Goal: Book appointment/travel/reservation

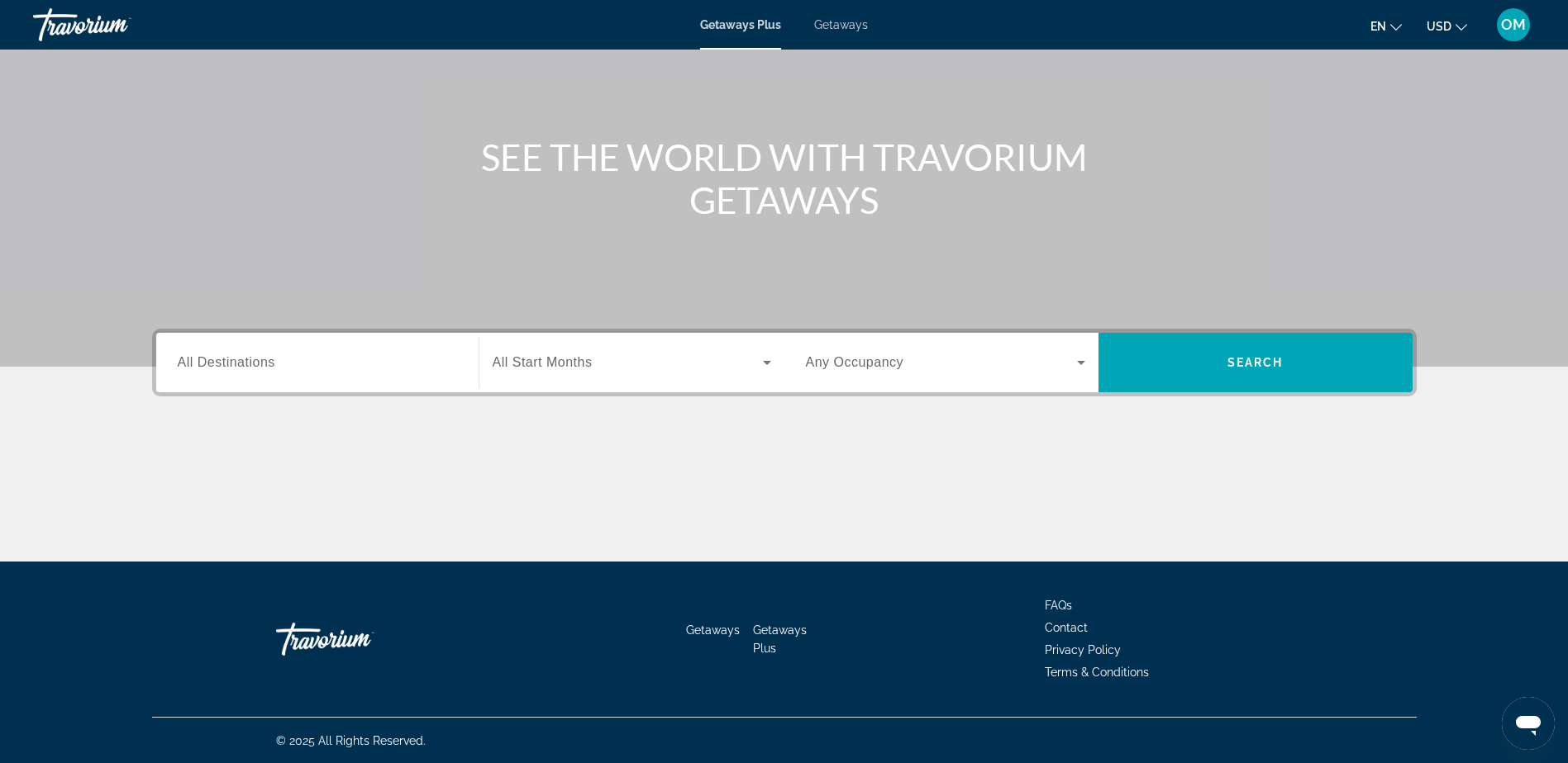
scroll to position [130, 0]
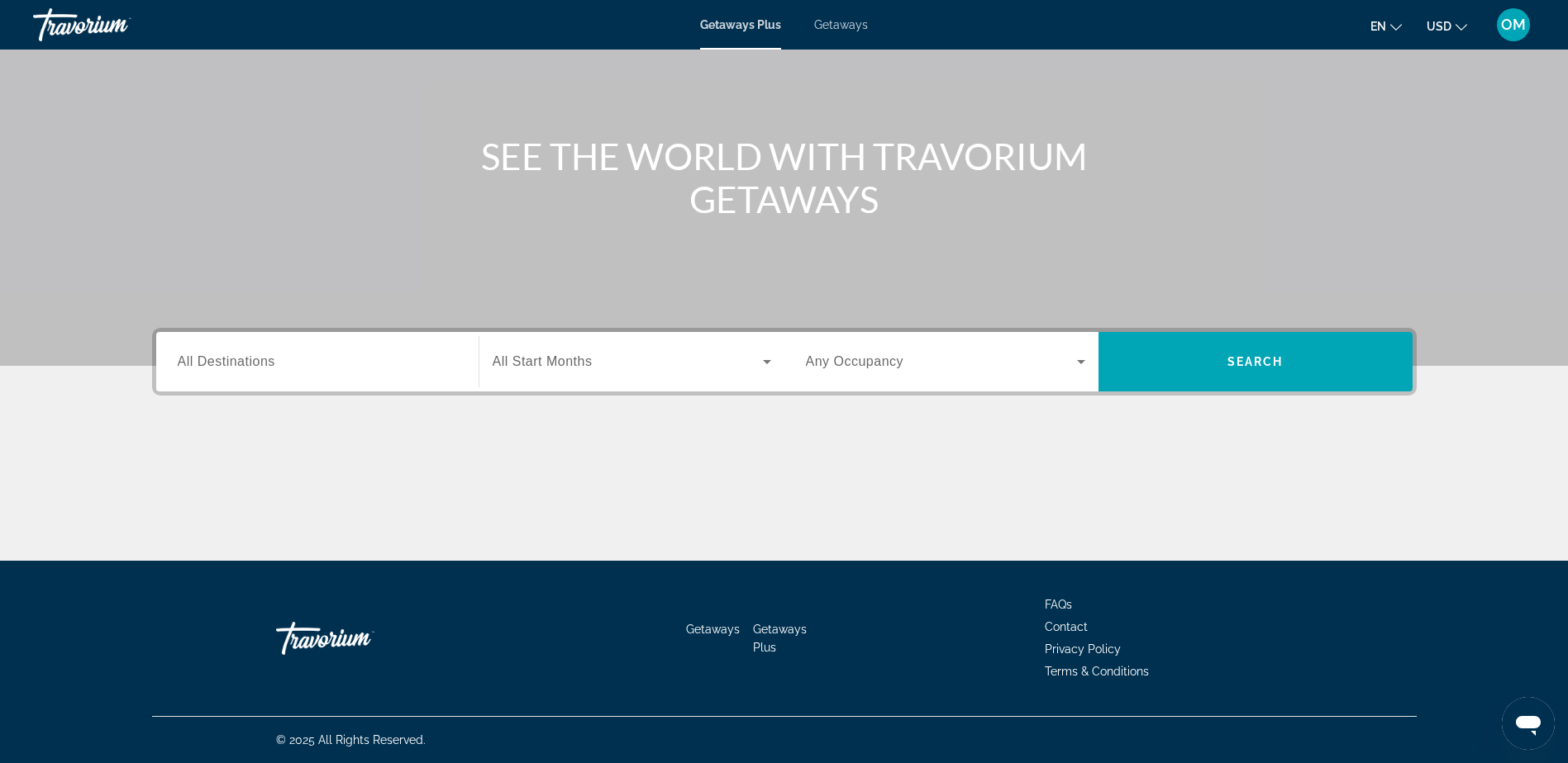
click at [346, 363] on input "Destination All Destinations" at bounding box center [317, 363] width 279 height 20
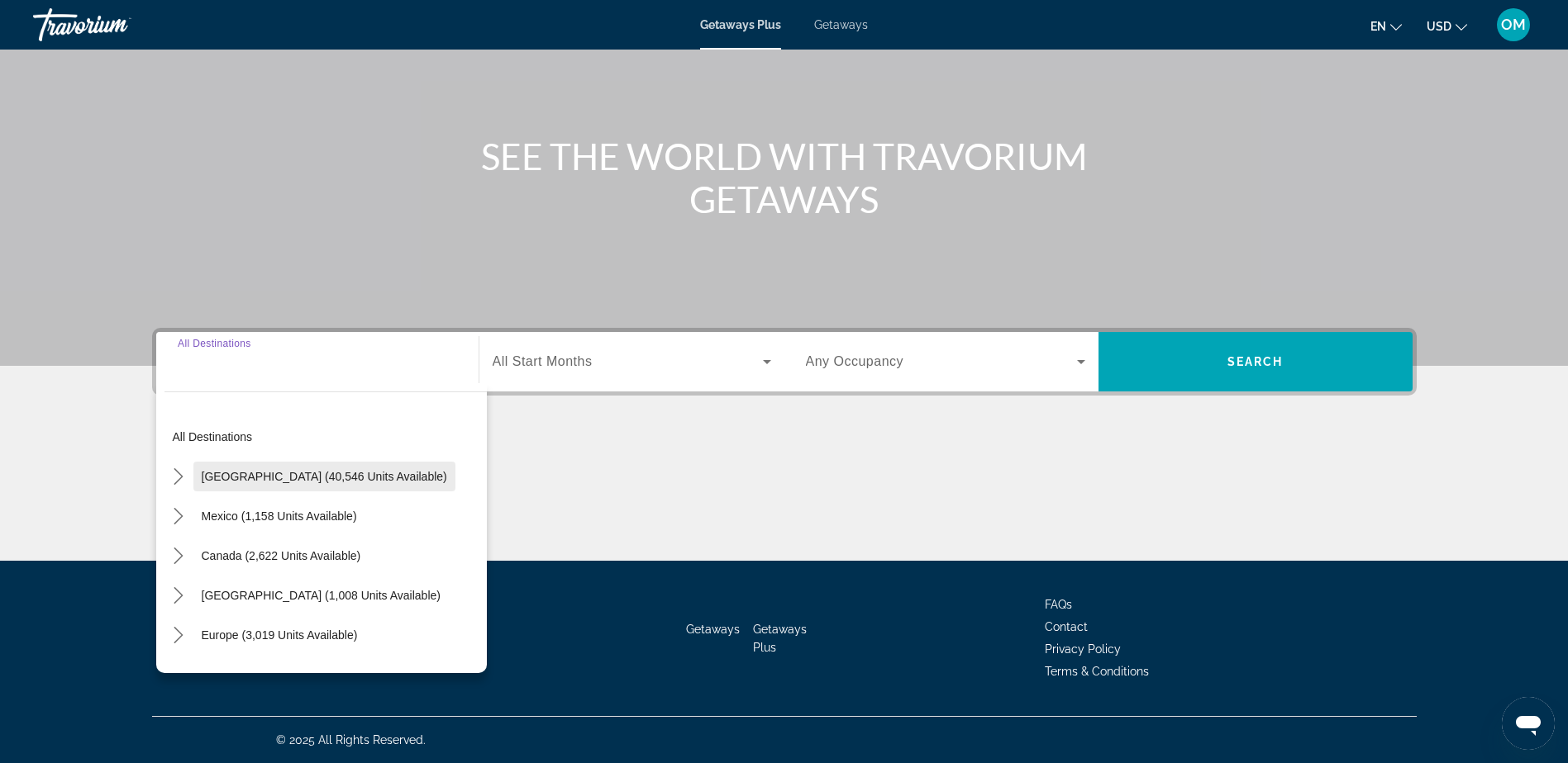
click at [309, 474] on span "[GEOGRAPHIC_DATA] (40,546 units available)" at bounding box center [324, 477] width 245 height 14
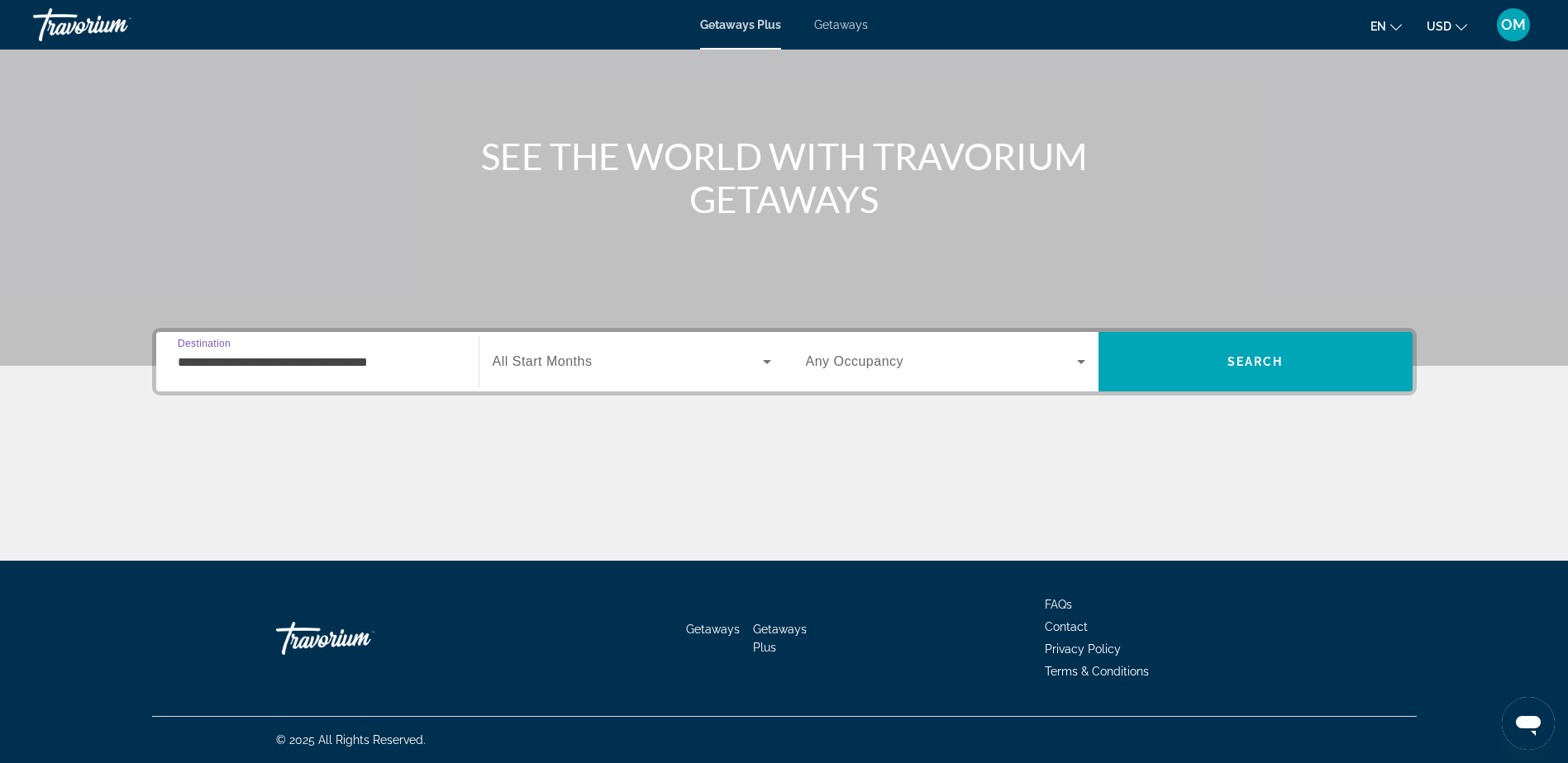
click at [335, 365] on input "**********" at bounding box center [317, 363] width 279 height 20
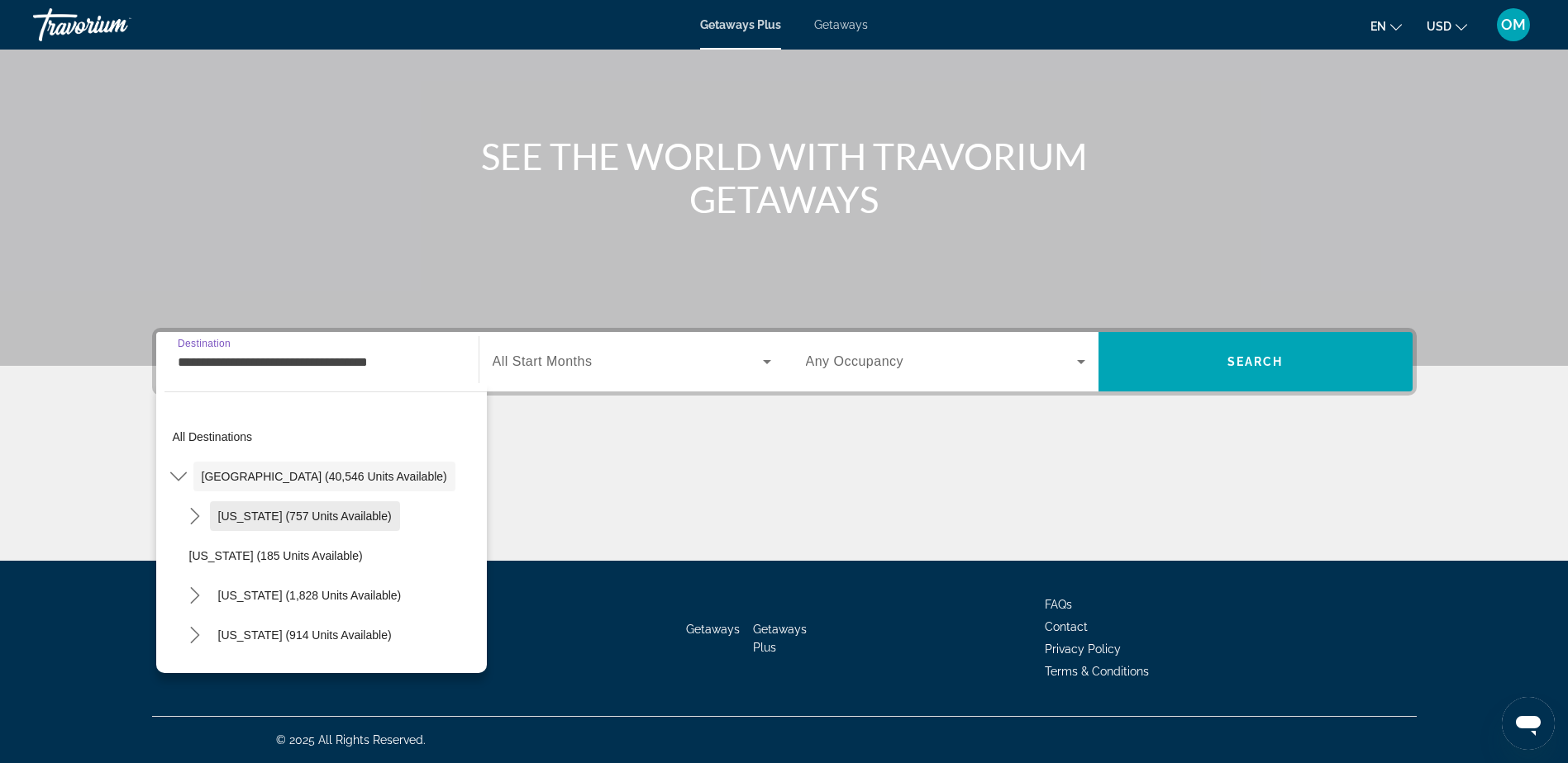
click at [301, 514] on span "[US_STATE] (757 units available)" at bounding box center [306, 516] width 174 height 14
type input "**********"
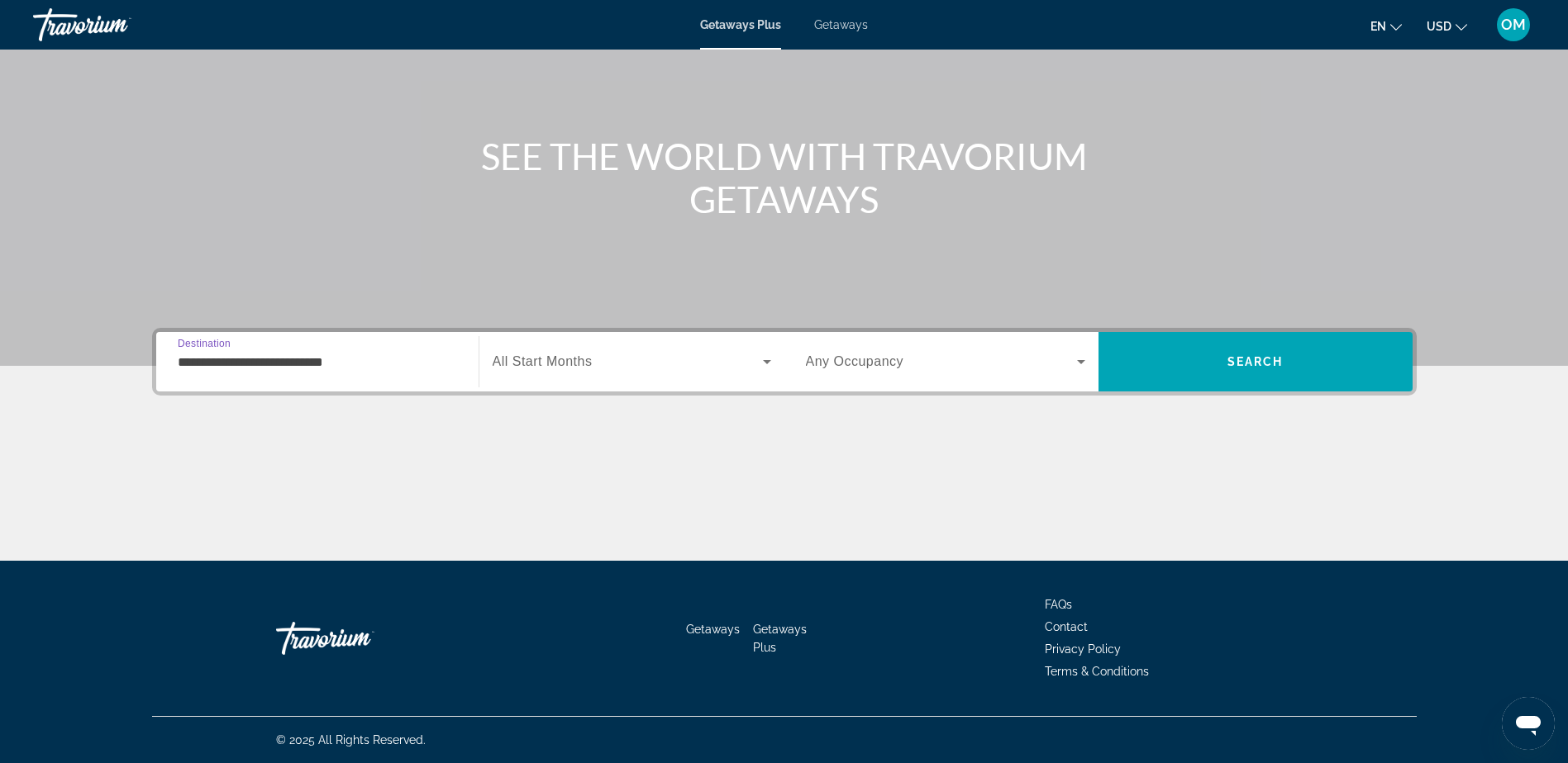
click at [764, 353] on icon "Search widget" at bounding box center [767, 362] width 20 height 20
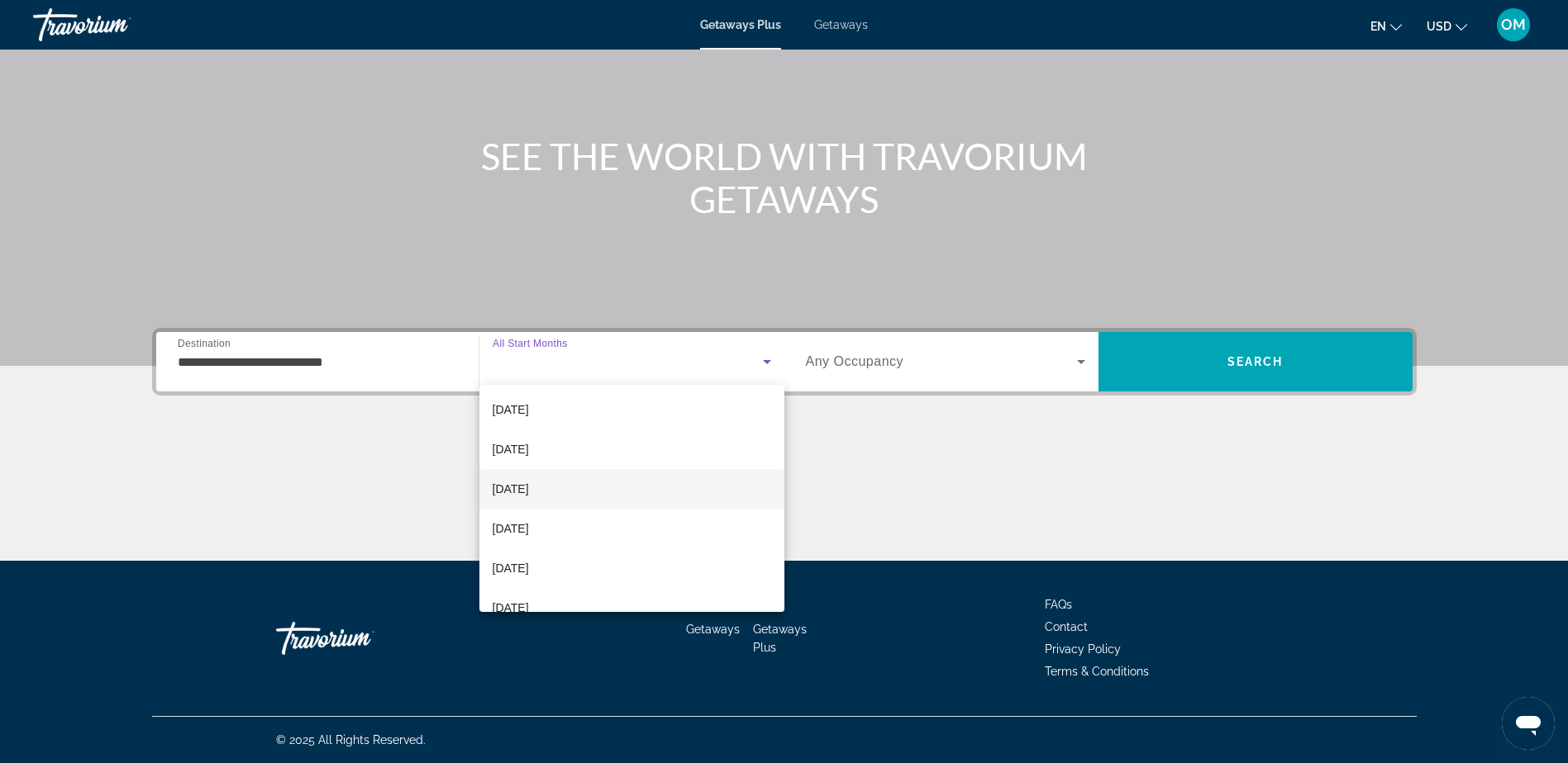
scroll to position [248, 0]
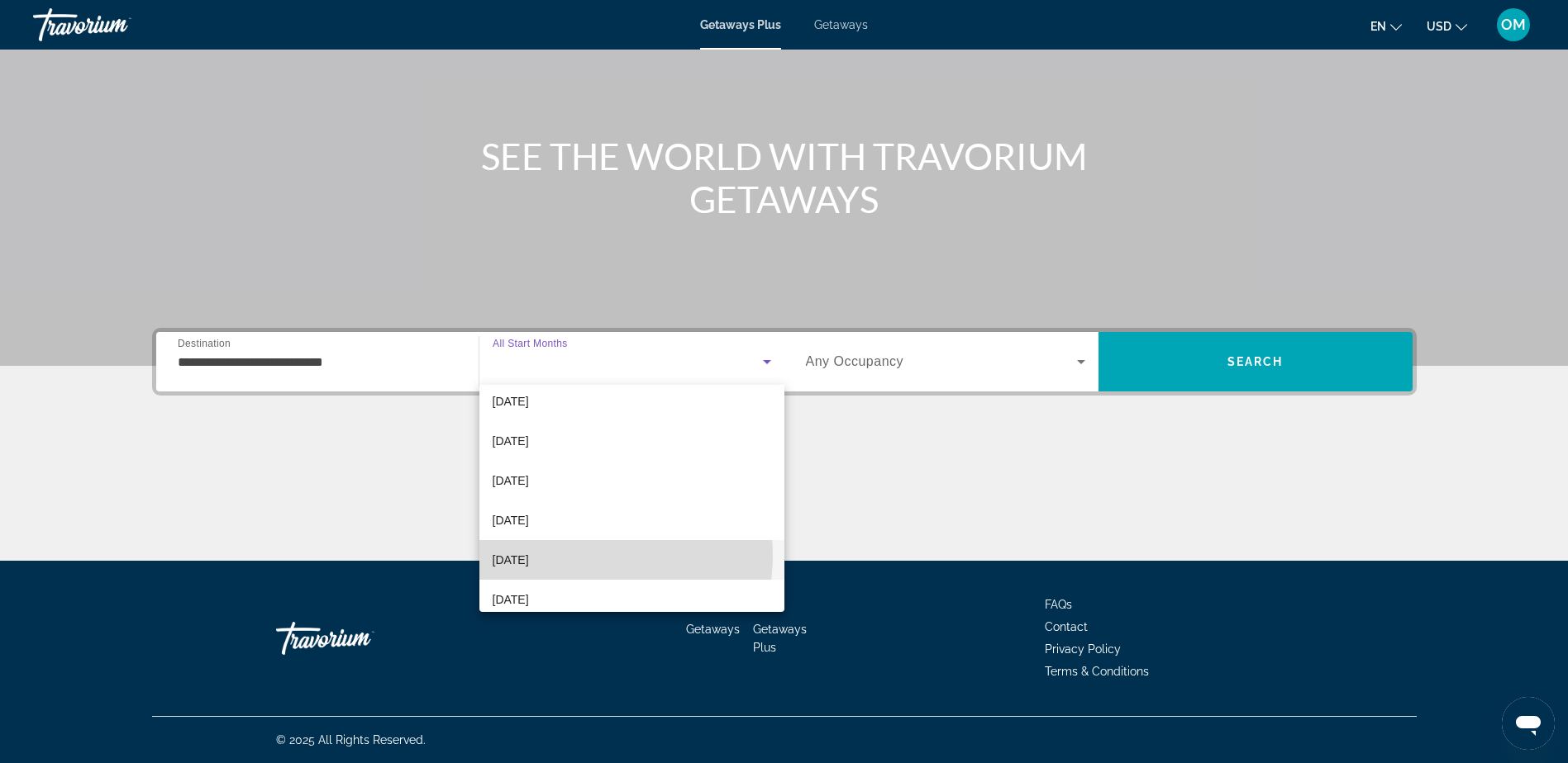
click at [574, 555] on mat-option "[DATE]" at bounding box center [632, 560] width 305 height 40
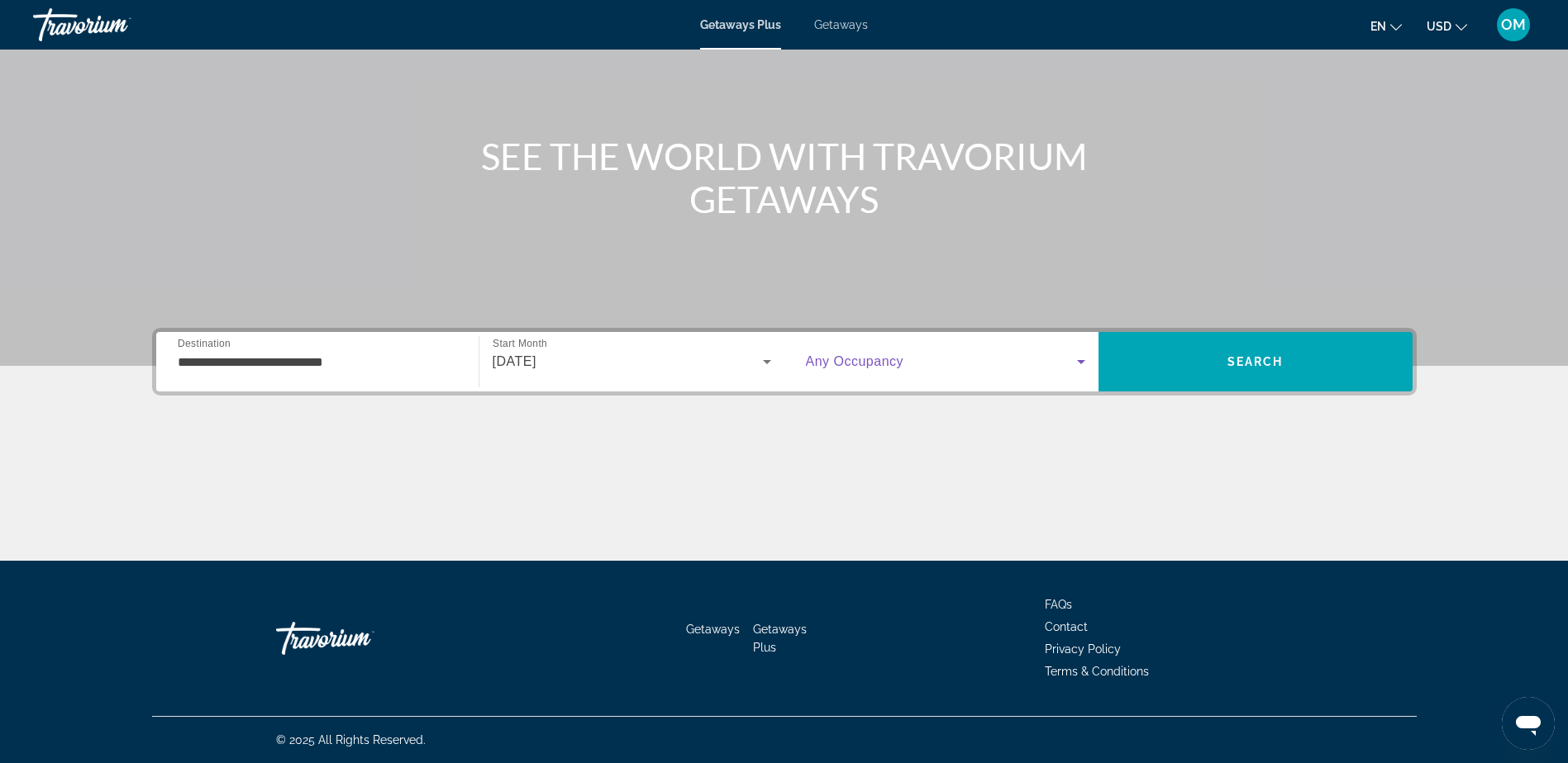
click at [908, 353] on span "Search widget" at bounding box center [941, 362] width 271 height 20
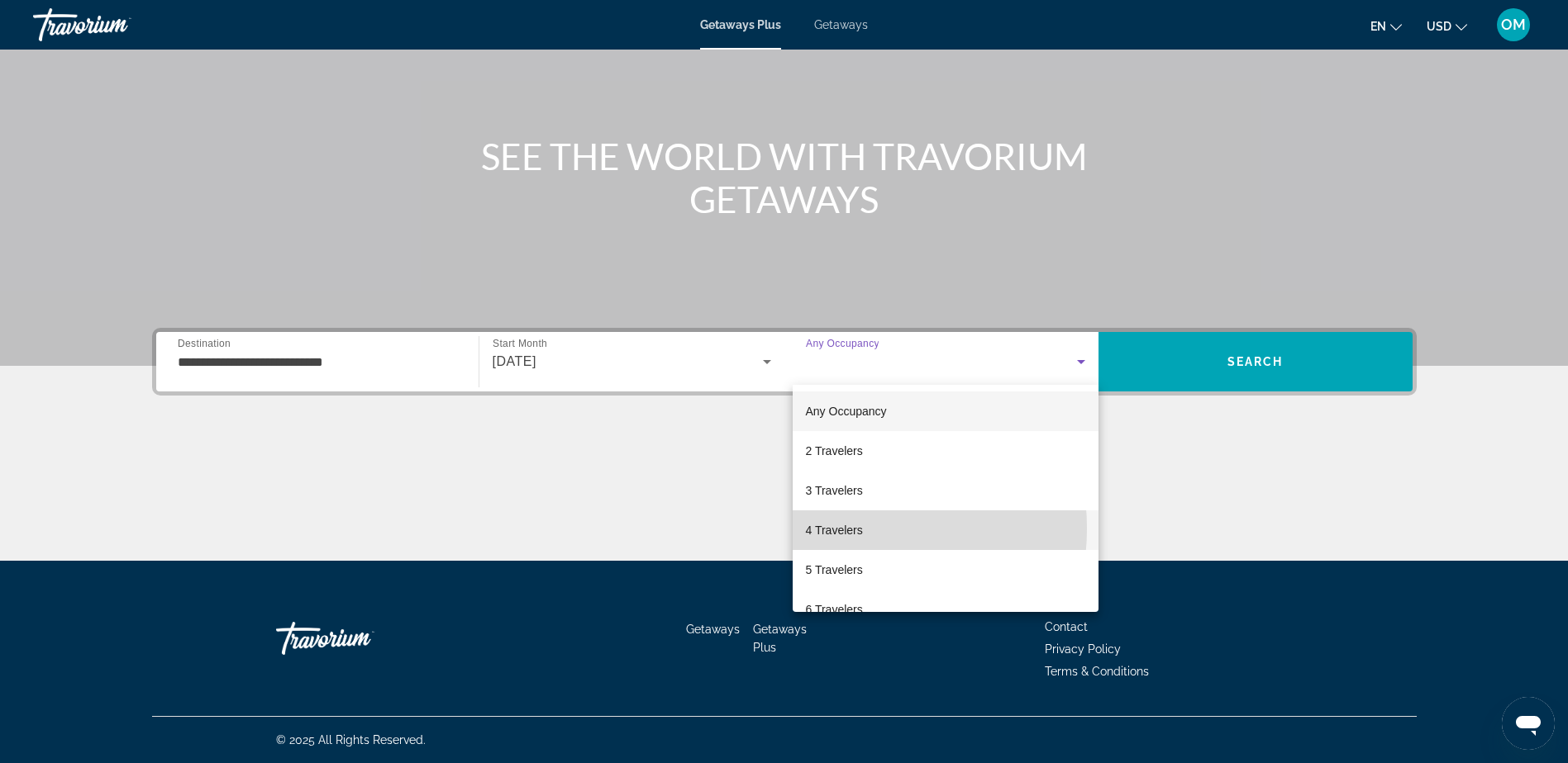
click at [837, 529] on span "4 Travelers" at bounding box center [834, 530] width 57 height 20
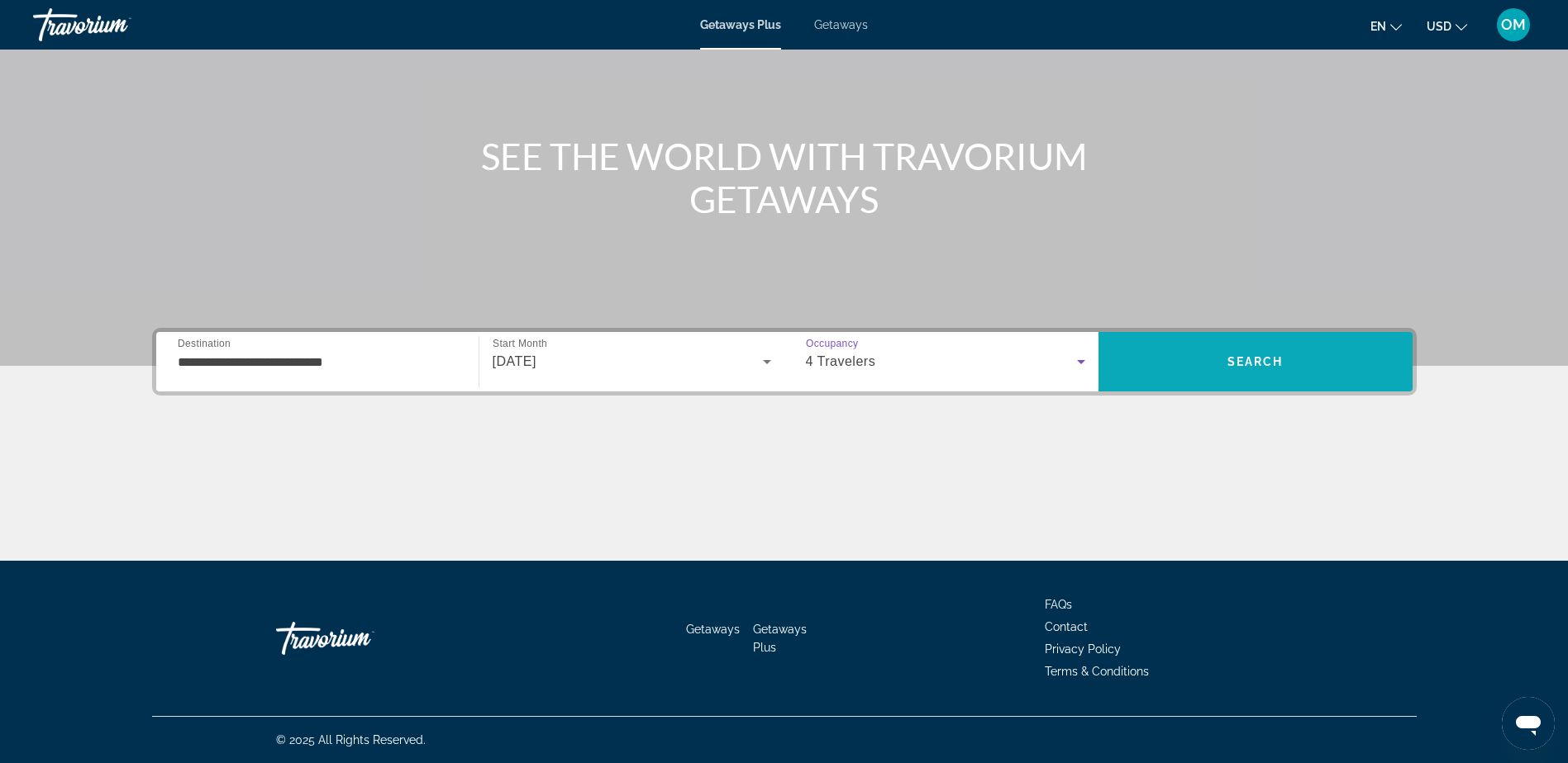
click at [1290, 365] on span "Search" at bounding box center [1256, 362] width 314 height 40
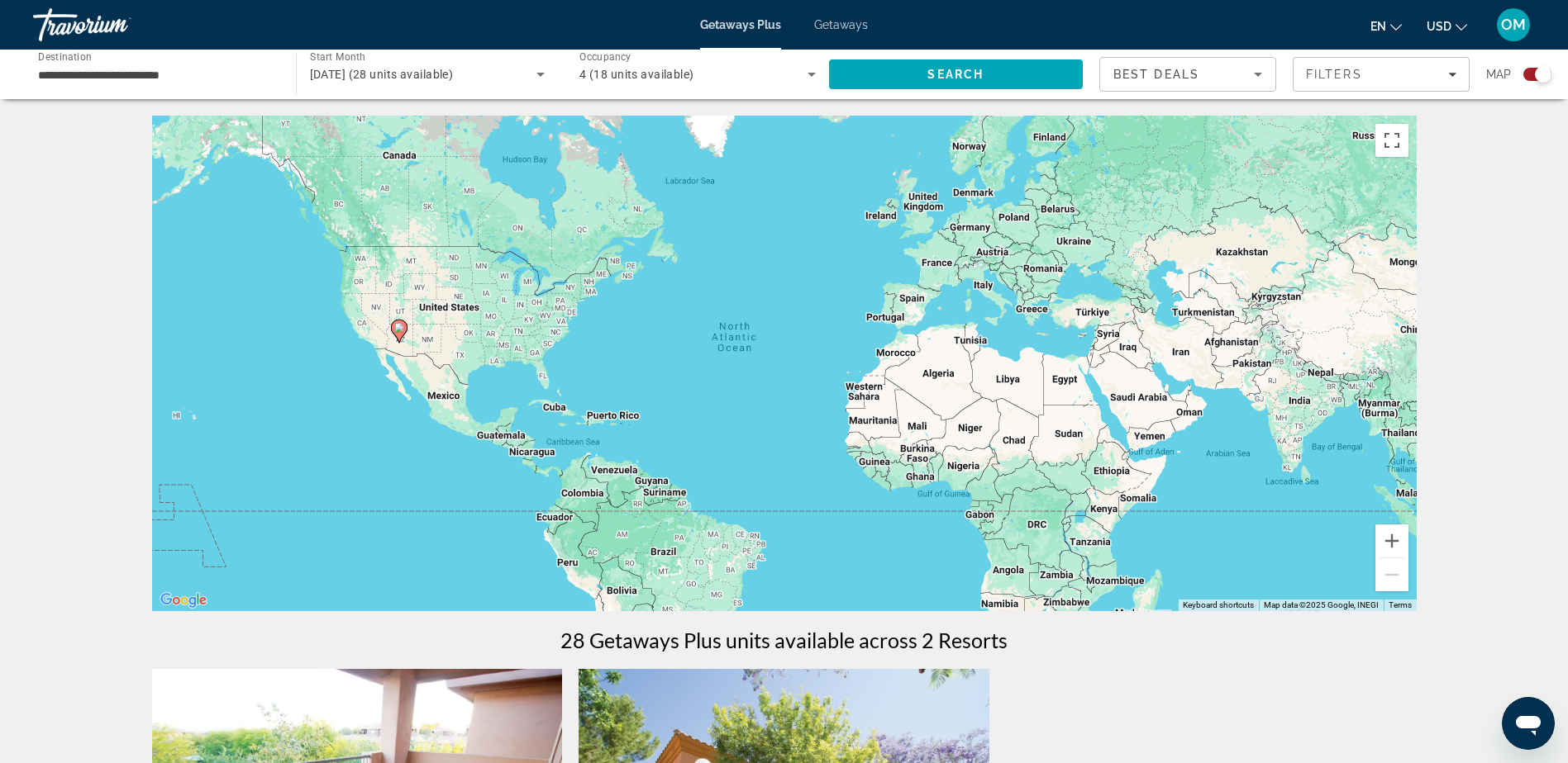
click at [401, 347] on div "To activate drag with keyboard, press Alt + Enter. Once in keyboard drag state,…" at bounding box center [784, 364] width 1264 height 496
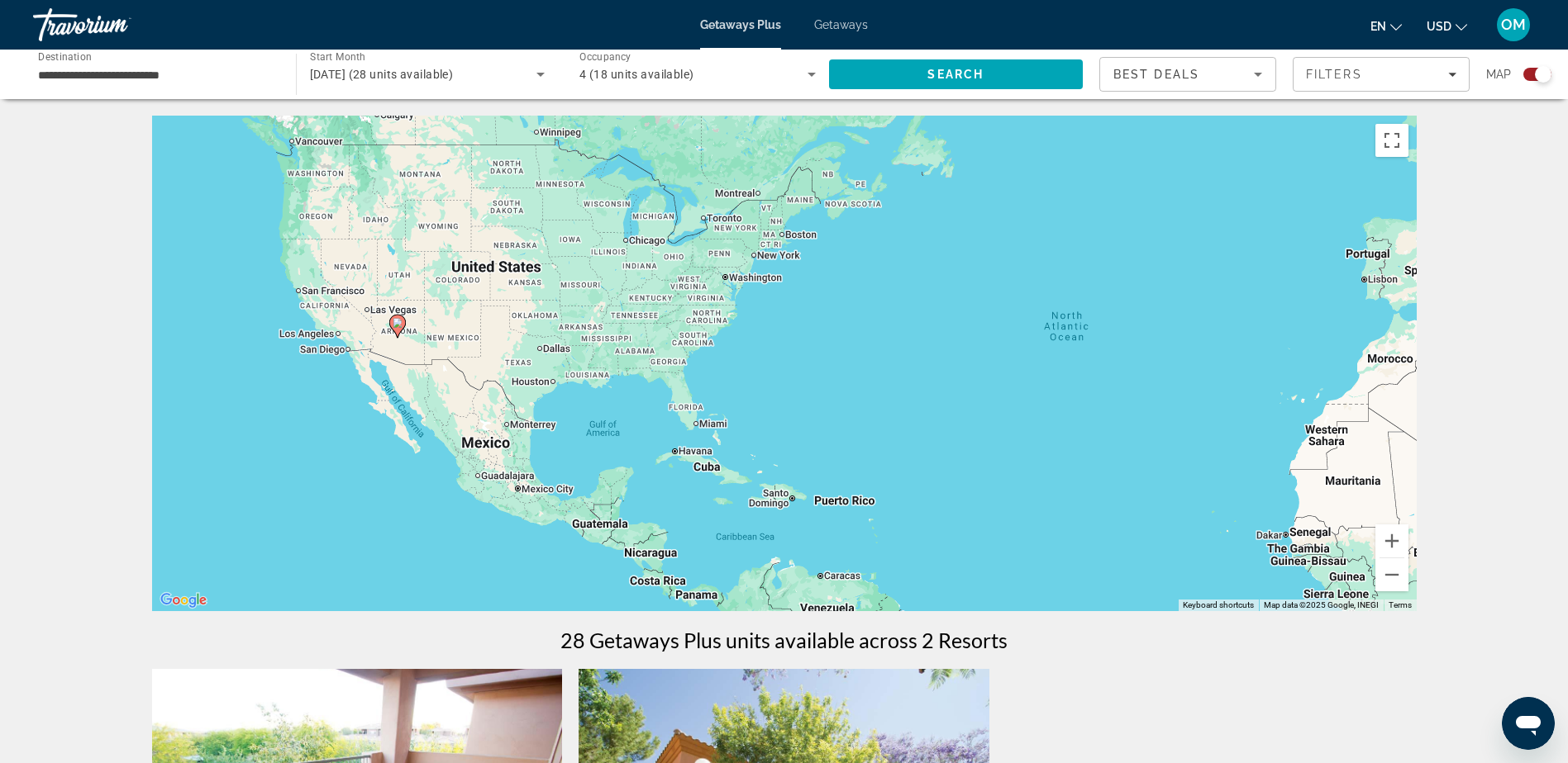
click at [405, 347] on div "To activate drag with keyboard, press Alt + Enter. Once in keyboard drag state,…" at bounding box center [784, 364] width 1264 height 496
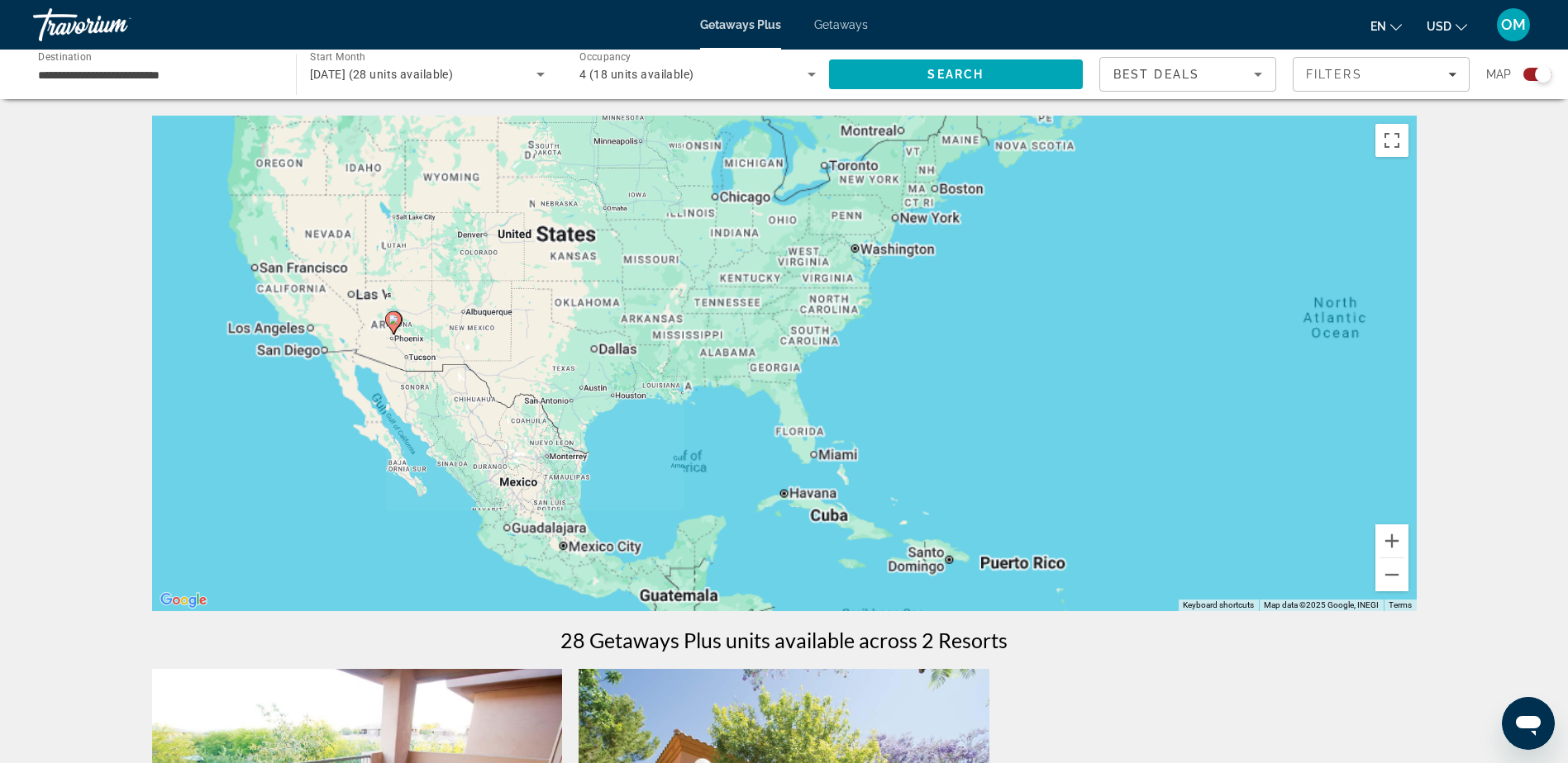
click at [405, 347] on div "To activate drag with keyboard, press Alt + Enter. Once in keyboard drag state,…" at bounding box center [784, 364] width 1264 height 496
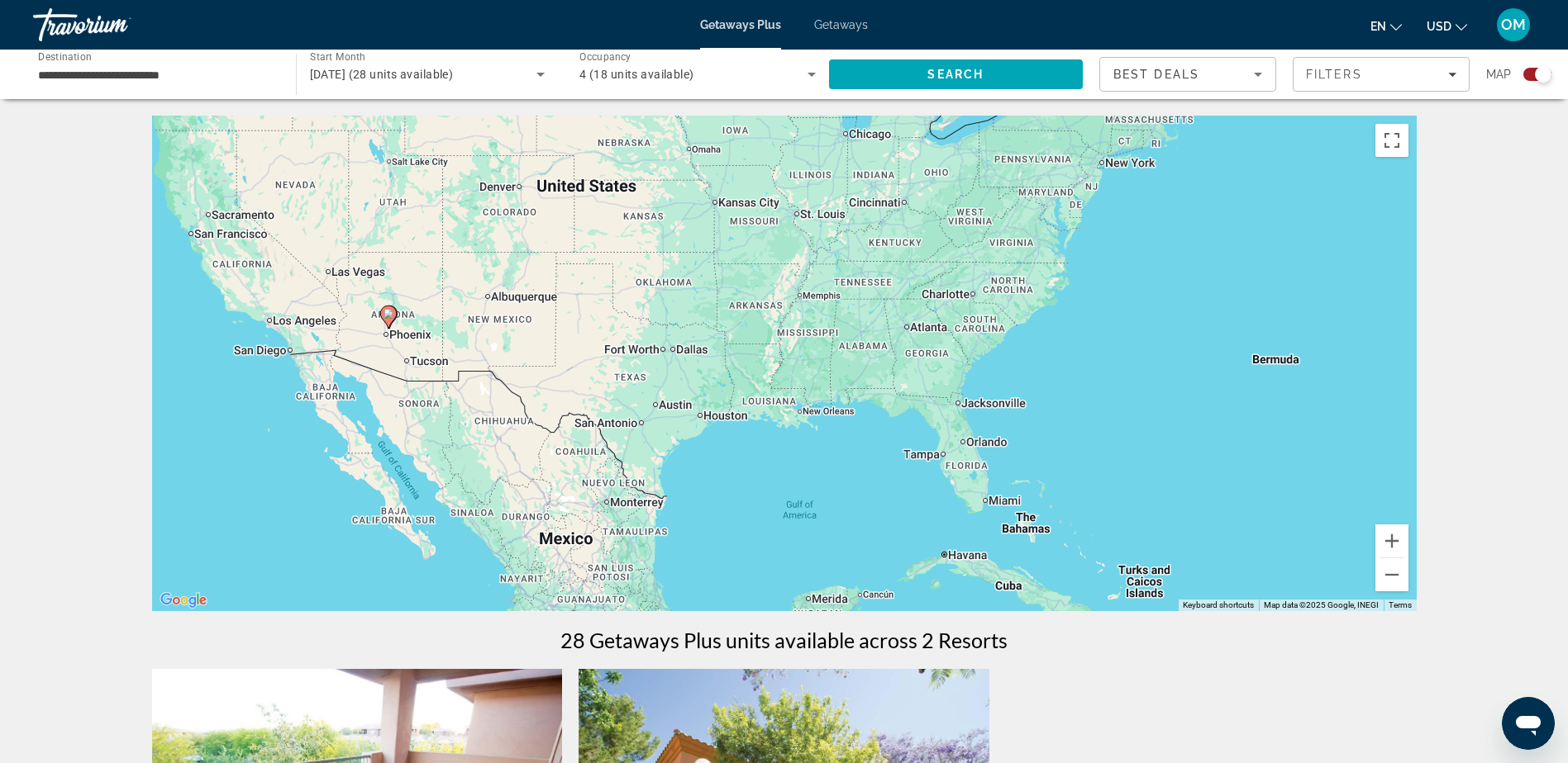
click at [405, 347] on div "To activate drag with keyboard, press Alt + Enter. Once in keyboard drag state,…" at bounding box center [784, 364] width 1264 height 496
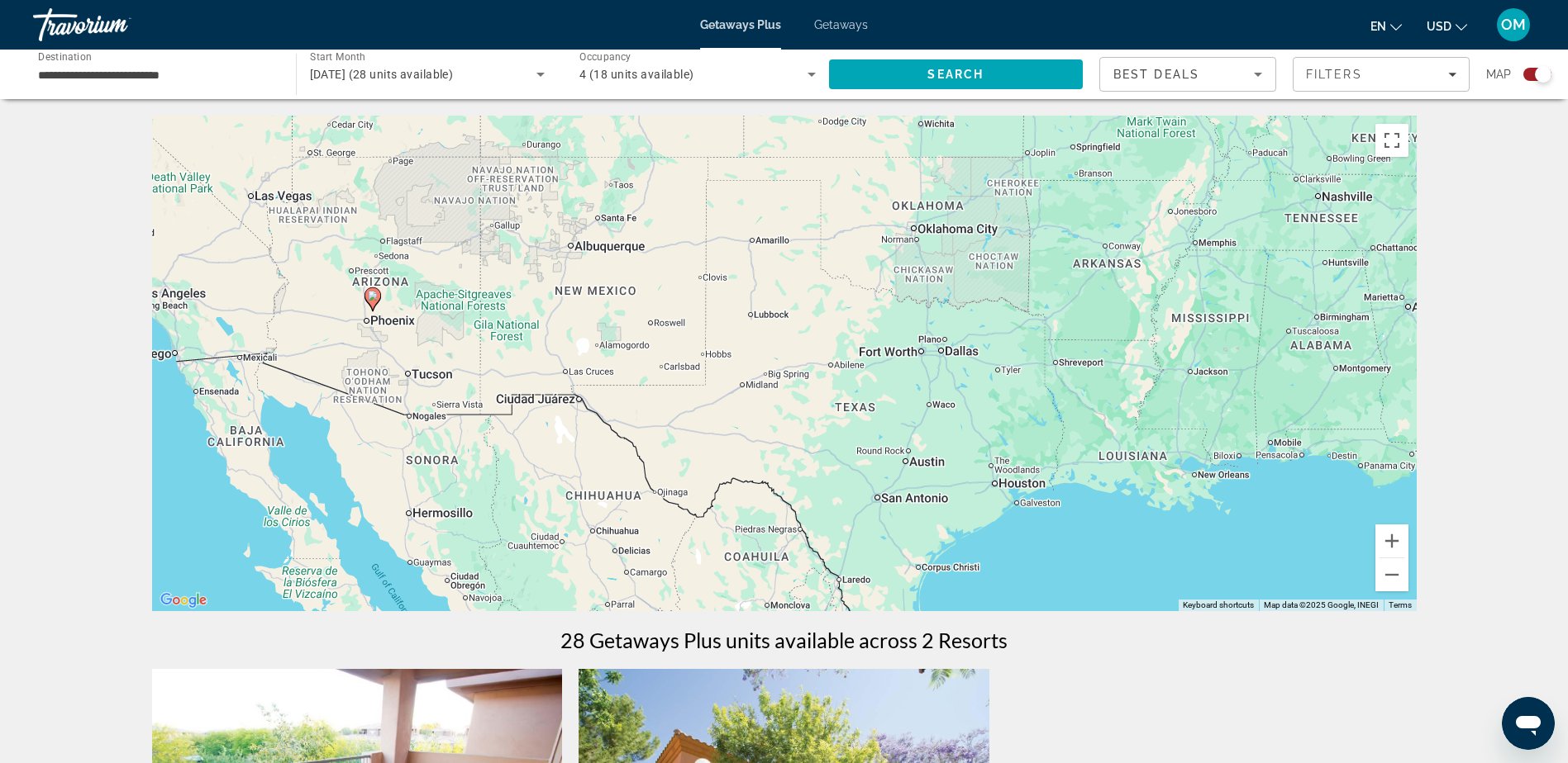
click at [332, 342] on div "To activate drag with keyboard, press Alt + Enter. Once in keyboard drag state,…" at bounding box center [784, 364] width 1264 height 496
click at [414, 345] on div "To activate drag with keyboard, press Alt + Enter. Once in keyboard drag state,…" at bounding box center [784, 364] width 1264 height 496
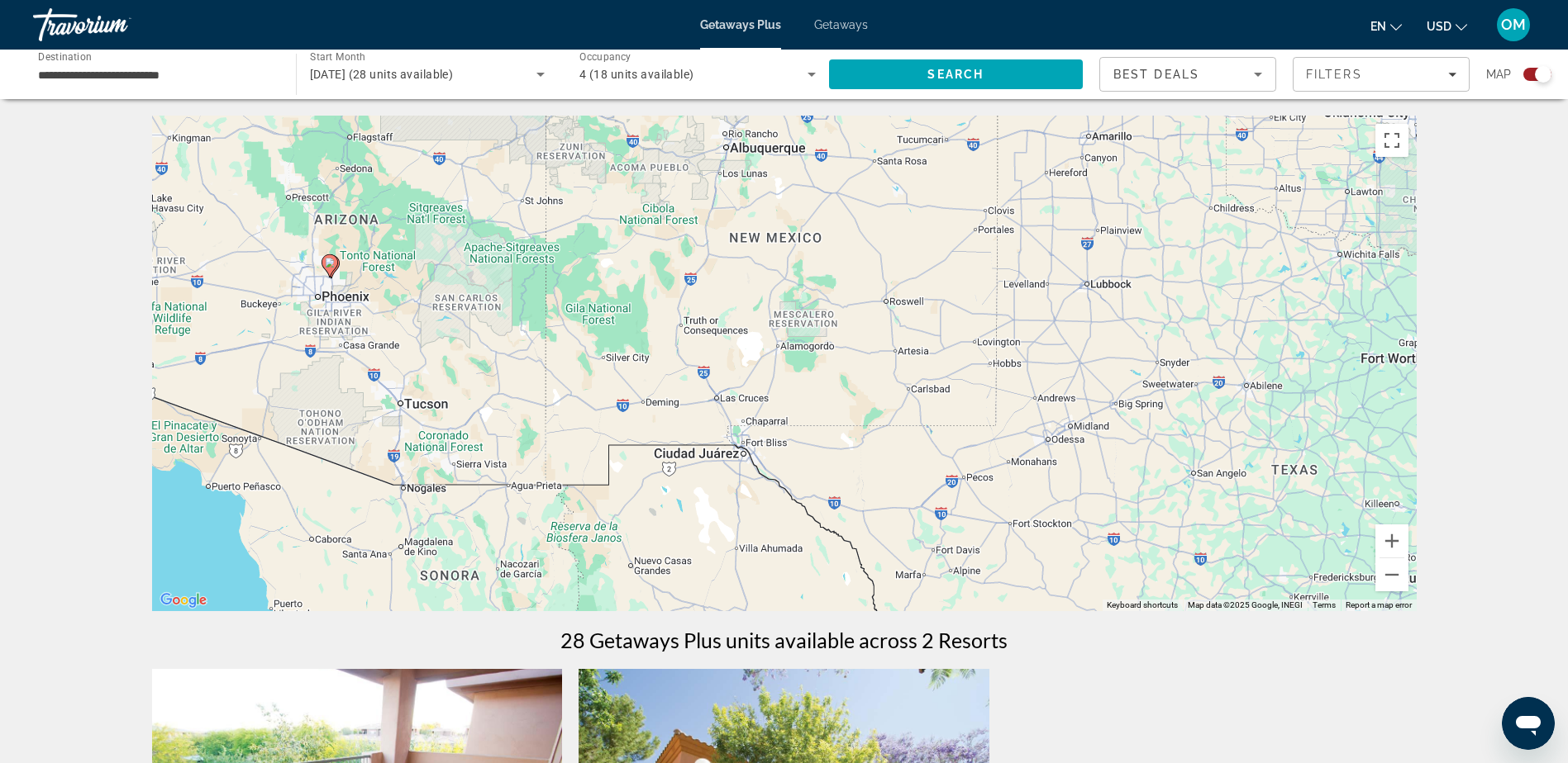
click at [382, 324] on div "To activate drag with keyboard, press Alt + Enter. Once in keyboard drag state,…" at bounding box center [784, 364] width 1264 height 496
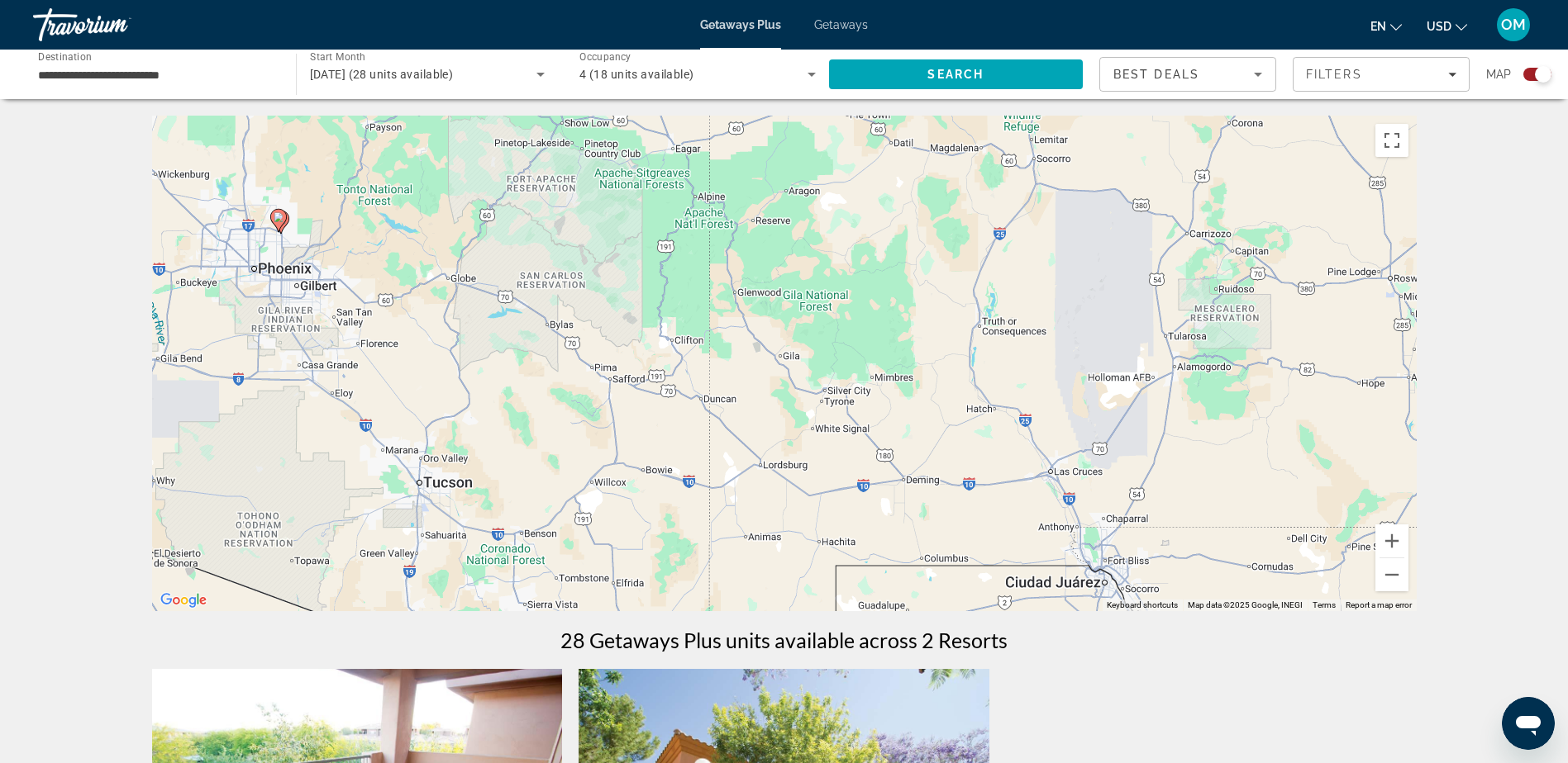
click at [299, 252] on div "To activate drag with keyboard, press Alt + Enter. Once in keyboard drag state,…" at bounding box center [784, 364] width 1264 height 496
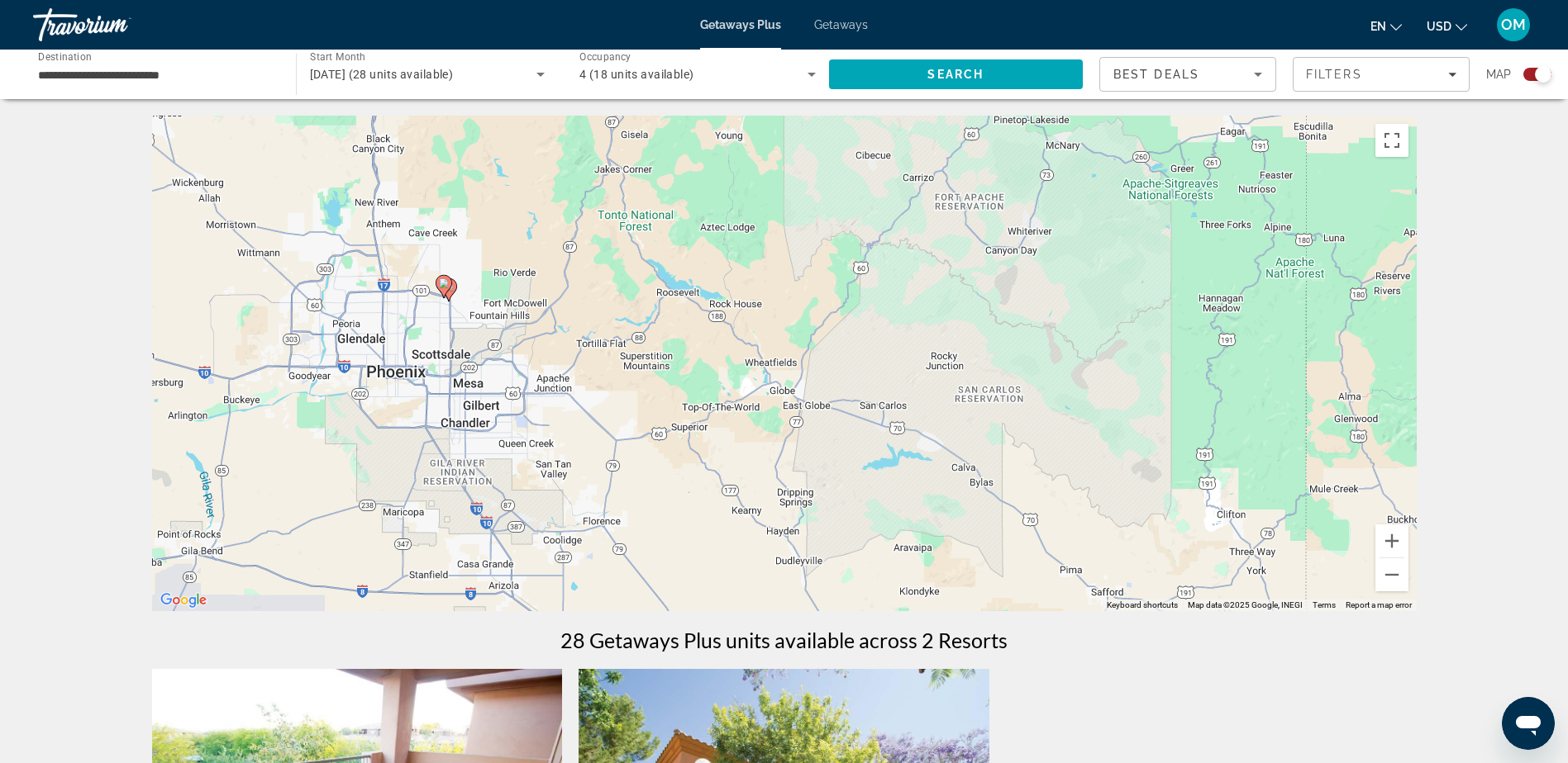
drag, startPoint x: 411, startPoint y: 301, endPoint x: 597, endPoint y: 385, distance: 204.1
click at [597, 385] on div "To activate drag with keyboard, press Alt + Enter. Once in keyboard drag state,…" at bounding box center [784, 364] width 1264 height 496
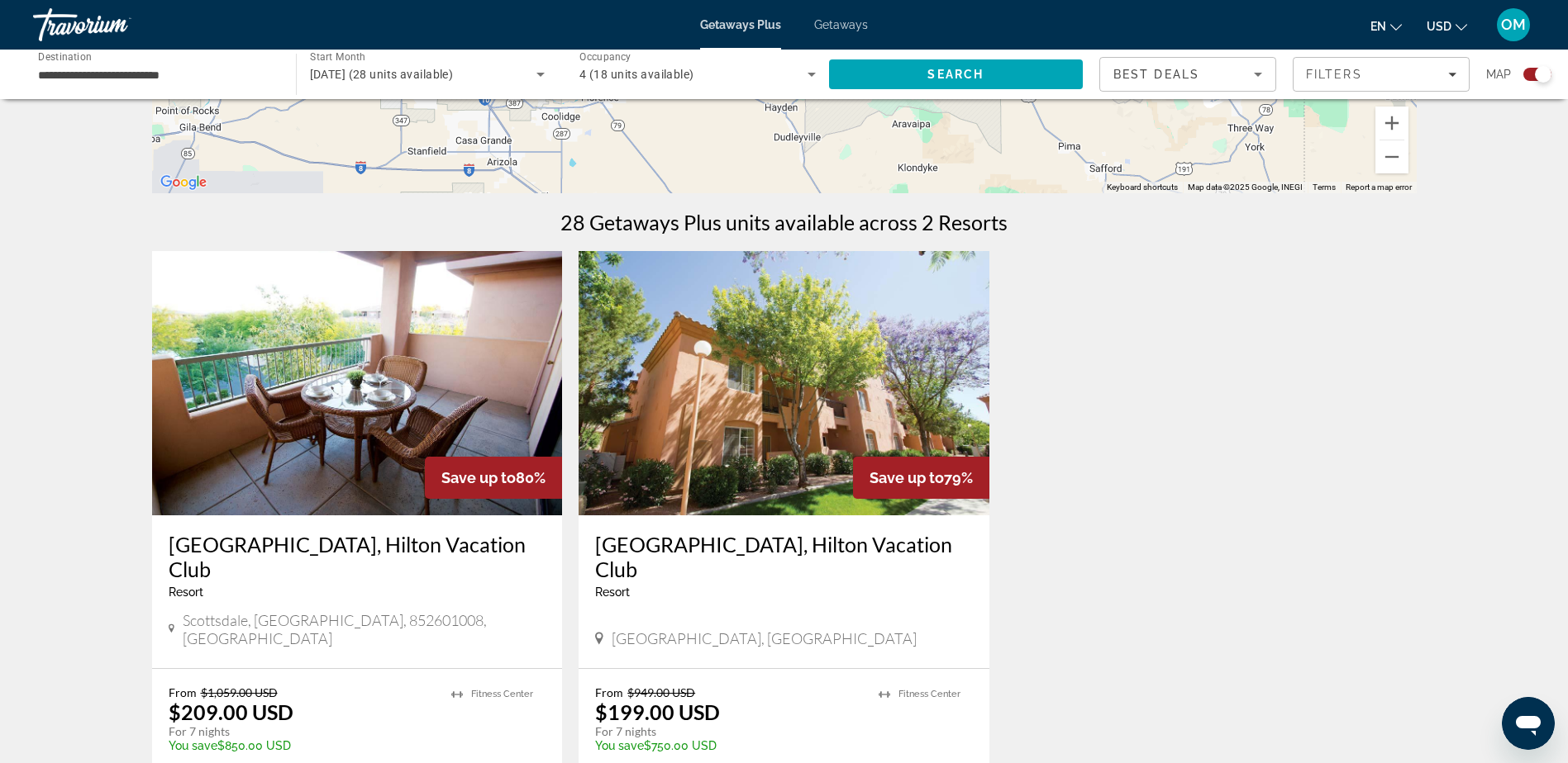
scroll to position [248, 0]
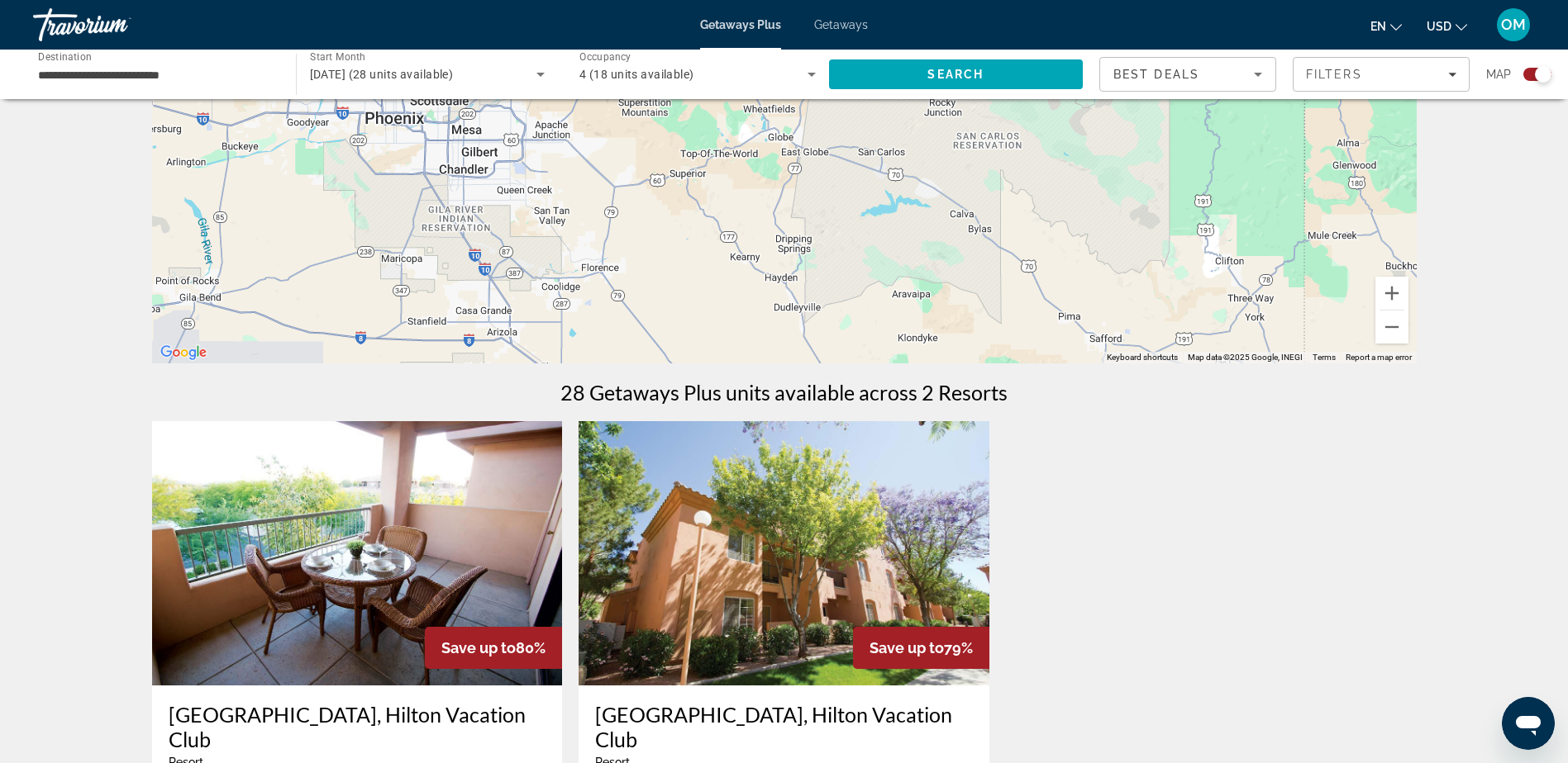
click at [136, 78] on input "**********" at bounding box center [156, 75] width 236 height 20
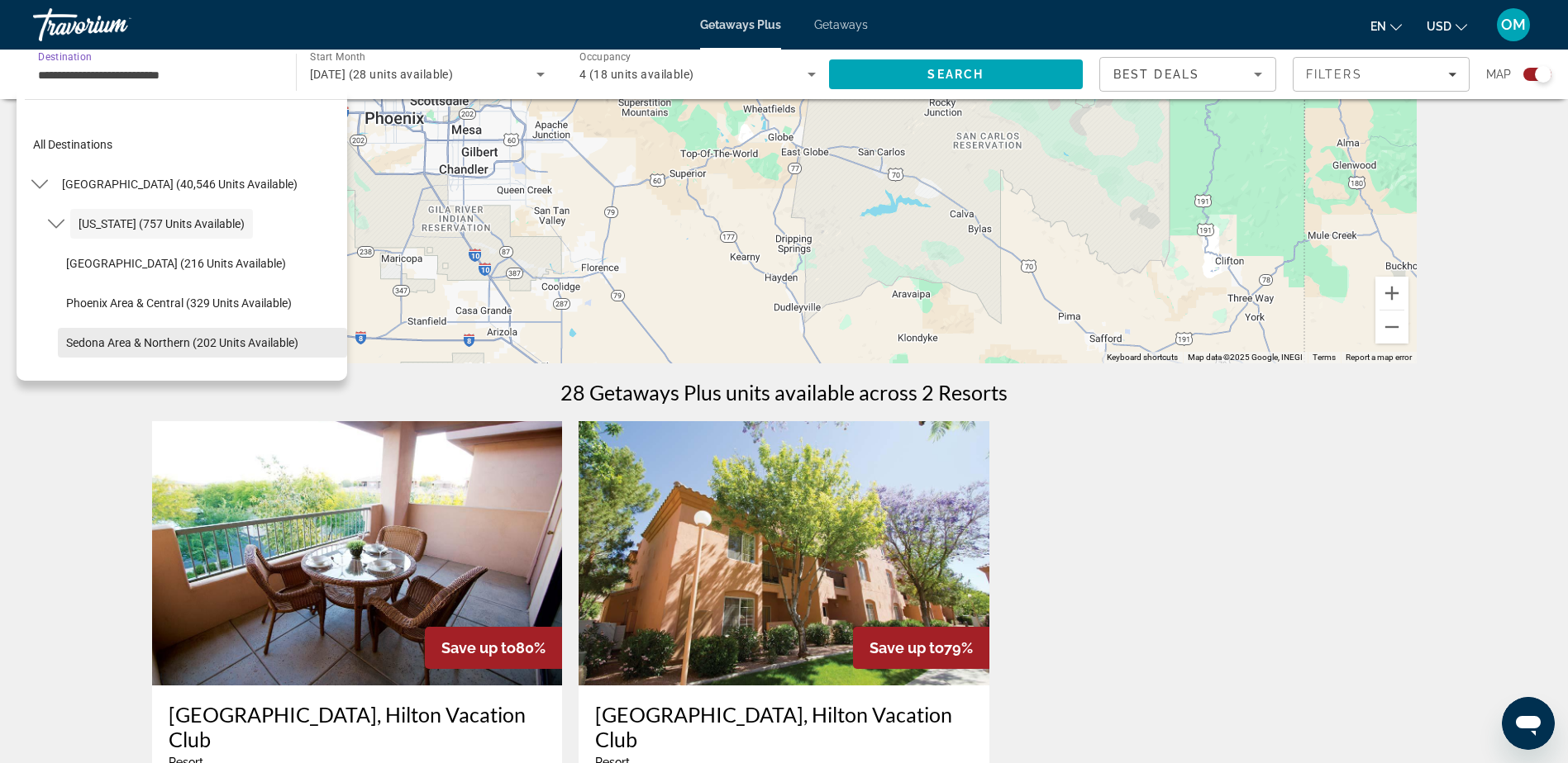
click at [208, 341] on span "Sedona Area & Northern (202 units available)" at bounding box center [183, 343] width 232 height 14
type input "**********"
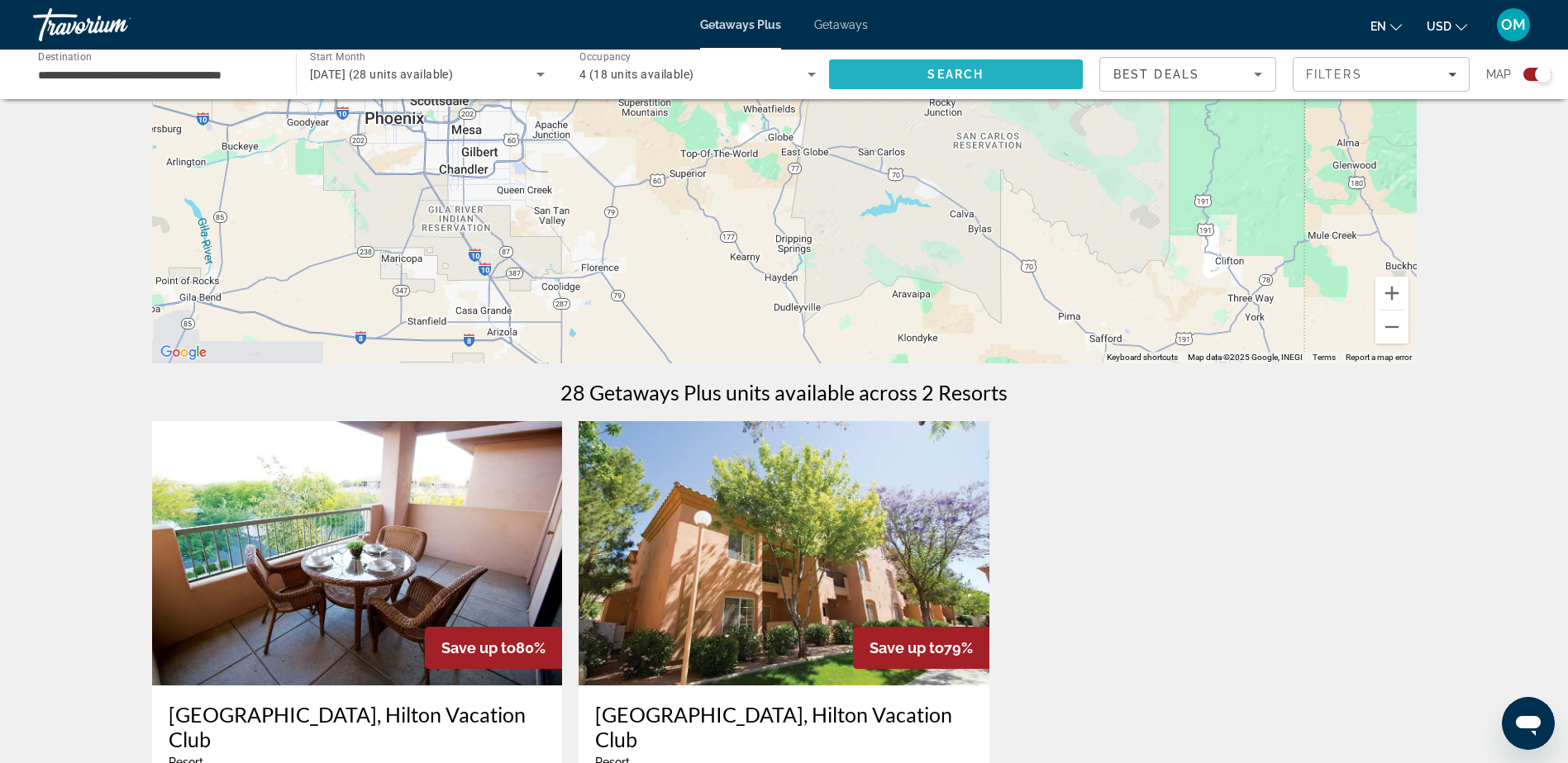
click at [954, 78] on span "Search" at bounding box center [956, 74] width 57 height 14
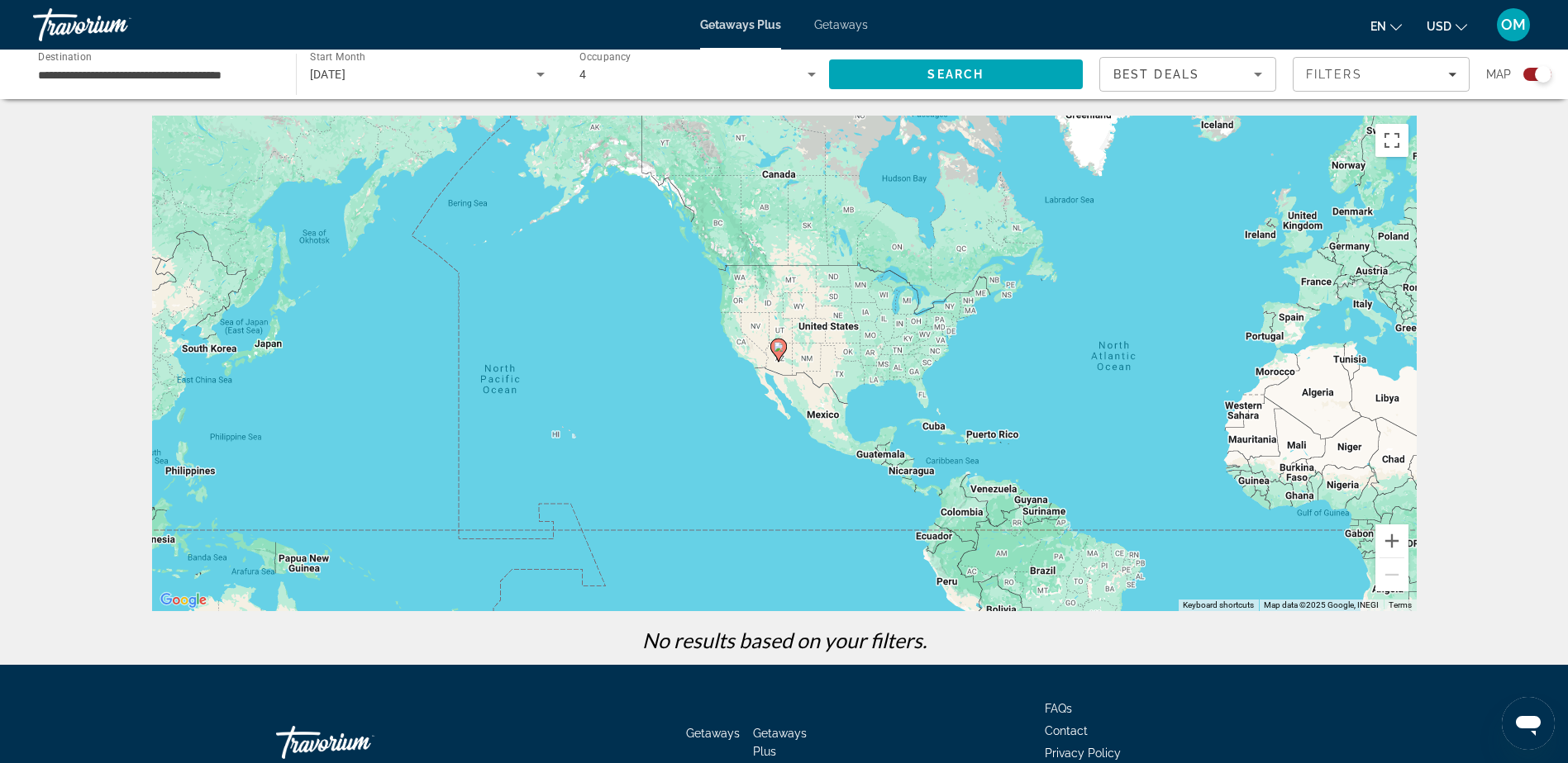
click at [810, 341] on div "To activate drag with keyboard, press Alt + Enter. Once in keyboard drag state,…" at bounding box center [784, 364] width 1264 height 496
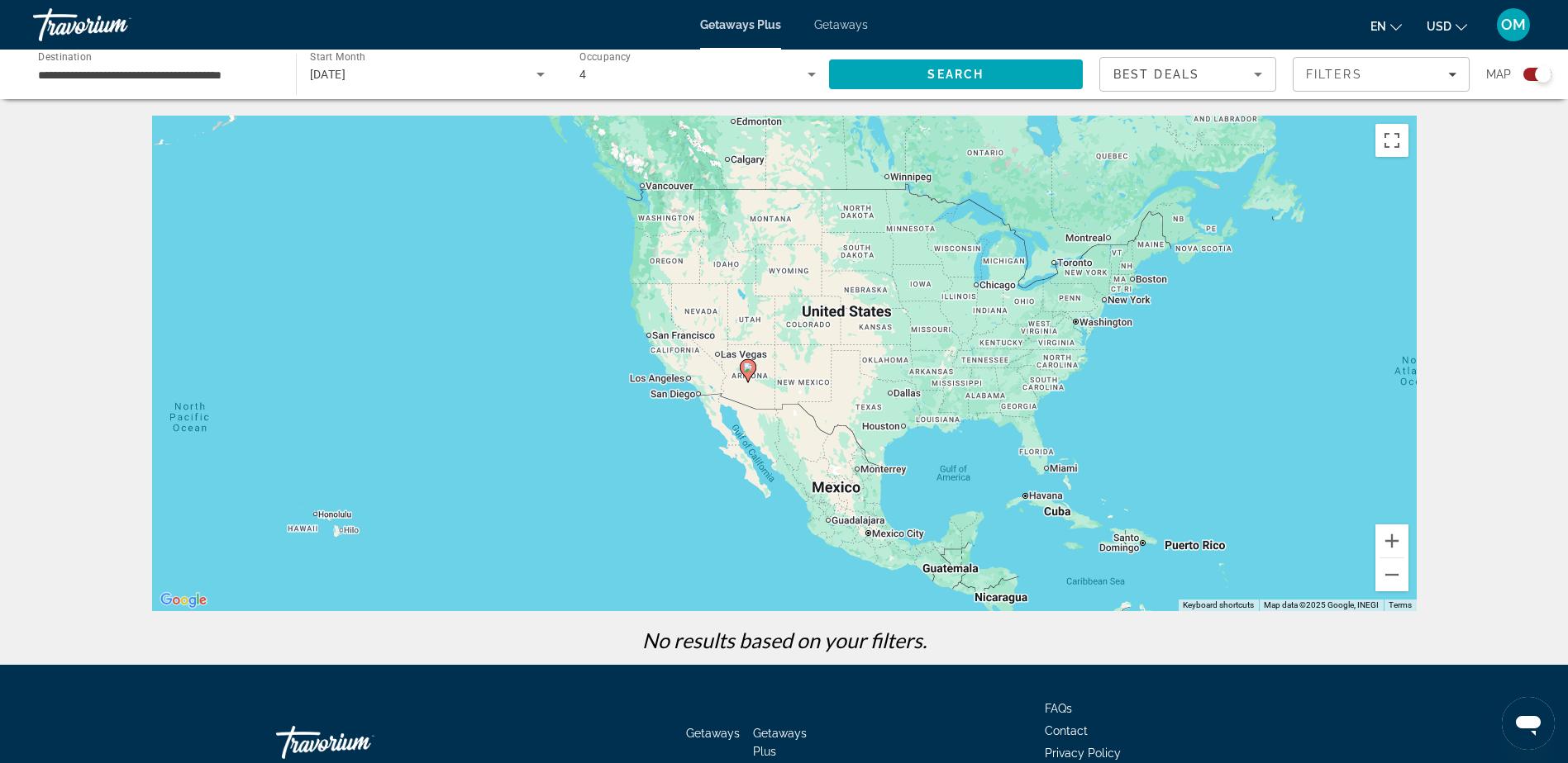
click at [537, 70] on icon "Search widget" at bounding box center [541, 74] width 20 height 20
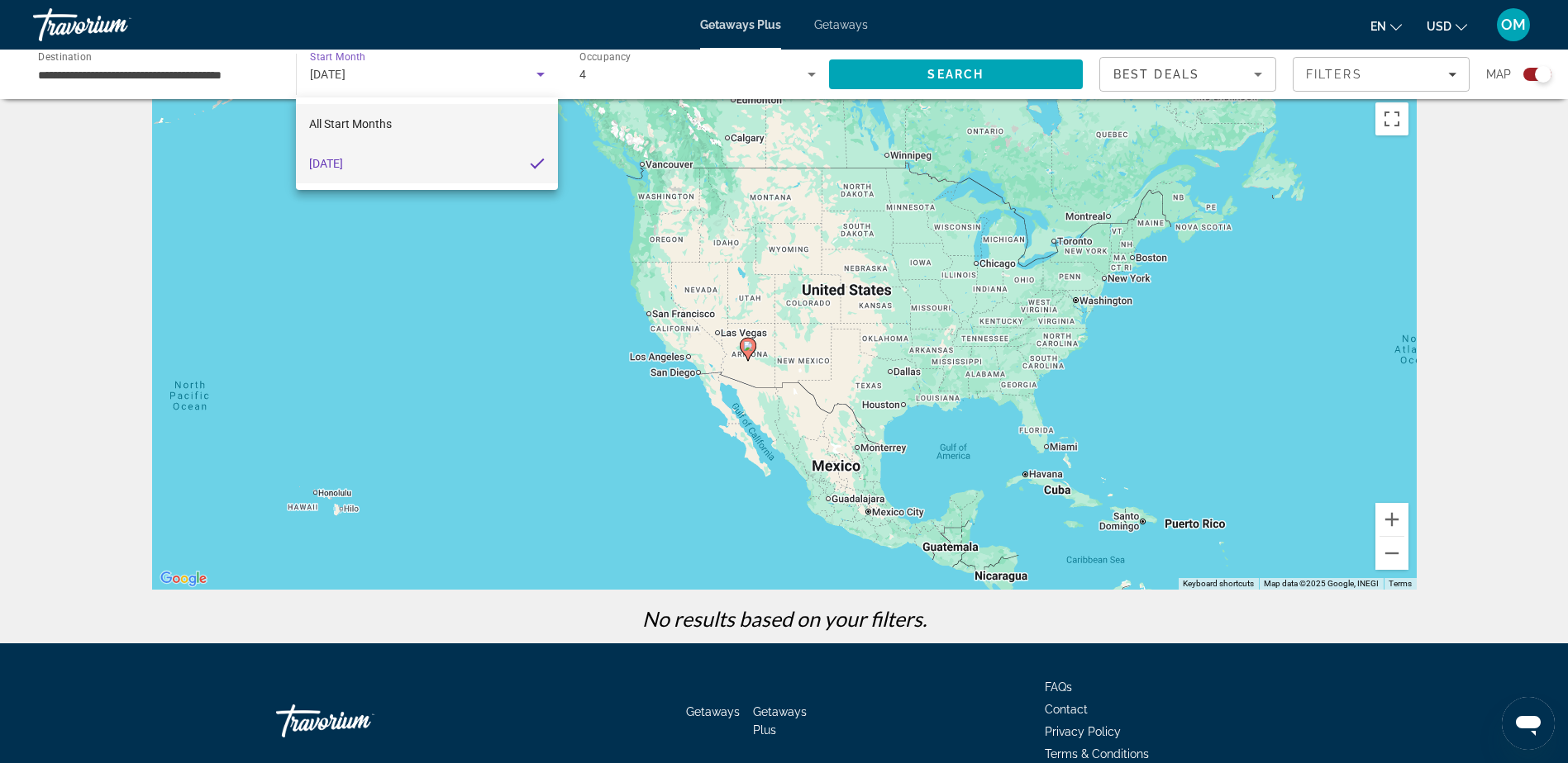
scroll to position [104, 0]
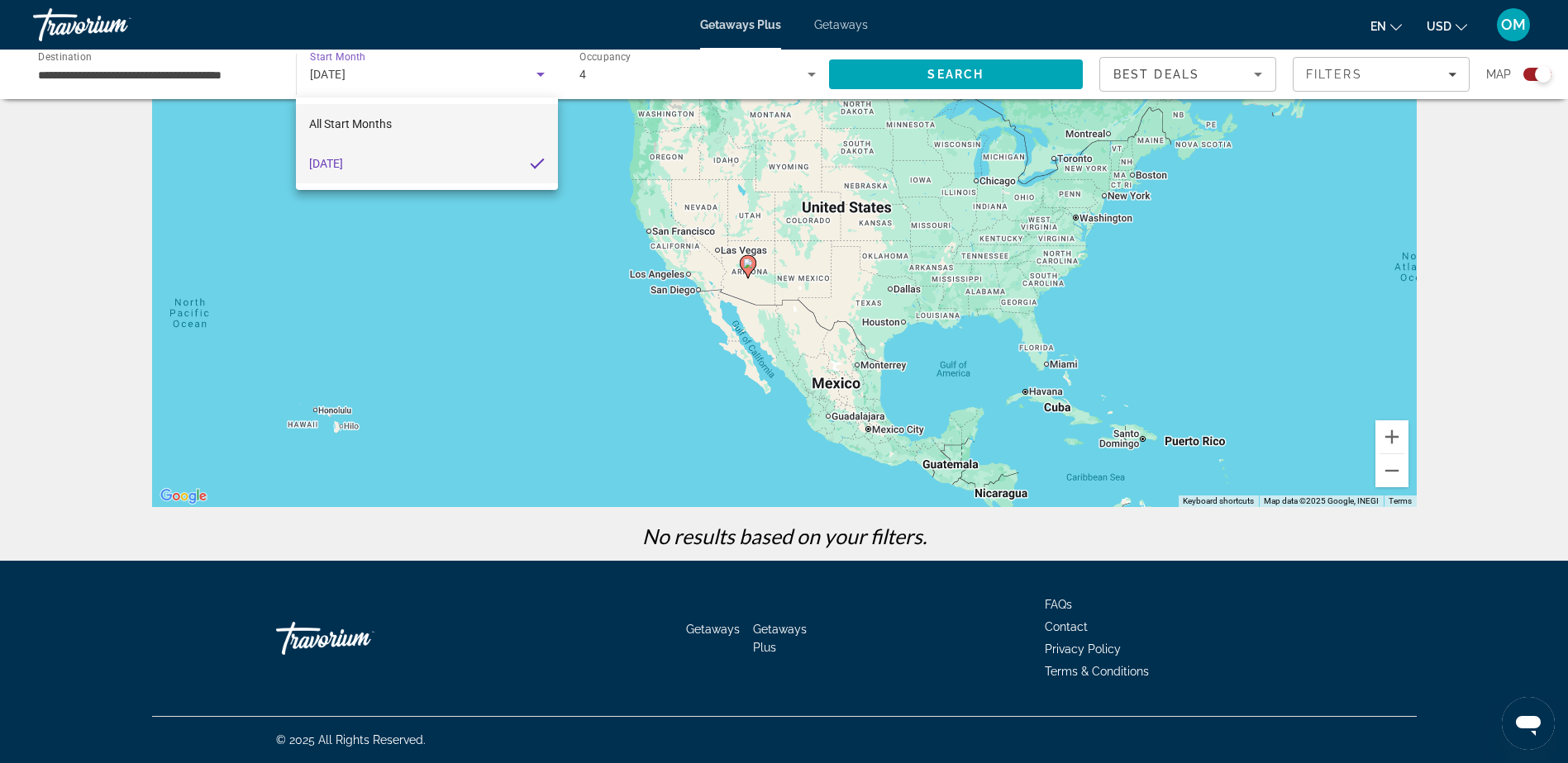
click at [372, 129] on span "All Start Months" at bounding box center [351, 124] width 83 height 14
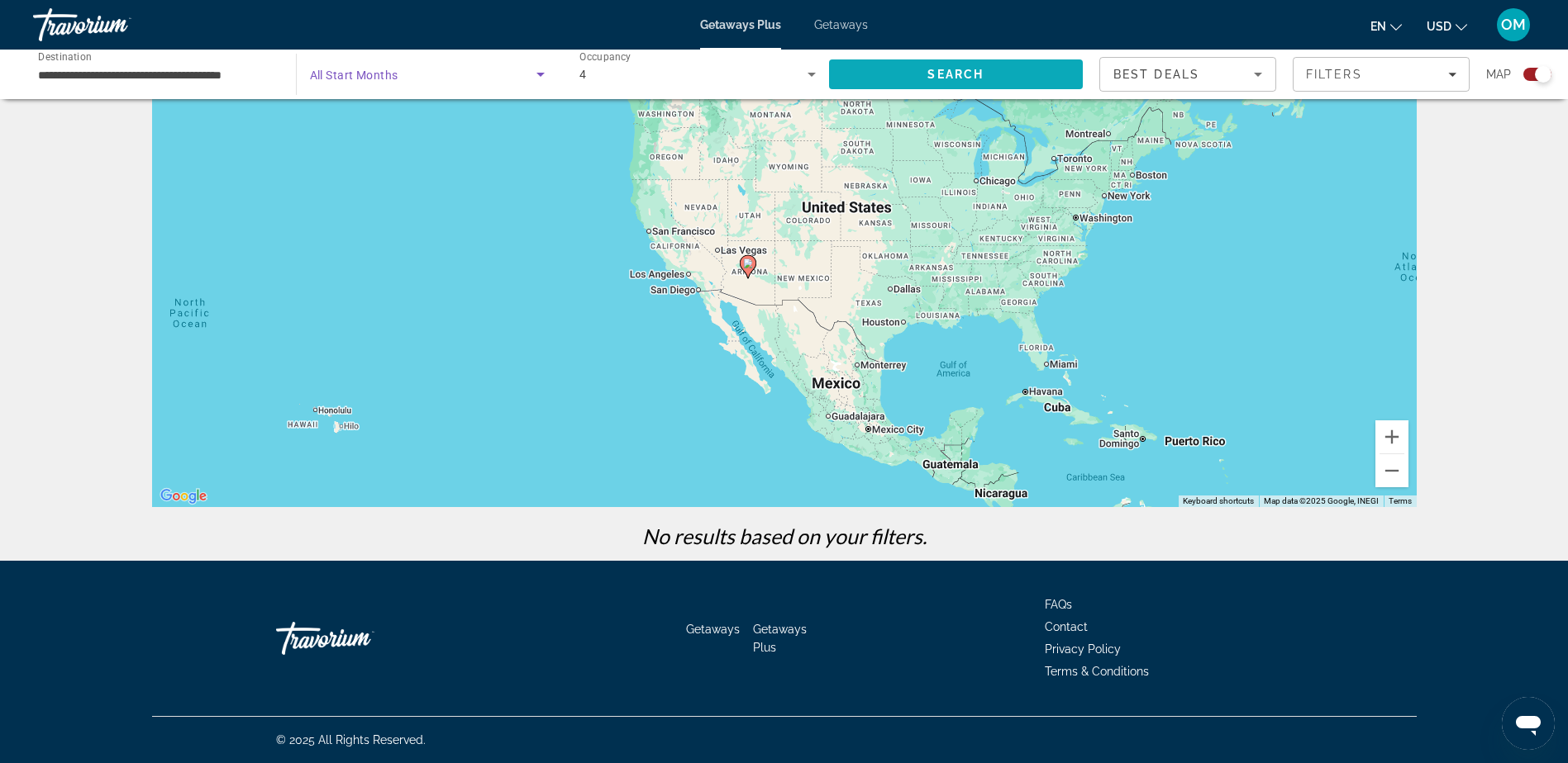
click at [929, 72] on span "Search" at bounding box center [956, 74] width 57 height 14
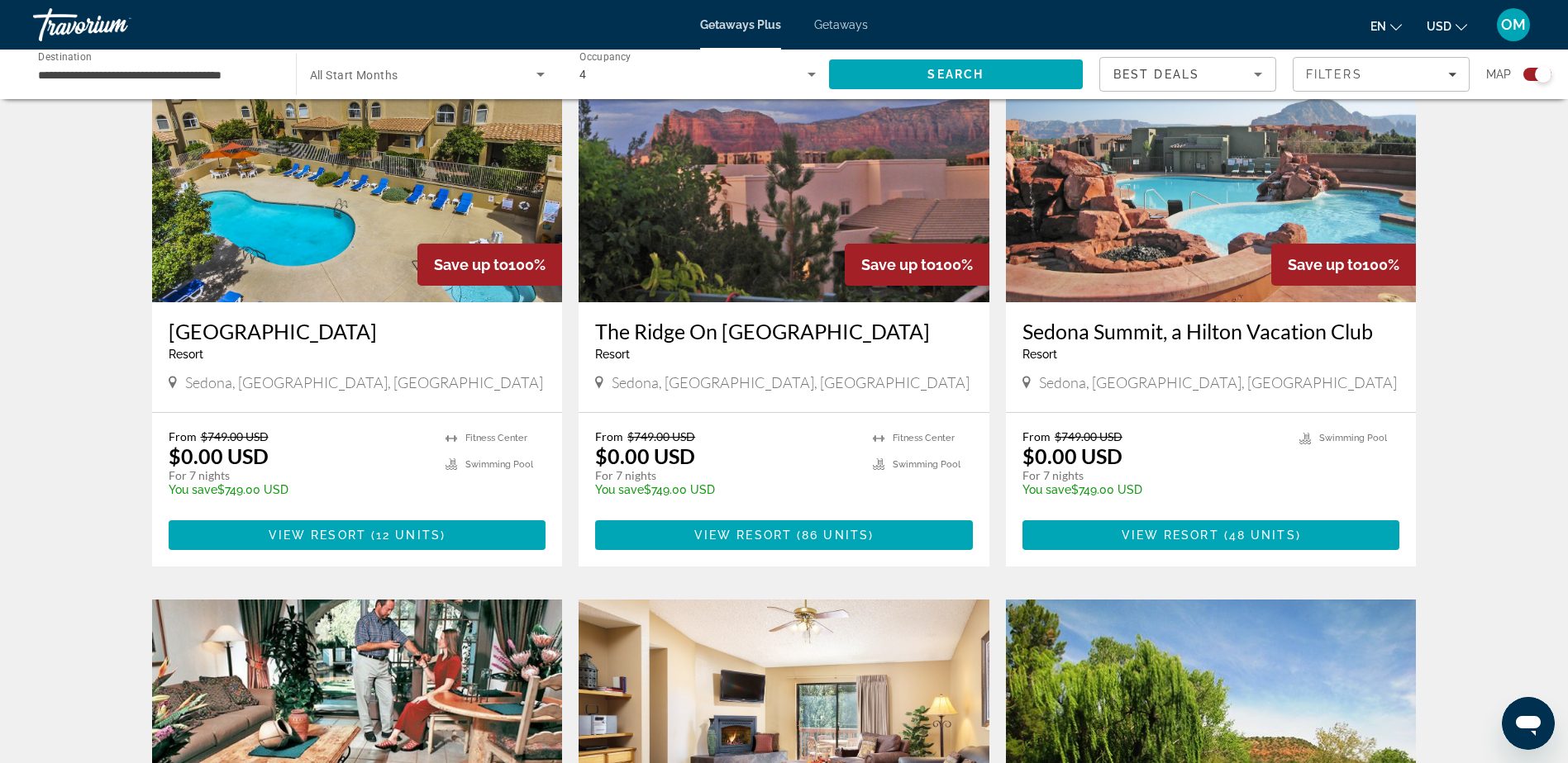
scroll to position [413, 0]
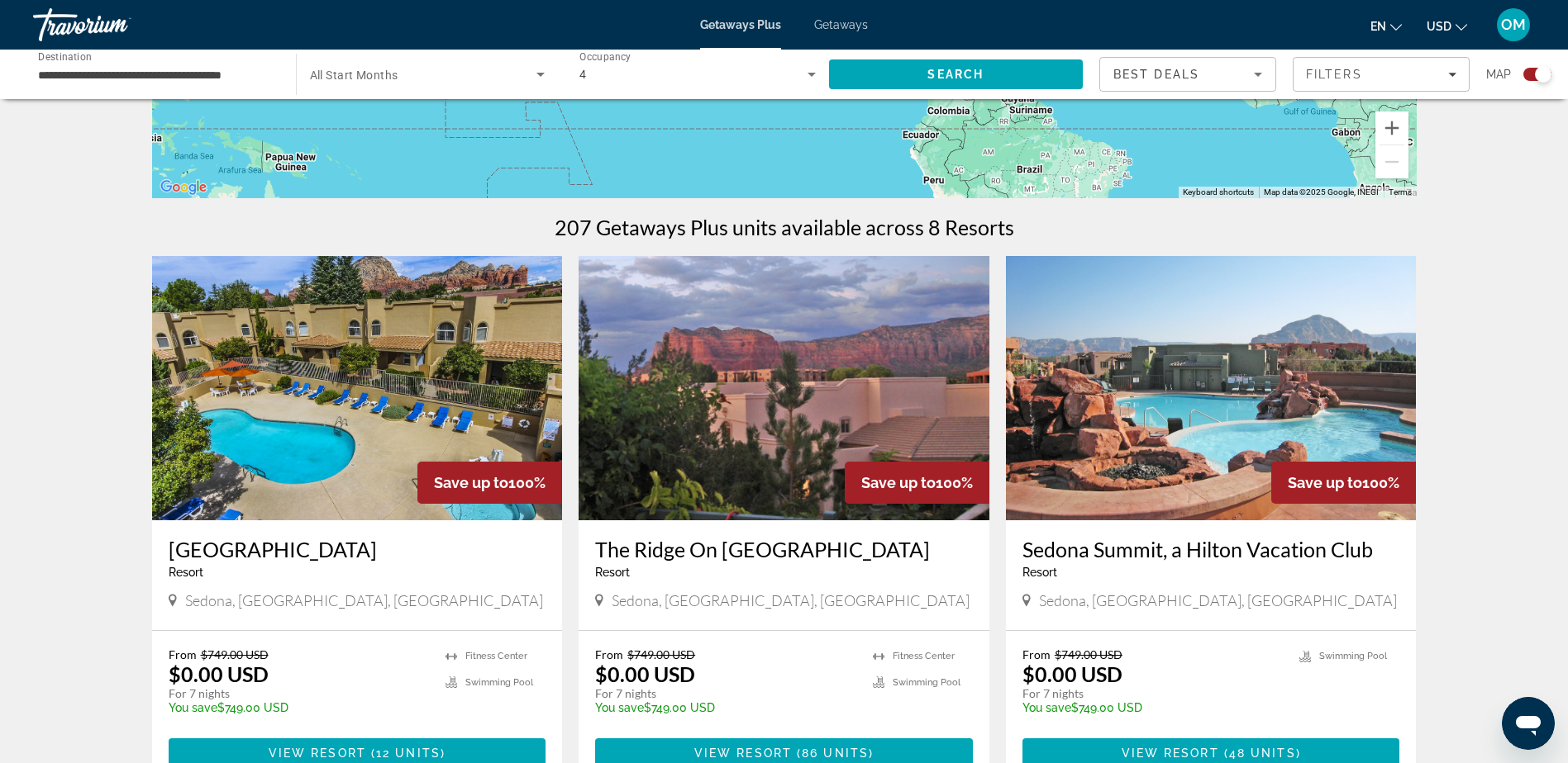
click at [762, 353] on img "Main content" at bounding box center [784, 387] width 411 height 264
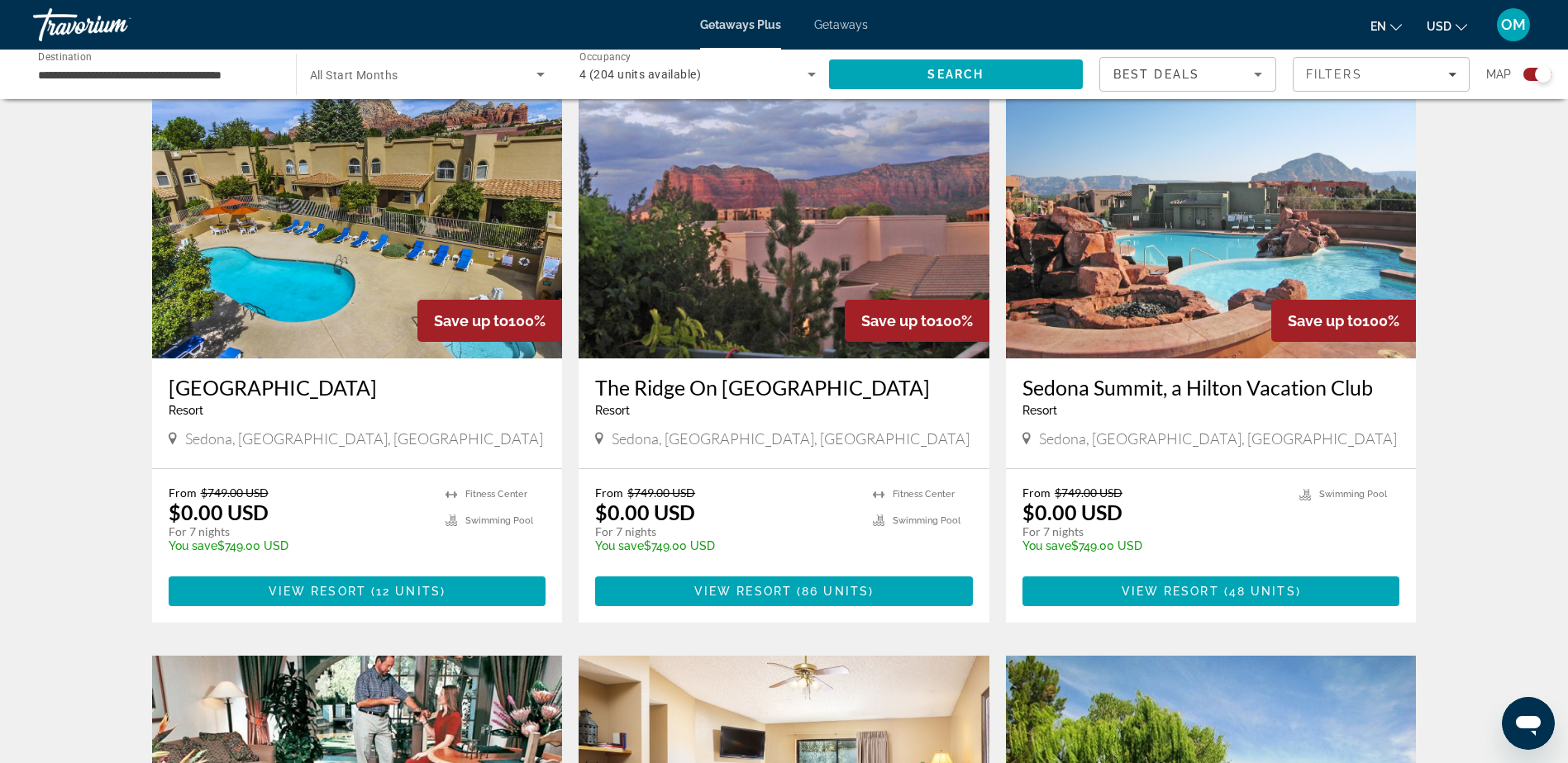
scroll to position [579, 0]
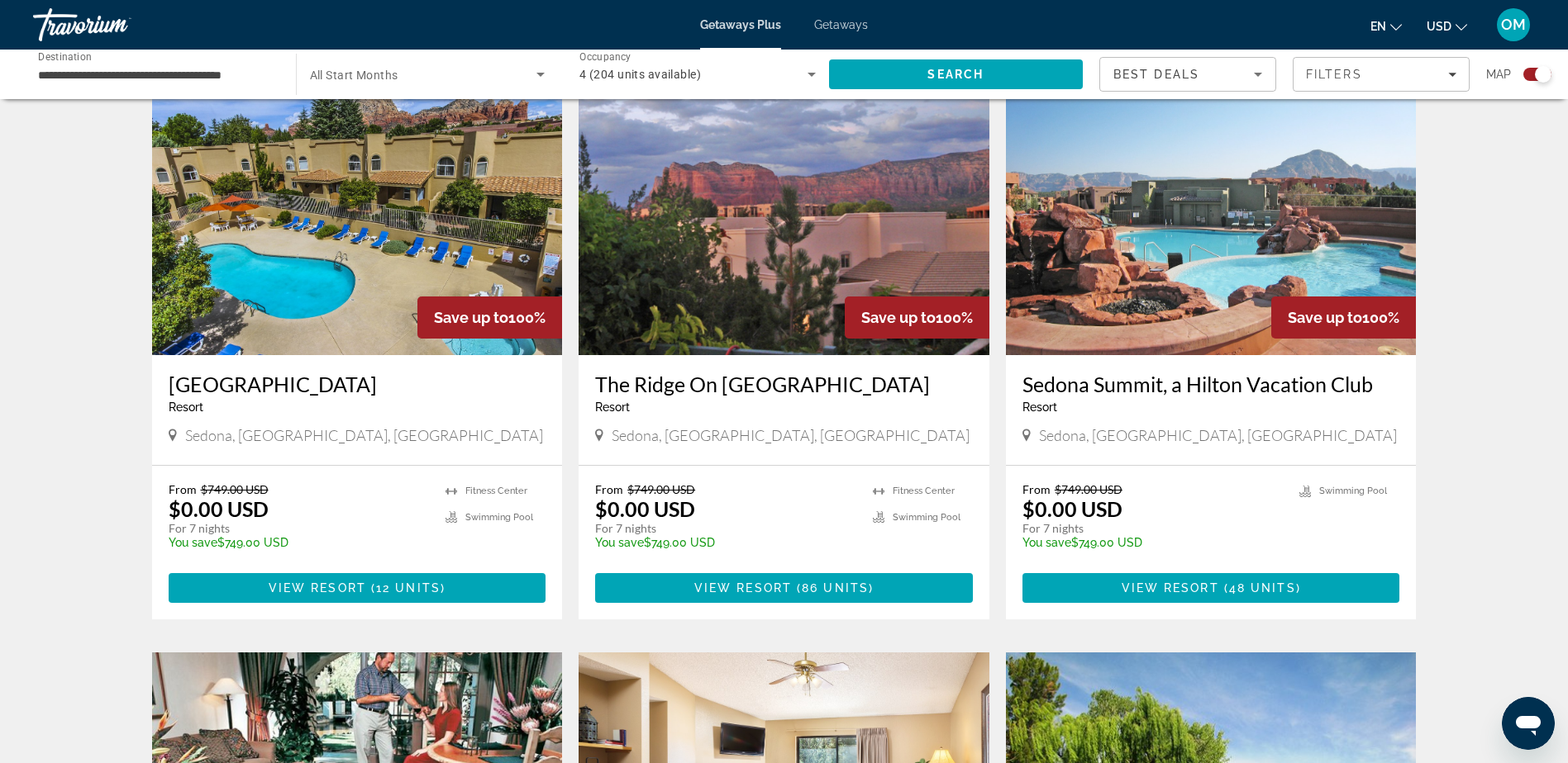
click at [1183, 229] on img "Main content" at bounding box center [1211, 222] width 411 height 264
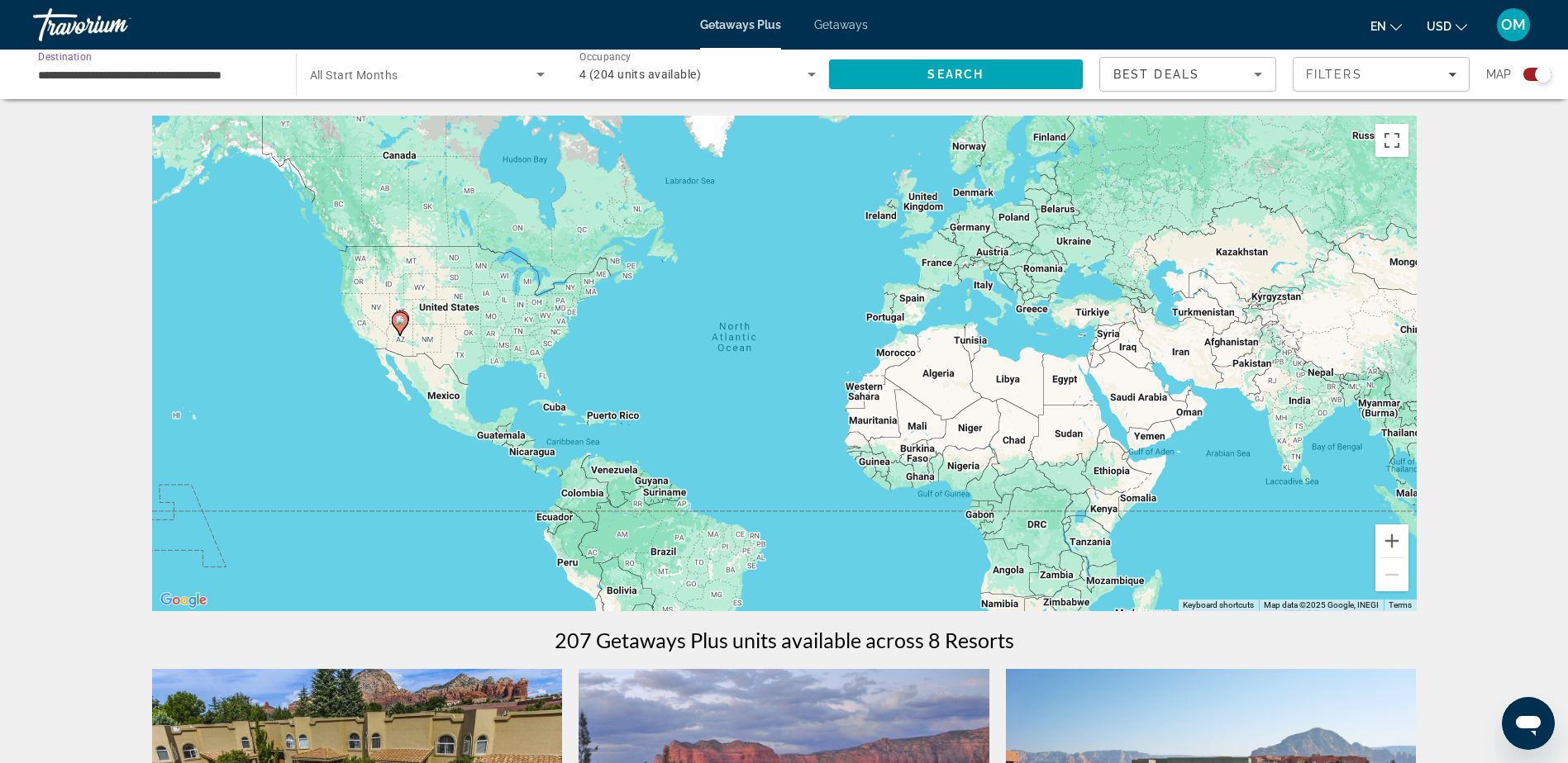
click at [226, 73] on input "**********" at bounding box center [156, 75] width 236 height 20
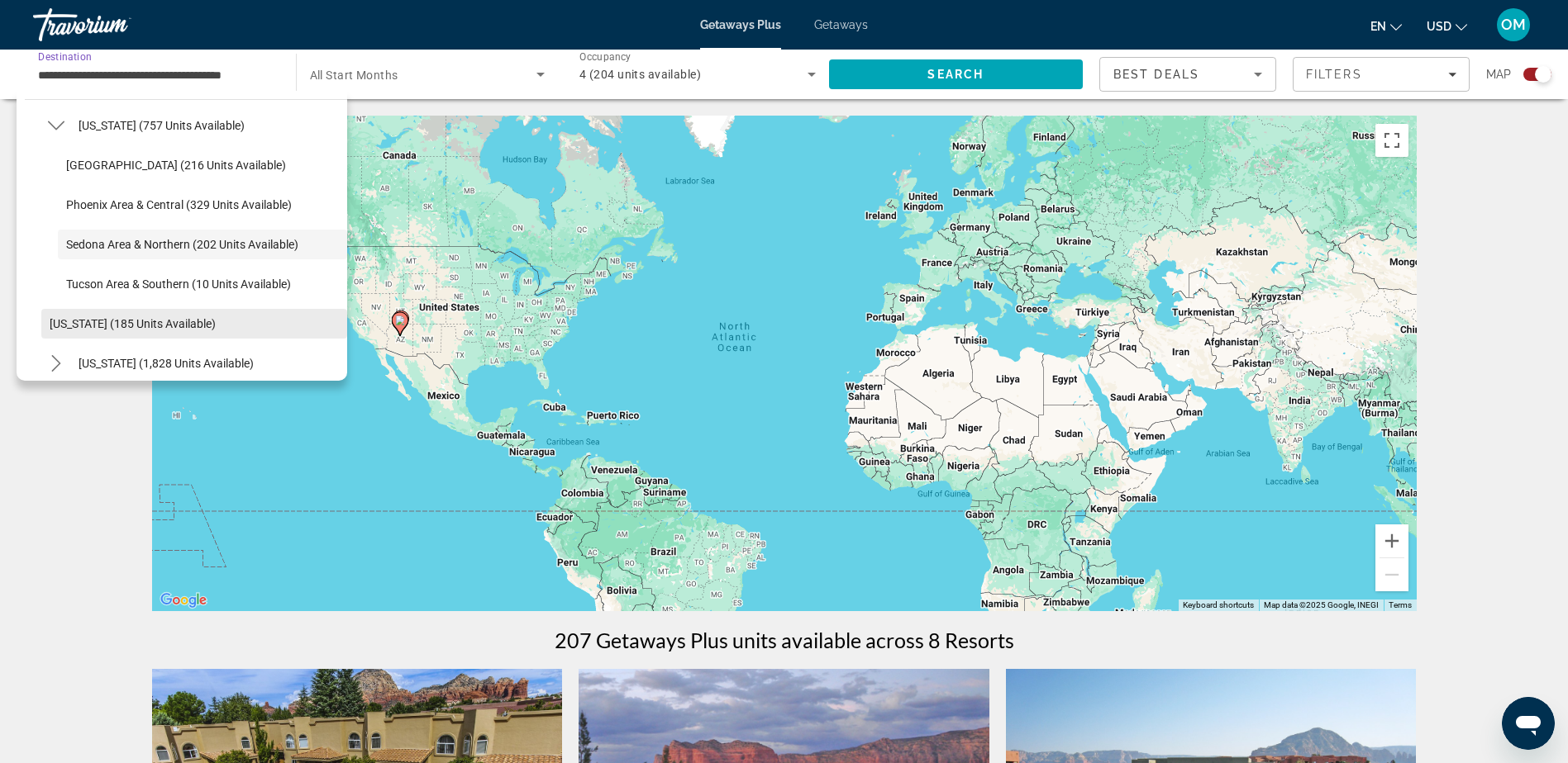
scroll to position [181, 0]
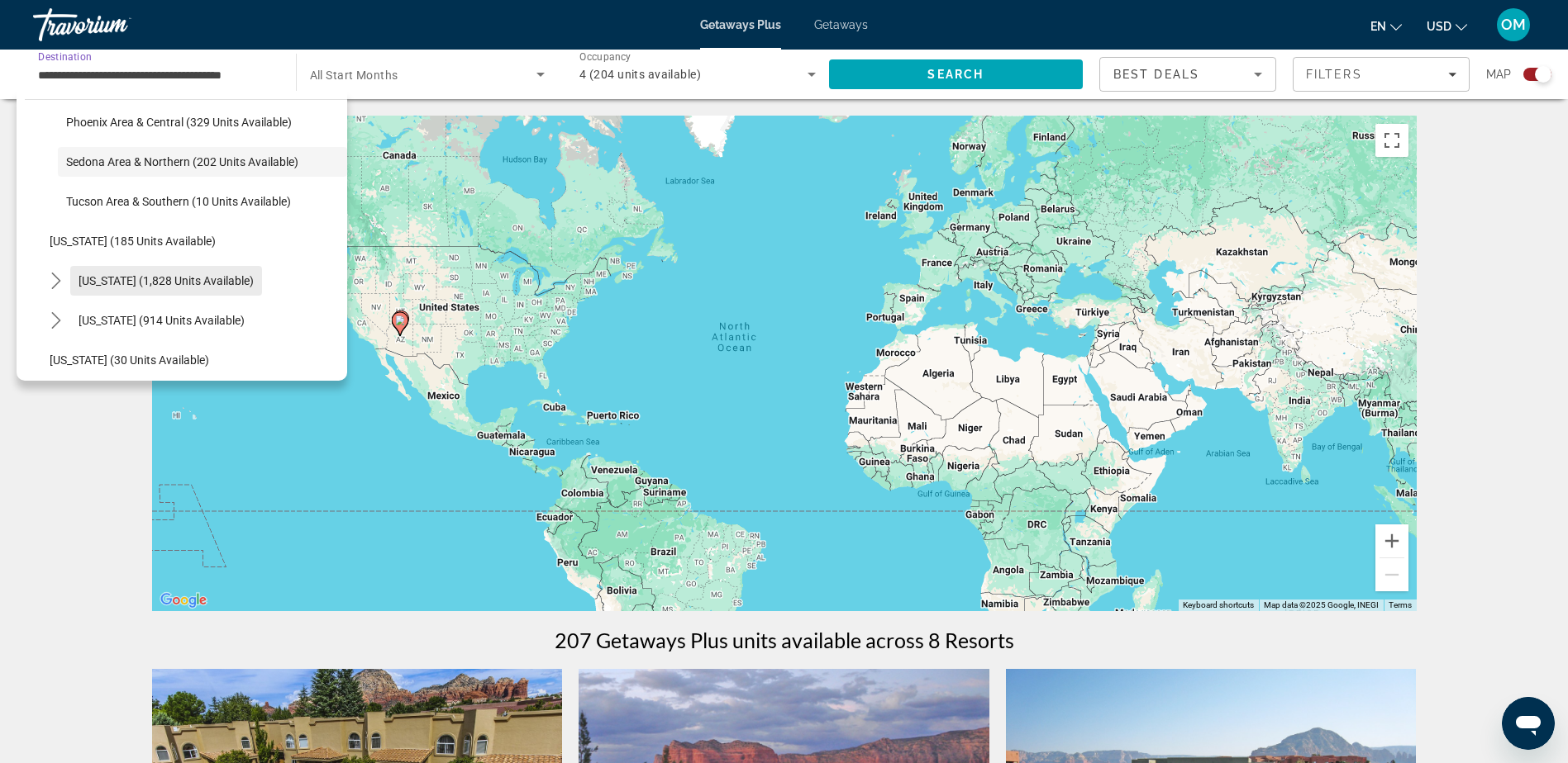
click at [103, 284] on span "[US_STATE] (1,828 units available)" at bounding box center [165, 281] width 175 height 14
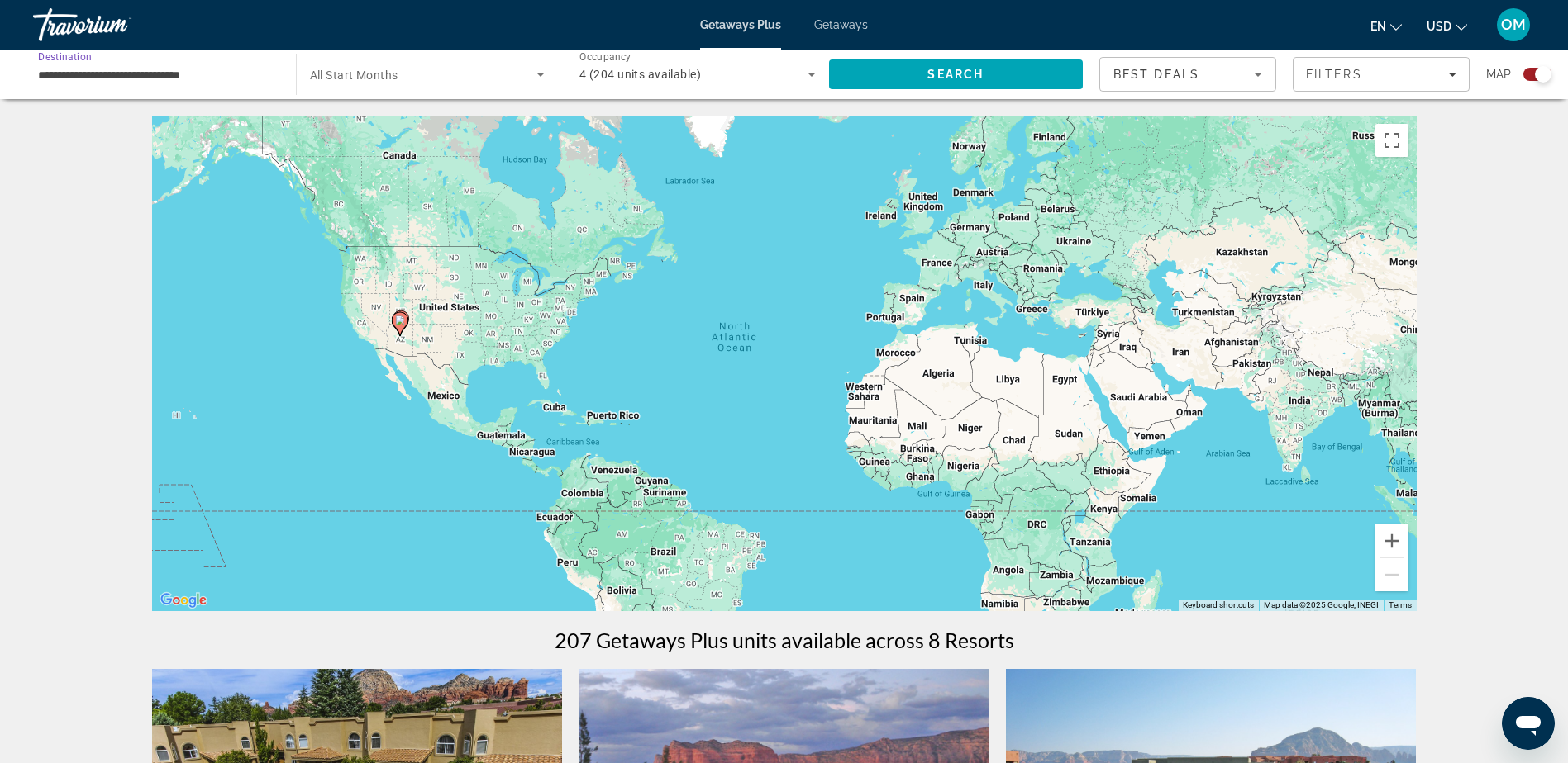
click at [346, 78] on span "All Start Months" at bounding box center [353, 75] width 89 height 14
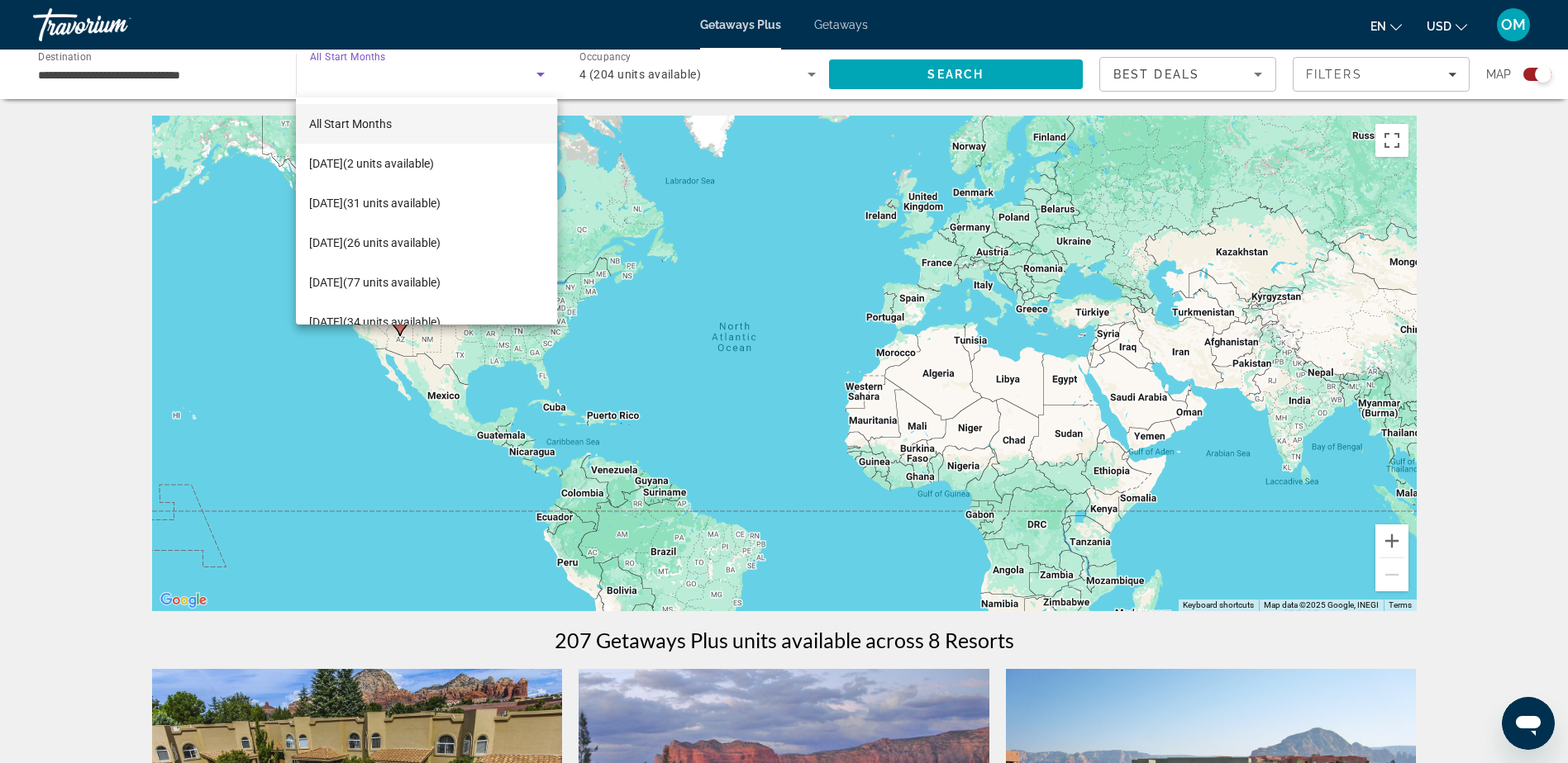
click at [158, 68] on div at bounding box center [784, 382] width 1568 height 763
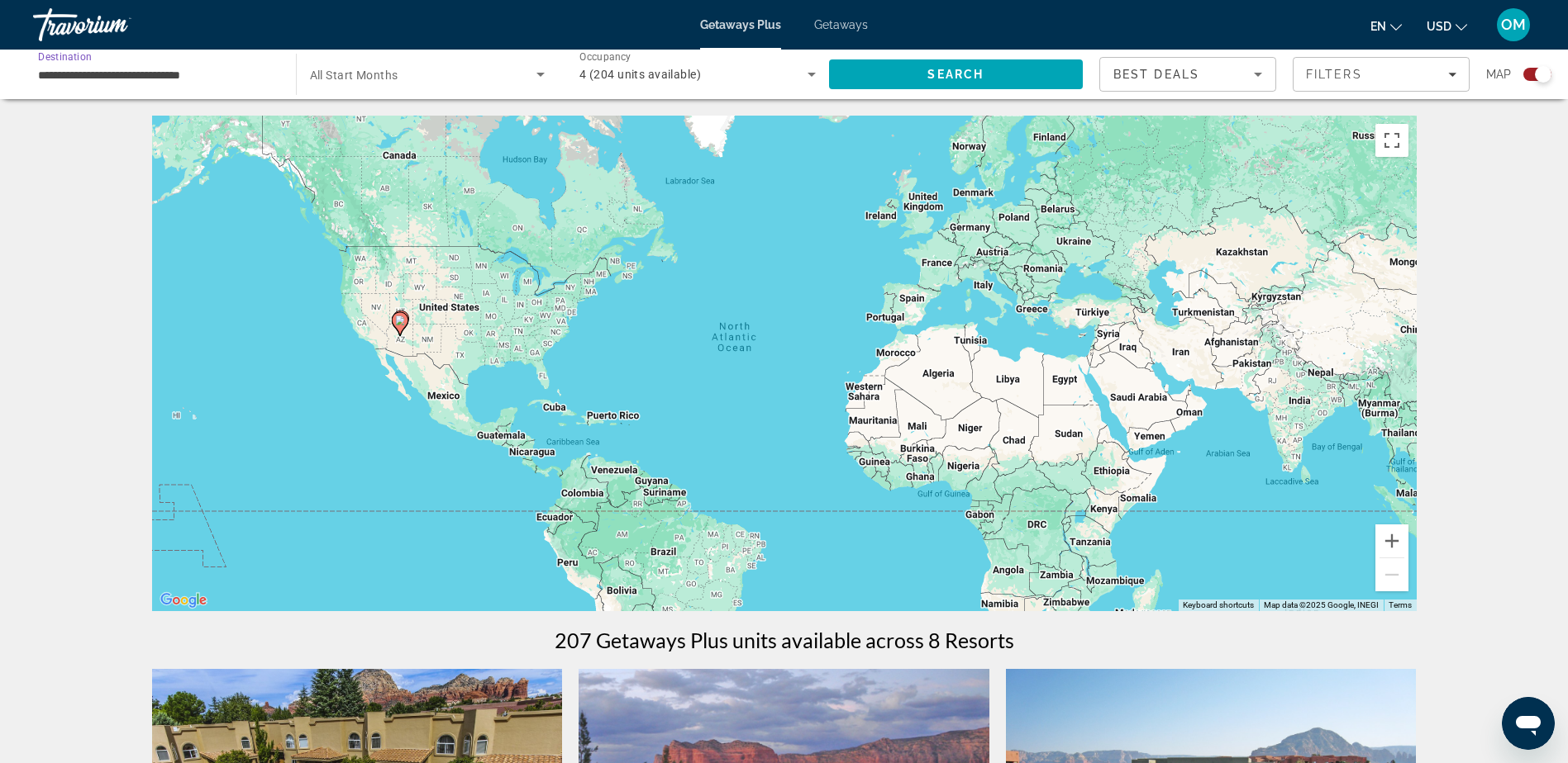
click at [253, 70] on input "**********" at bounding box center [156, 75] width 236 height 20
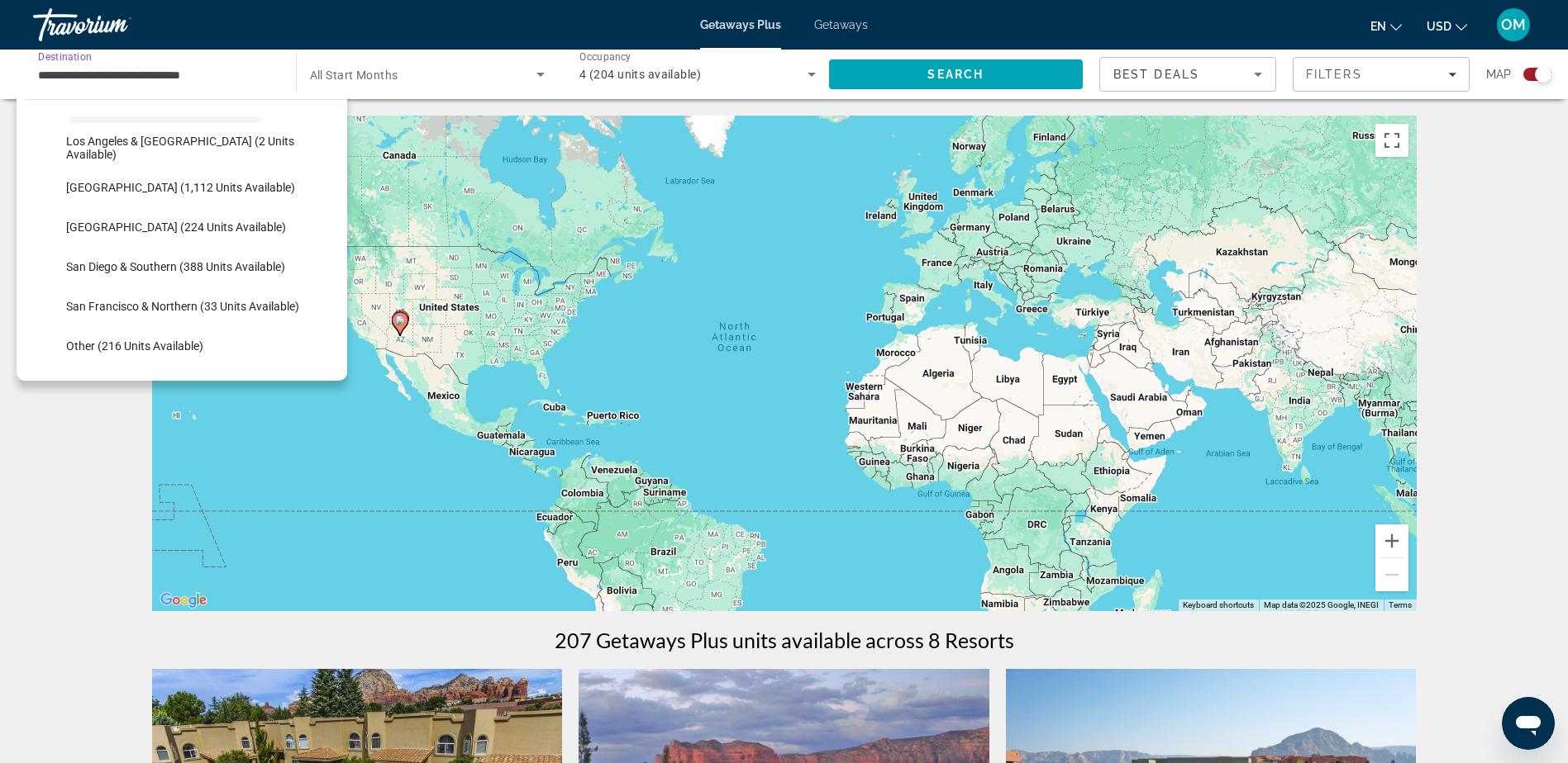
scroll to position [382, 0]
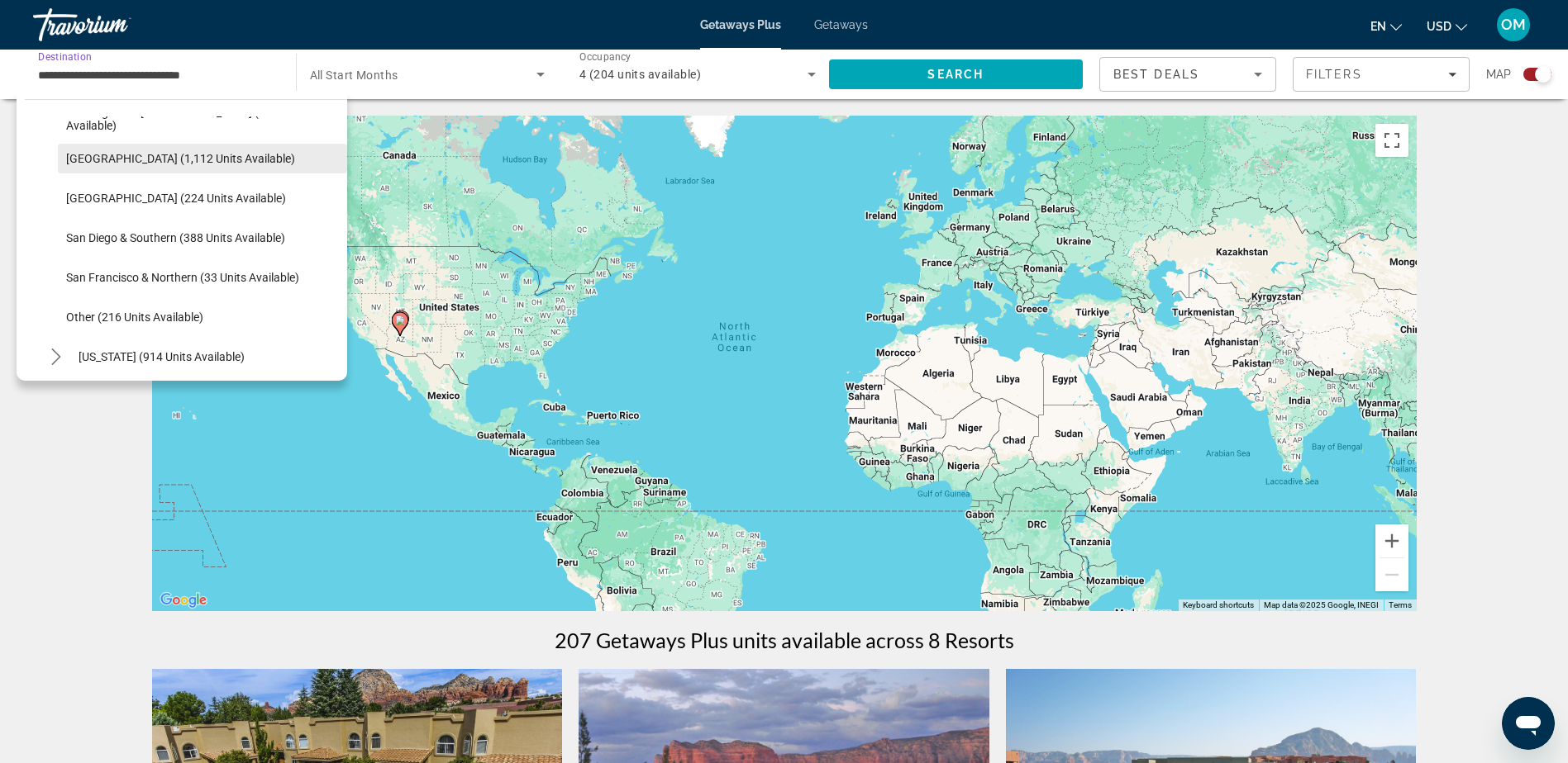
click at [149, 153] on span "[GEOGRAPHIC_DATA] (1,112 units available)" at bounding box center [181, 159] width 229 height 14
type input "**********"
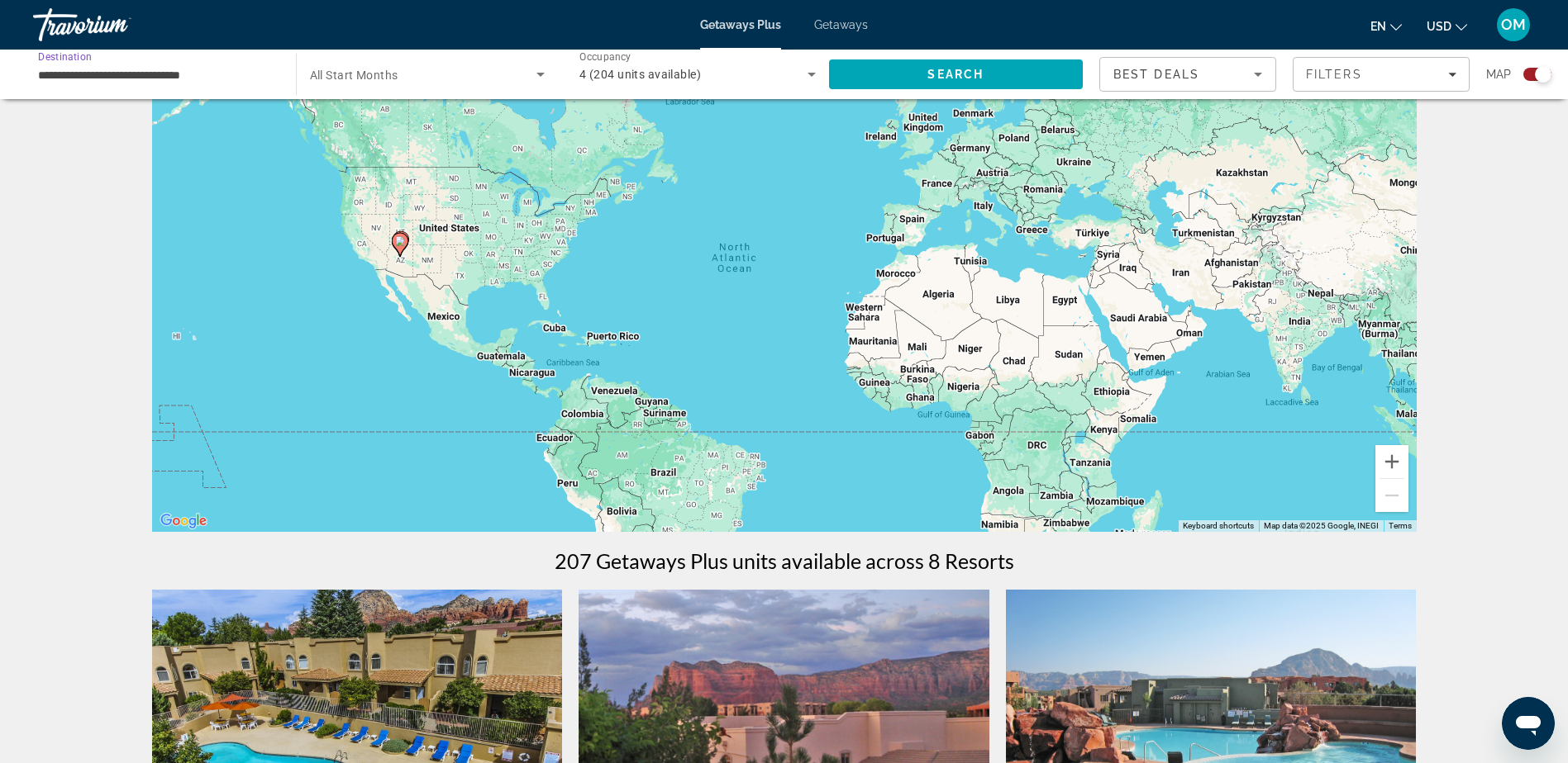
scroll to position [0, 0]
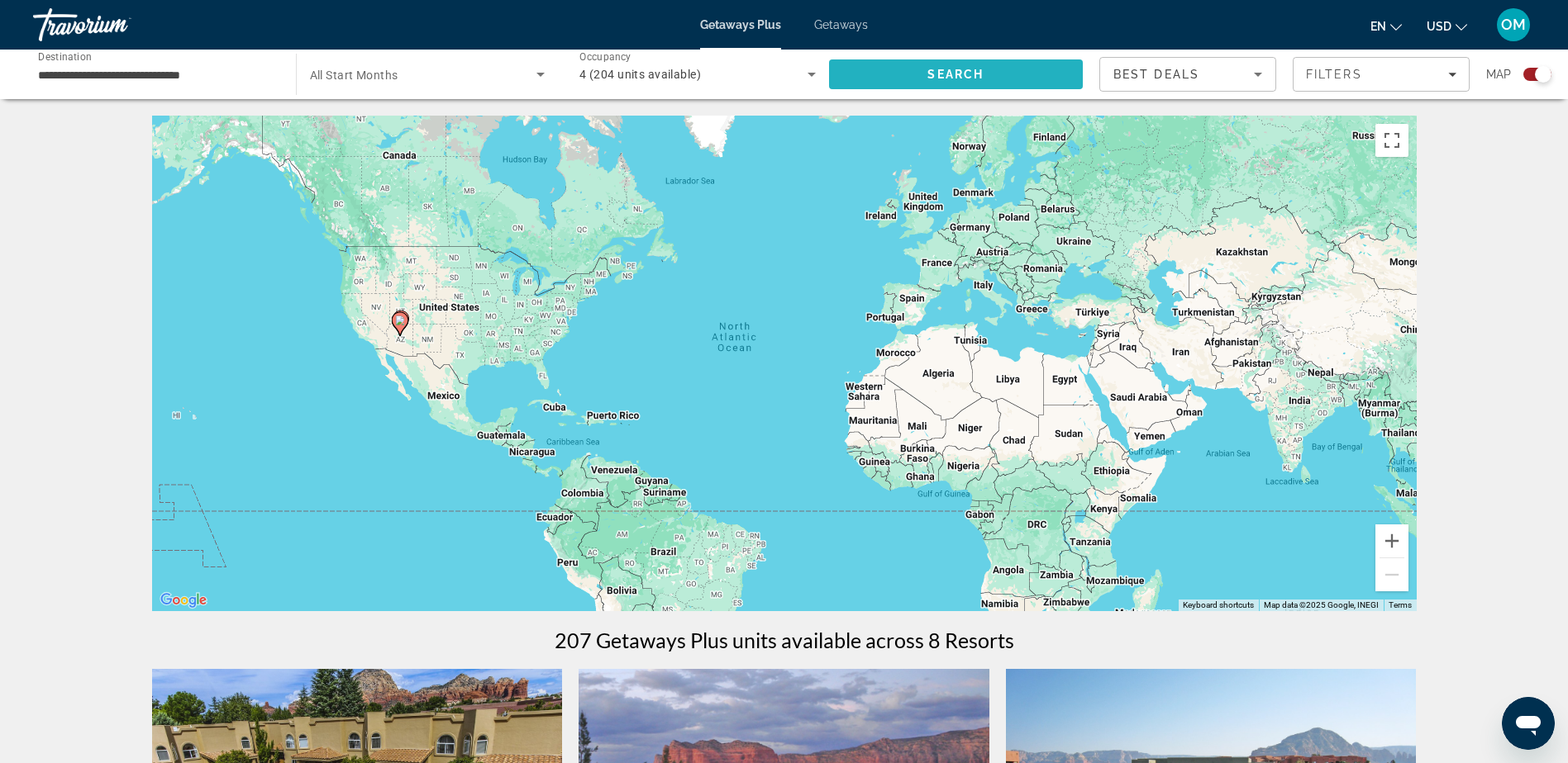
click at [1002, 74] on span "Search" at bounding box center [956, 74] width 255 height 40
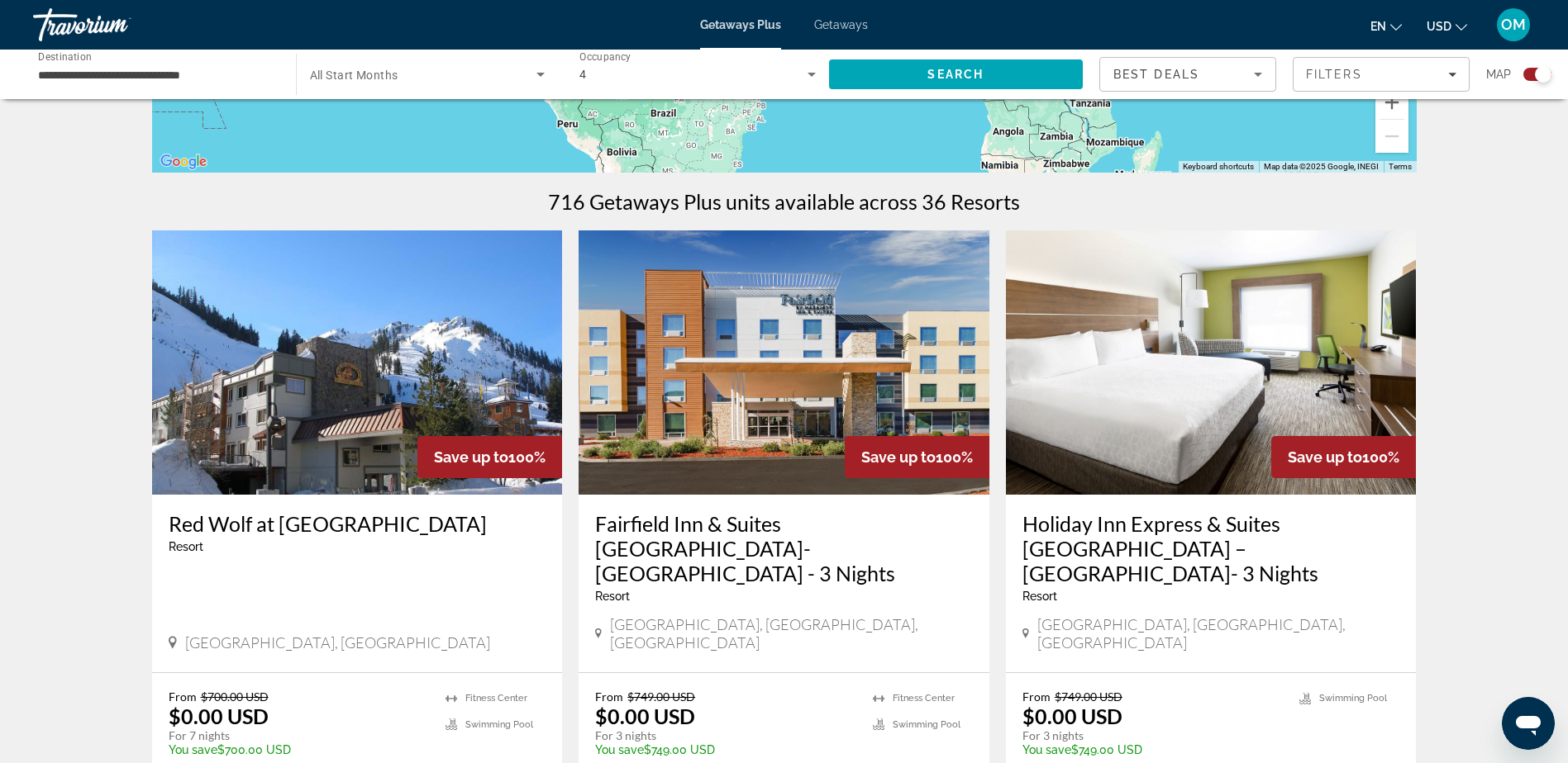
scroll to position [496, 0]
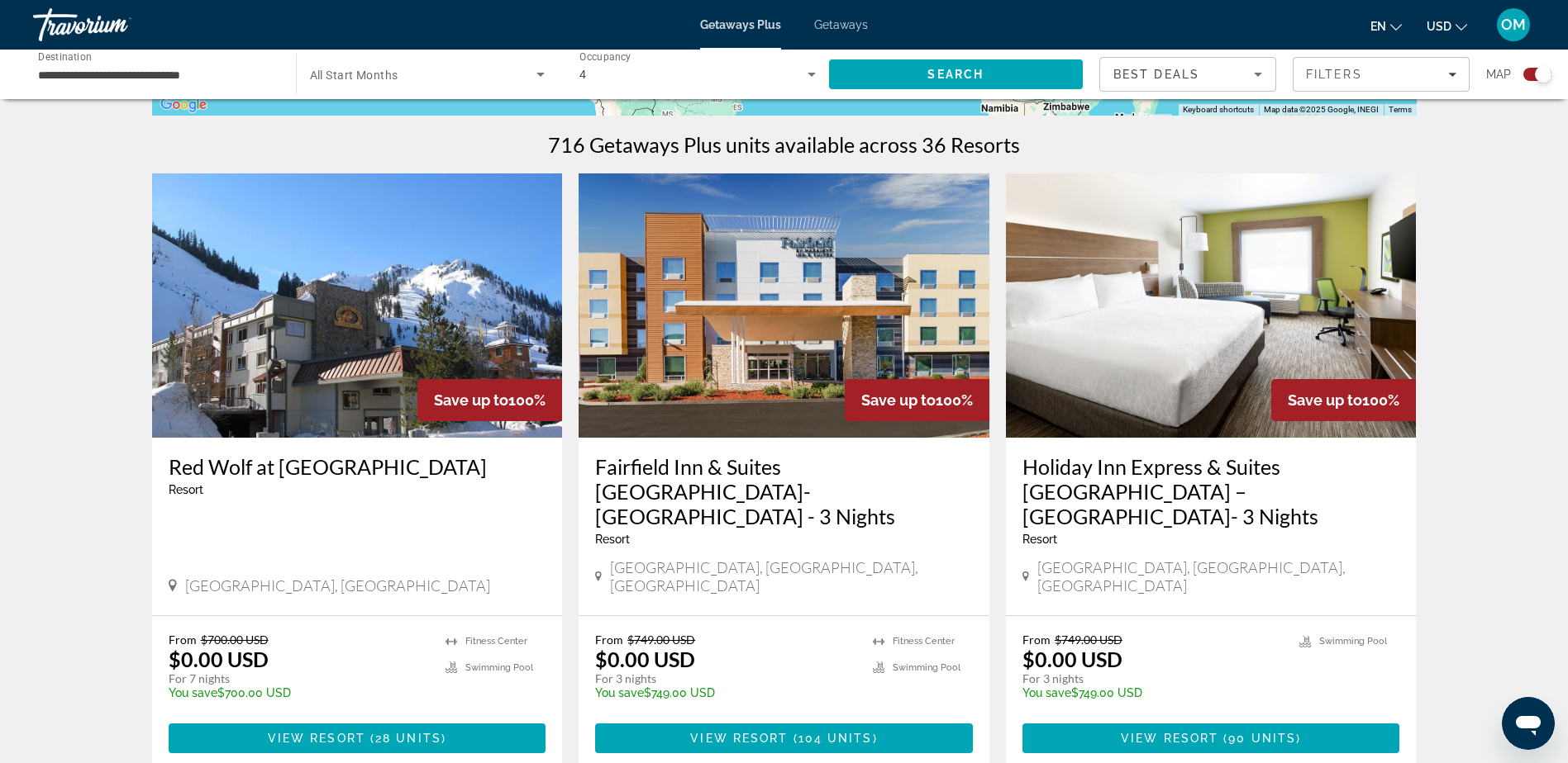
click at [802, 357] on img "Main content" at bounding box center [784, 305] width 411 height 264
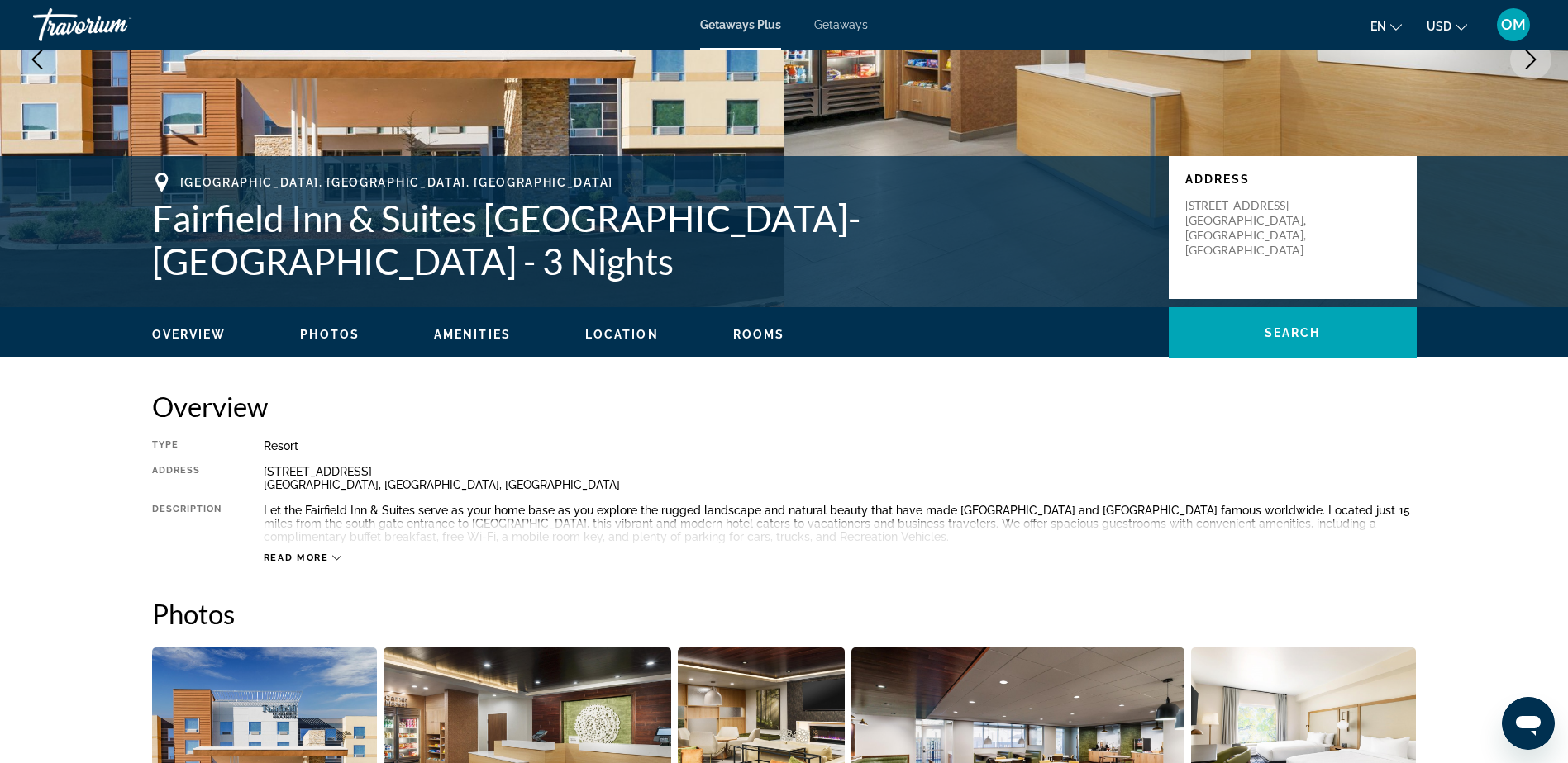
scroll to position [248, 0]
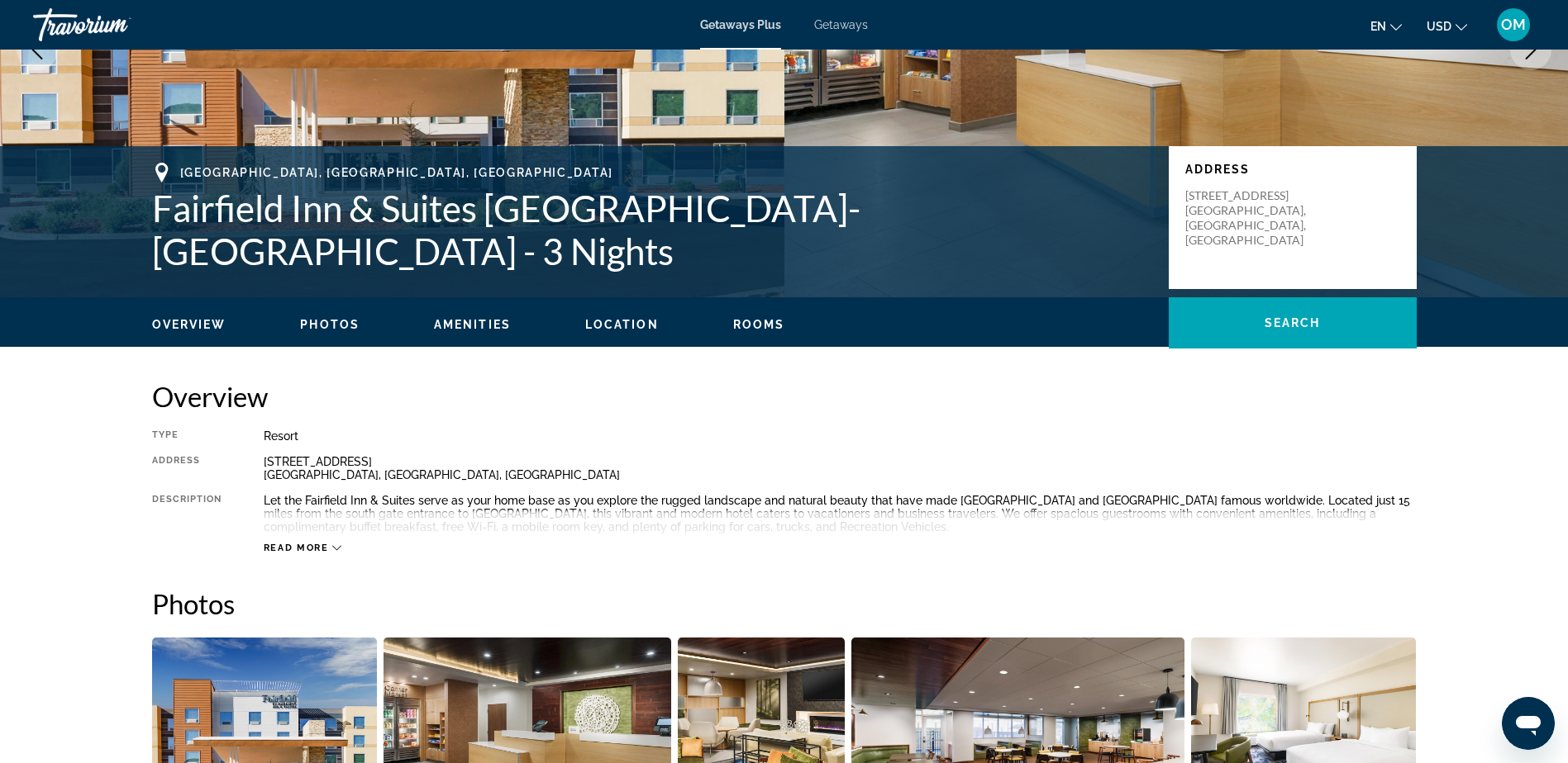
click at [340, 545] on icon "Main content" at bounding box center [336, 547] width 9 height 9
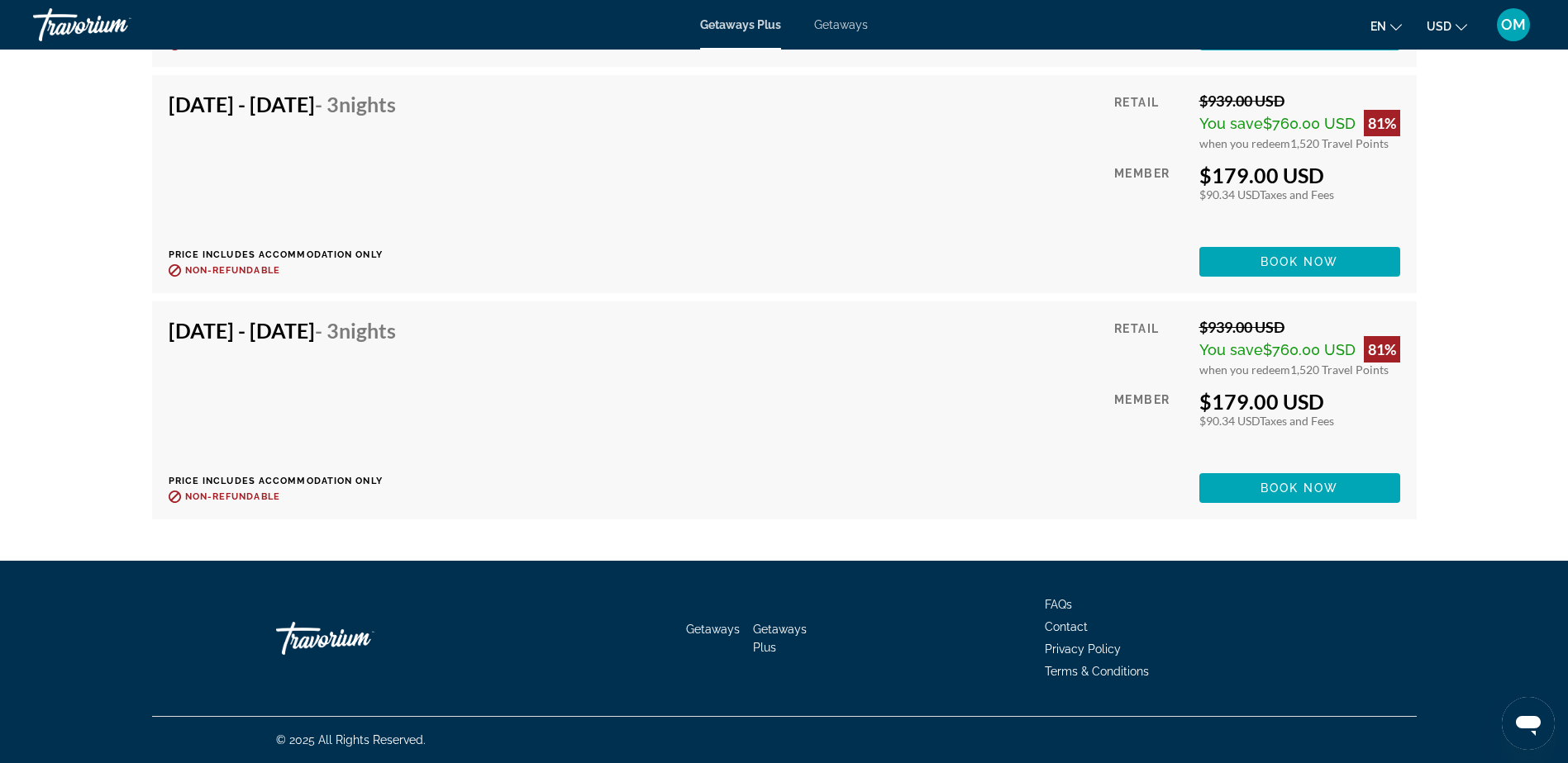
scroll to position [13761, 0]
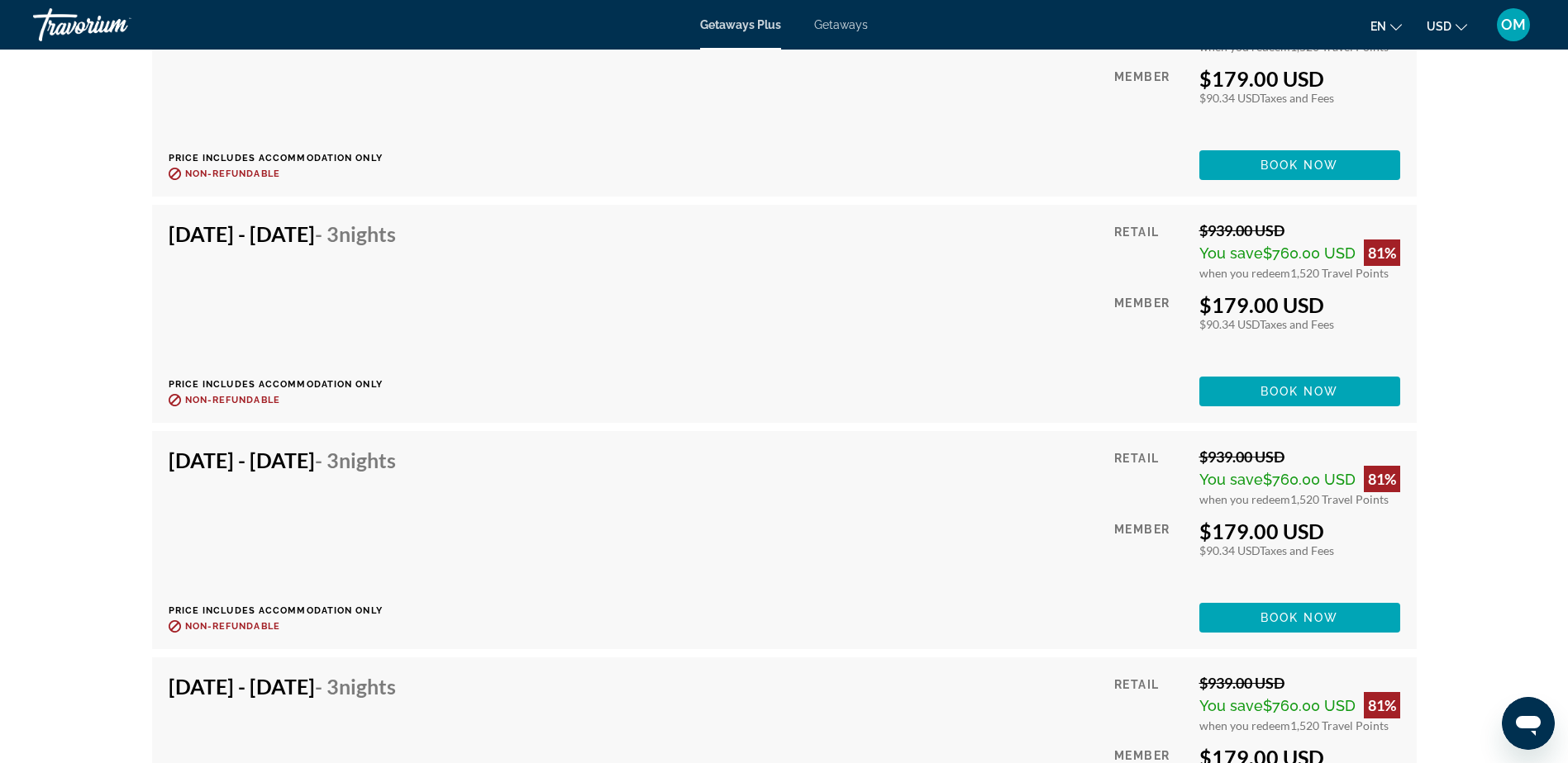
drag, startPoint x: 1568, startPoint y: 388, endPoint x: 1570, endPoint y: 351, distance: 37.1
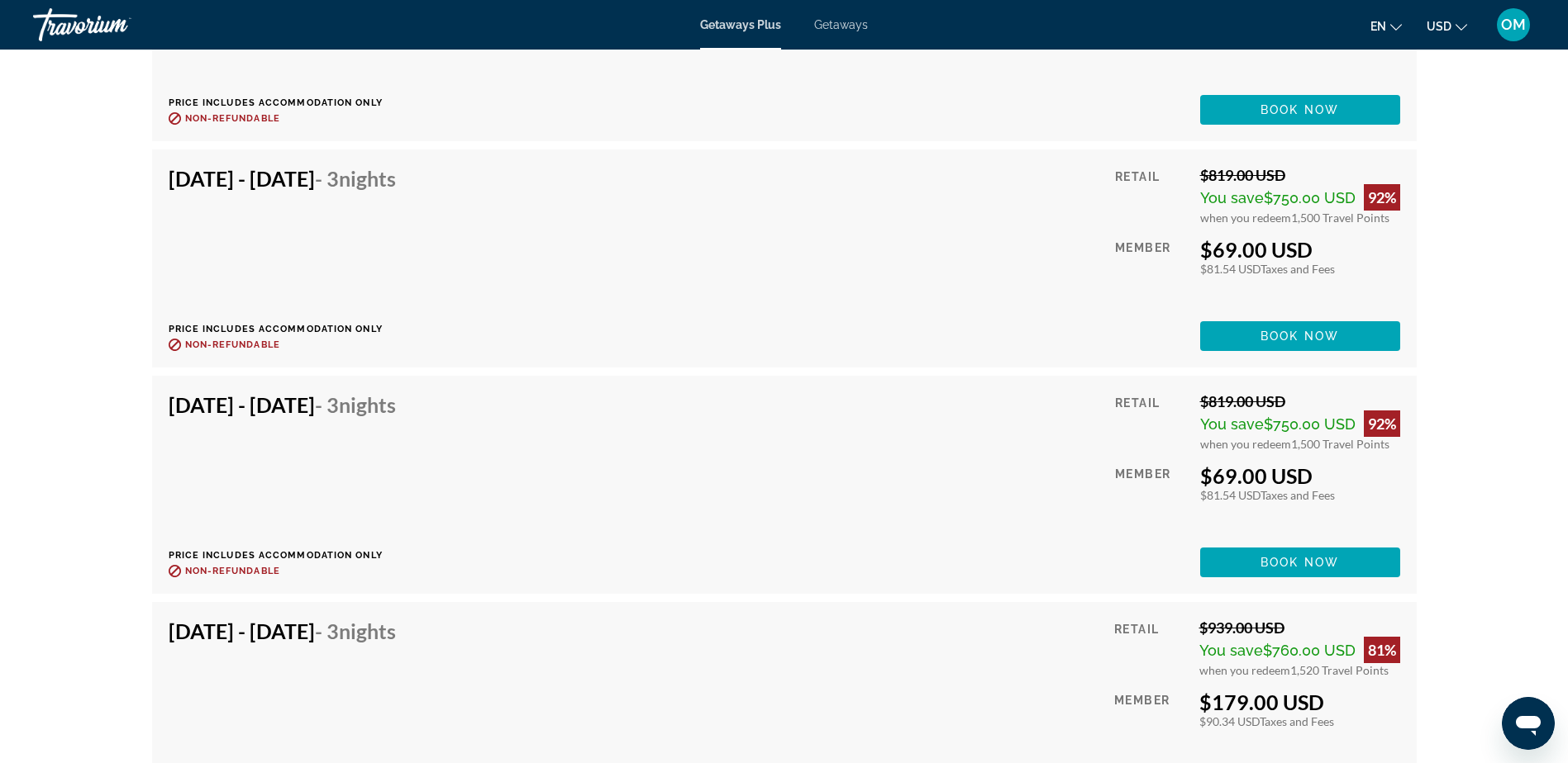
scroll to position [11779, 0]
click at [848, 21] on span "Getaways" at bounding box center [841, 25] width 54 height 14
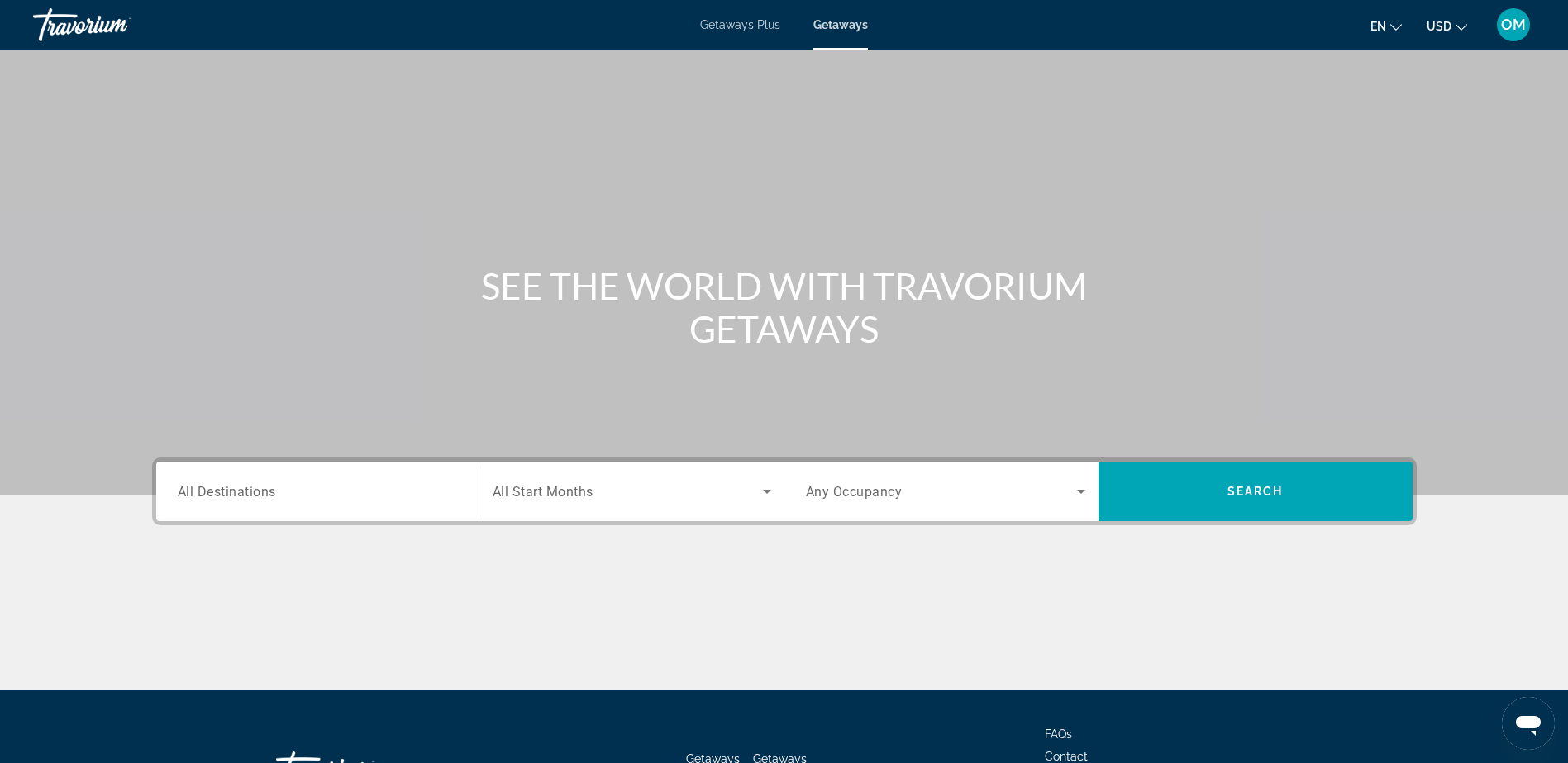
click at [355, 506] on div "Search widget" at bounding box center [317, 492] width 279 height 47
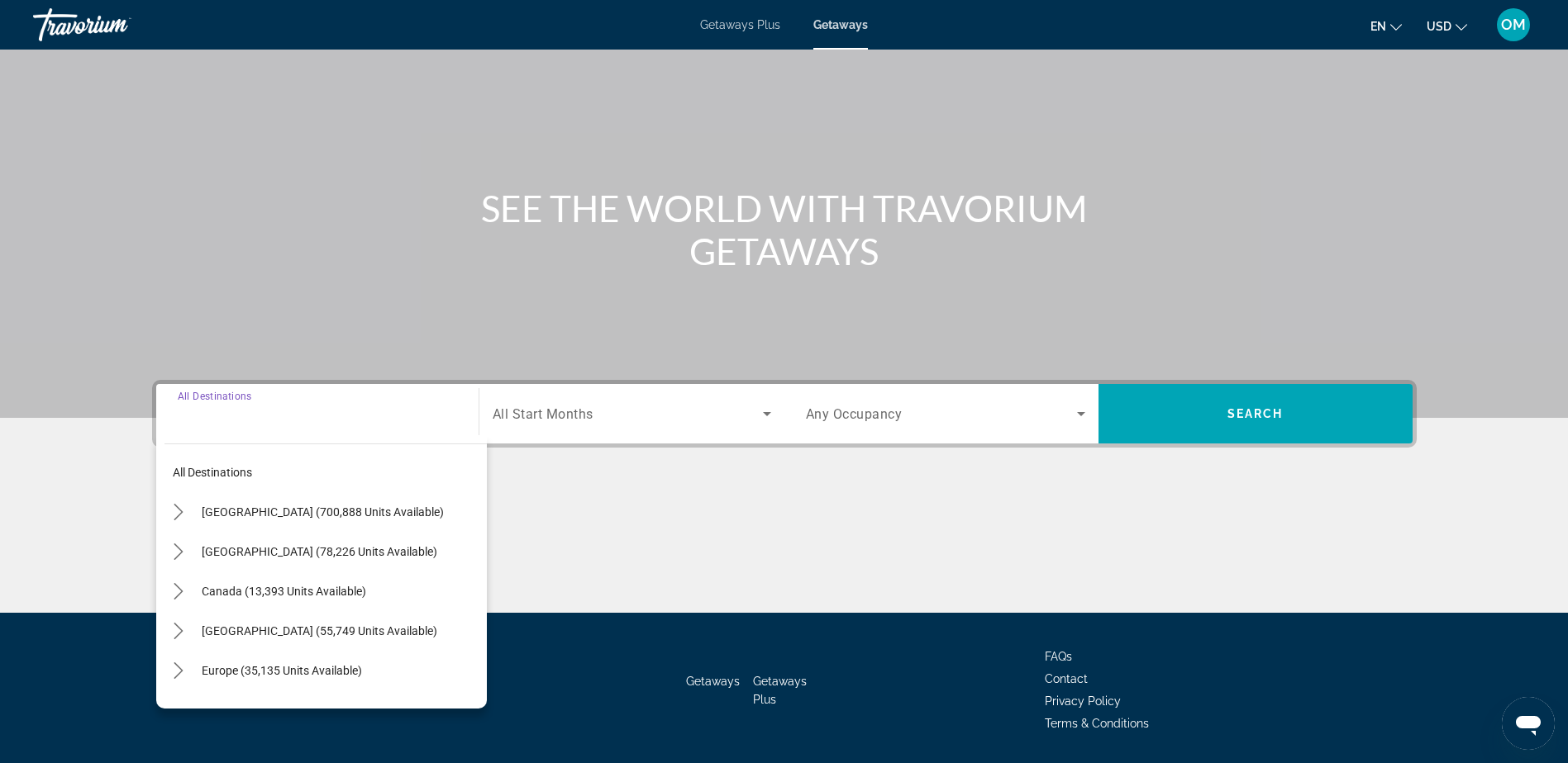
scroll to position [130, 0]
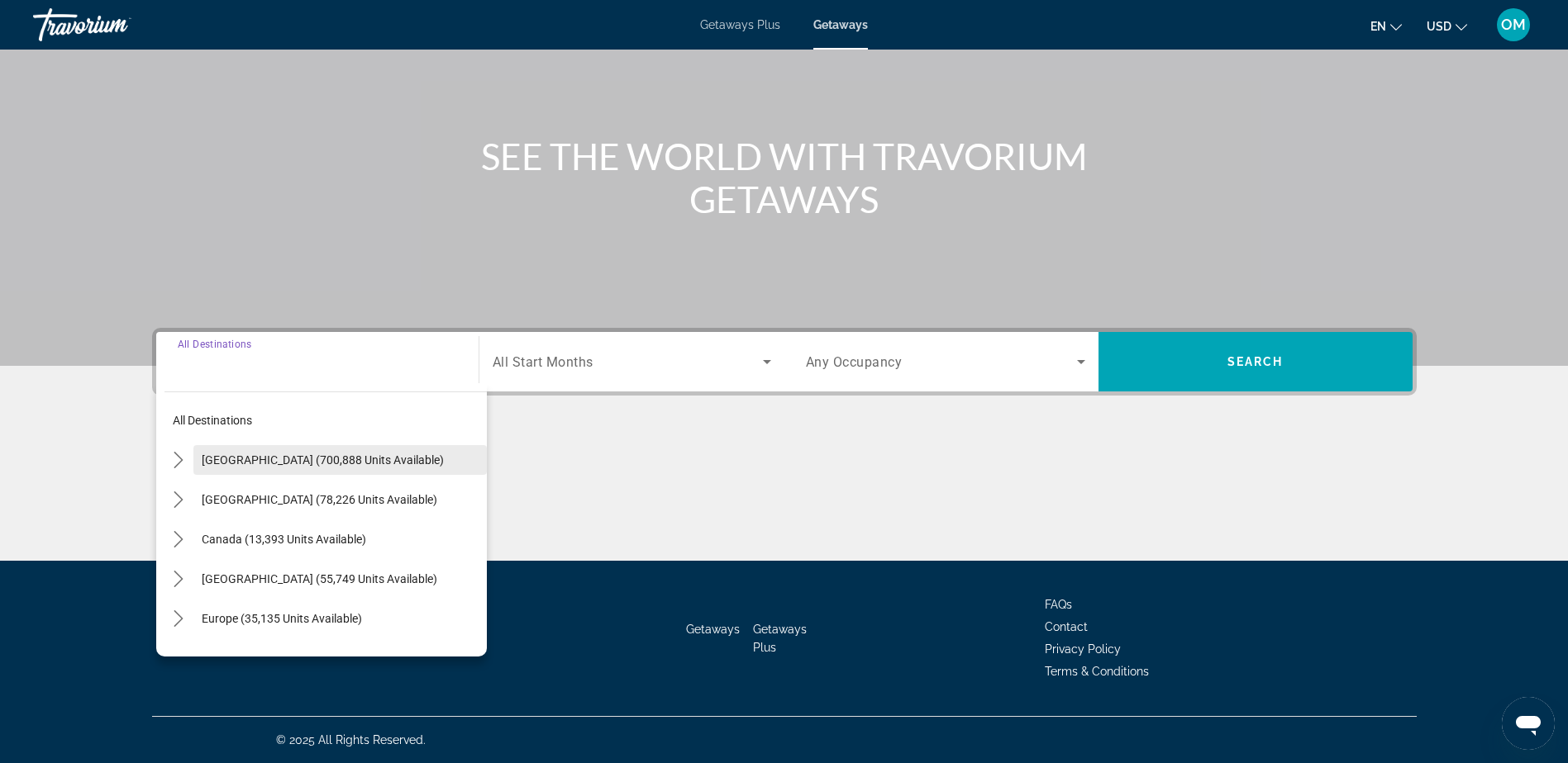
click at [298, 461] on span "[GEOGRAPHIC_DATA] (700,888 units available)" at bounding box center [323, 461] width 242 height 14
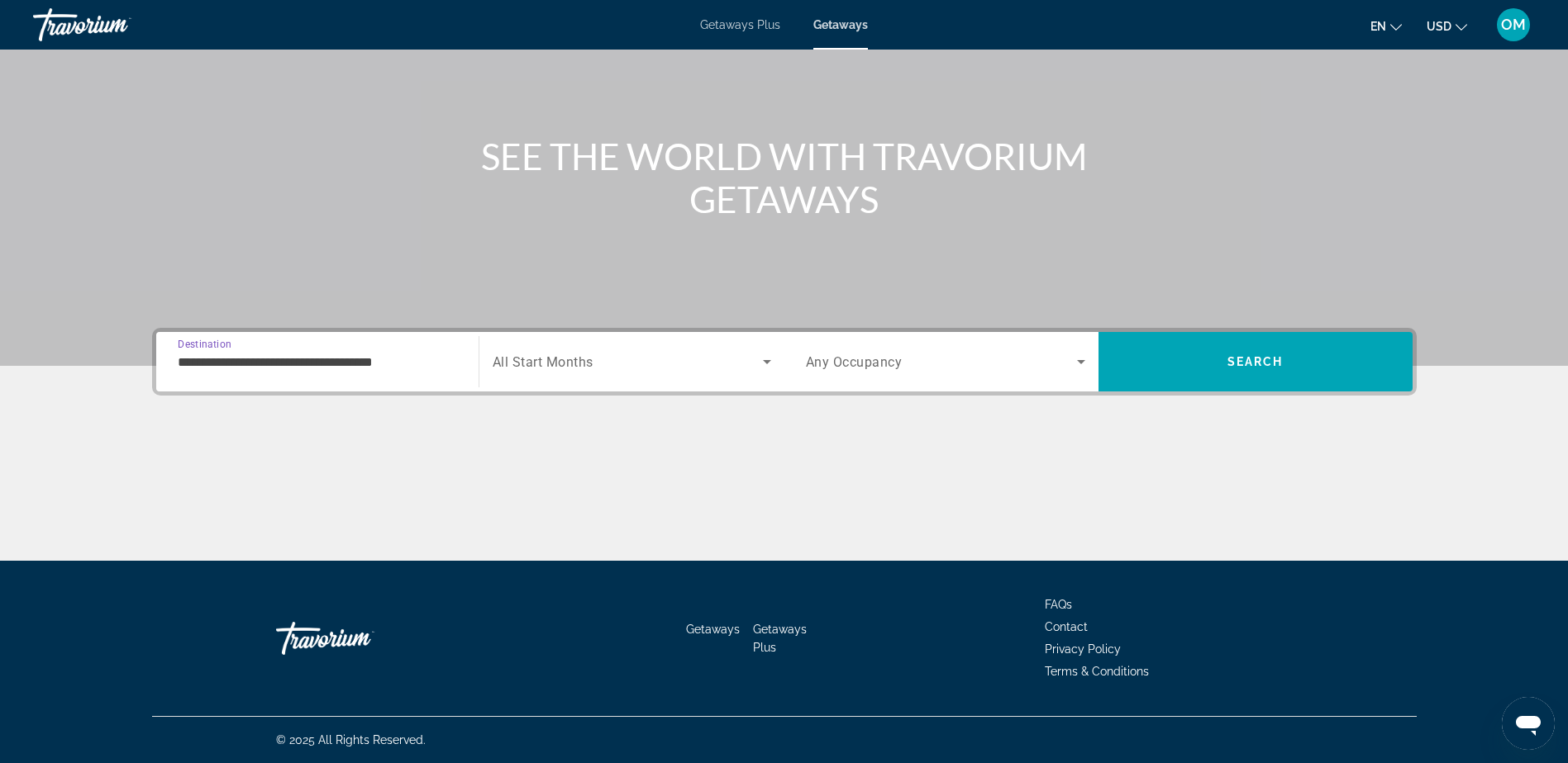
click at [289, 370] on input "**********" at bounding box center [317, 363] width 279 height 20
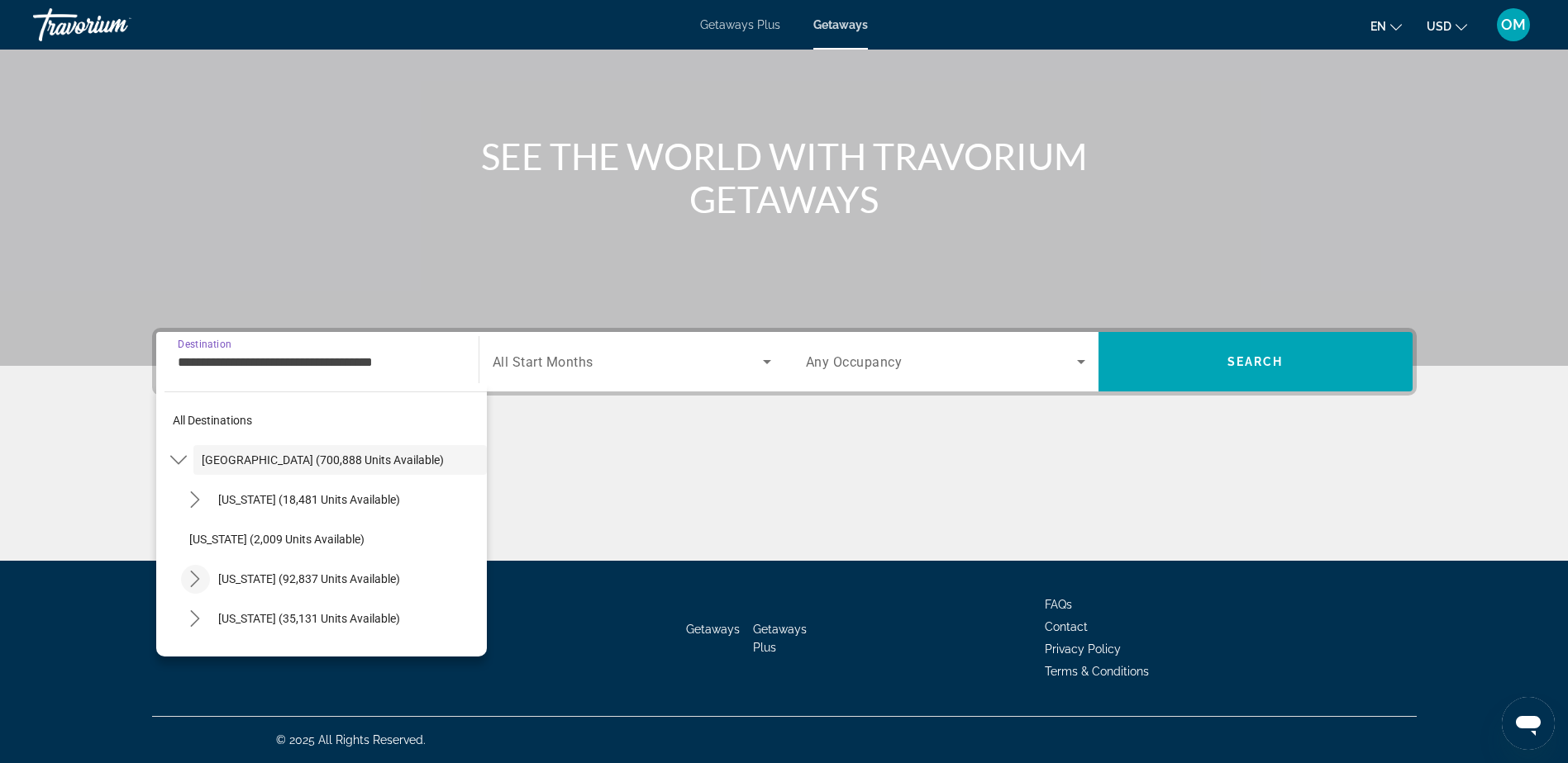
click at [203, 573] on mat-icon "Toggle California (92,837 units available) submenu" at bounding box center [195, 580] width 29 height 29
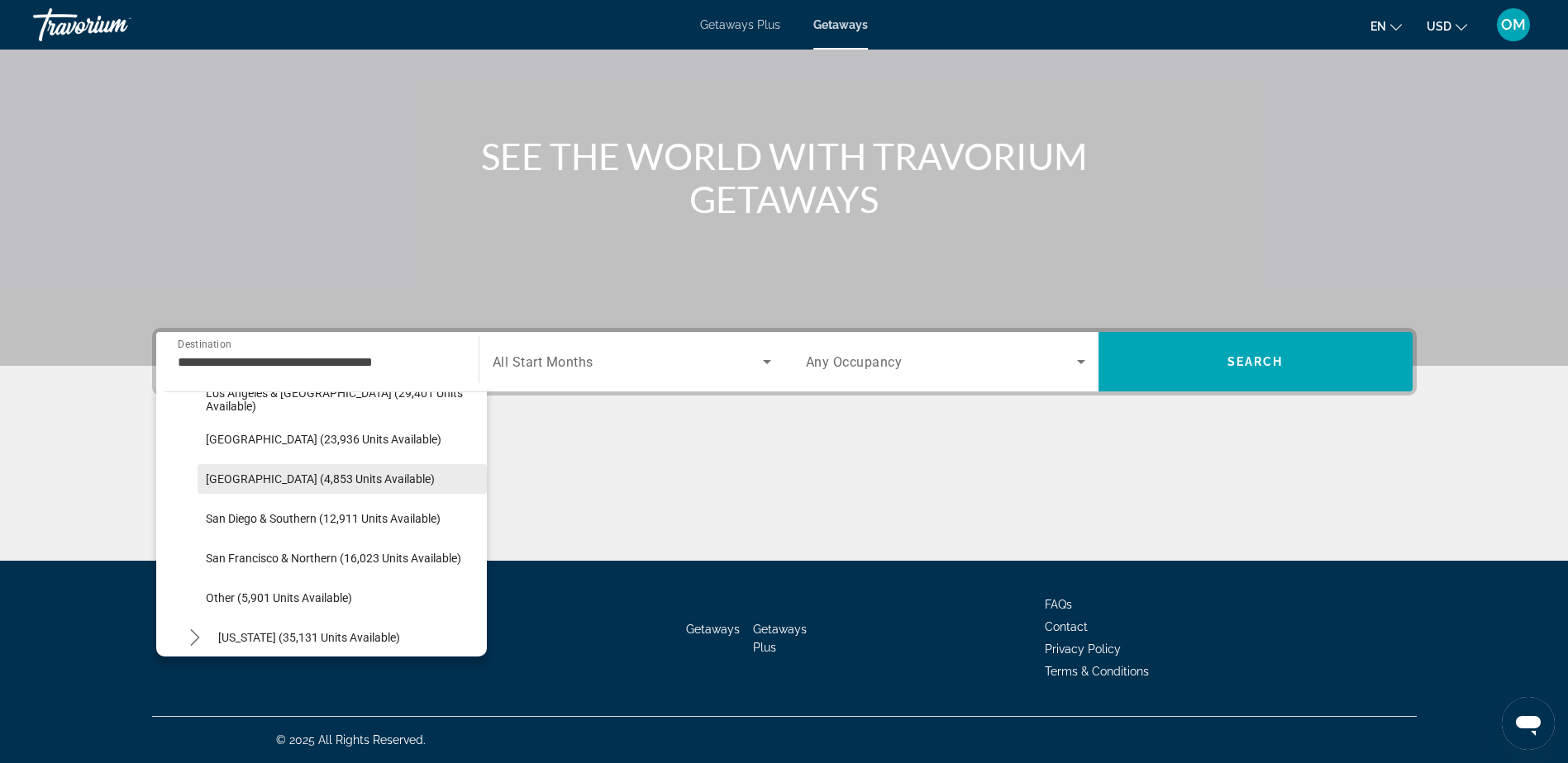
scroll to position [248, 0]
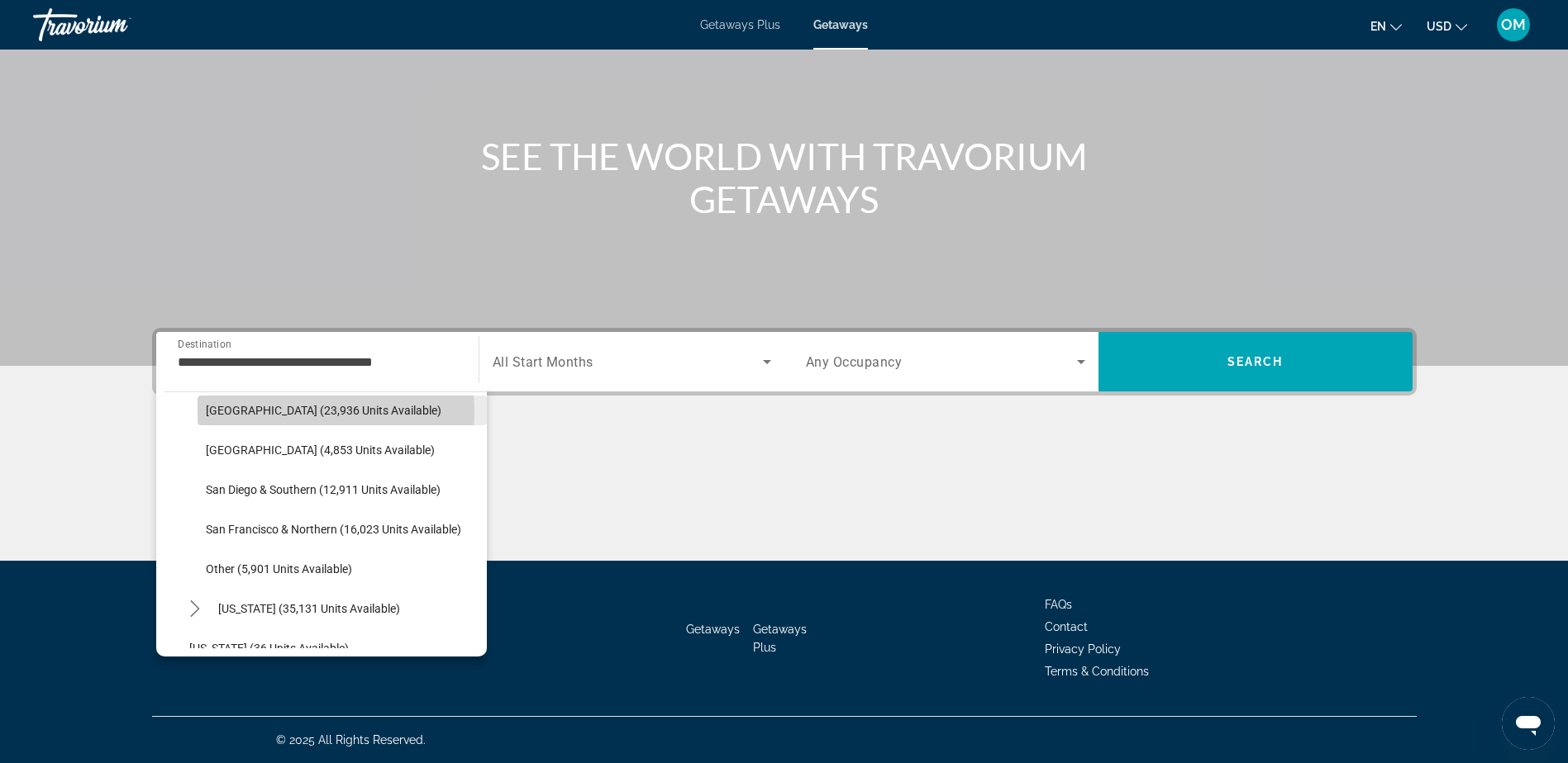
click at [293, 412] on span "[GEOGRAPHIC_DATA] (23,936 units available)" at bounding box center [323, 411] width 235 height 14
type input "**********"
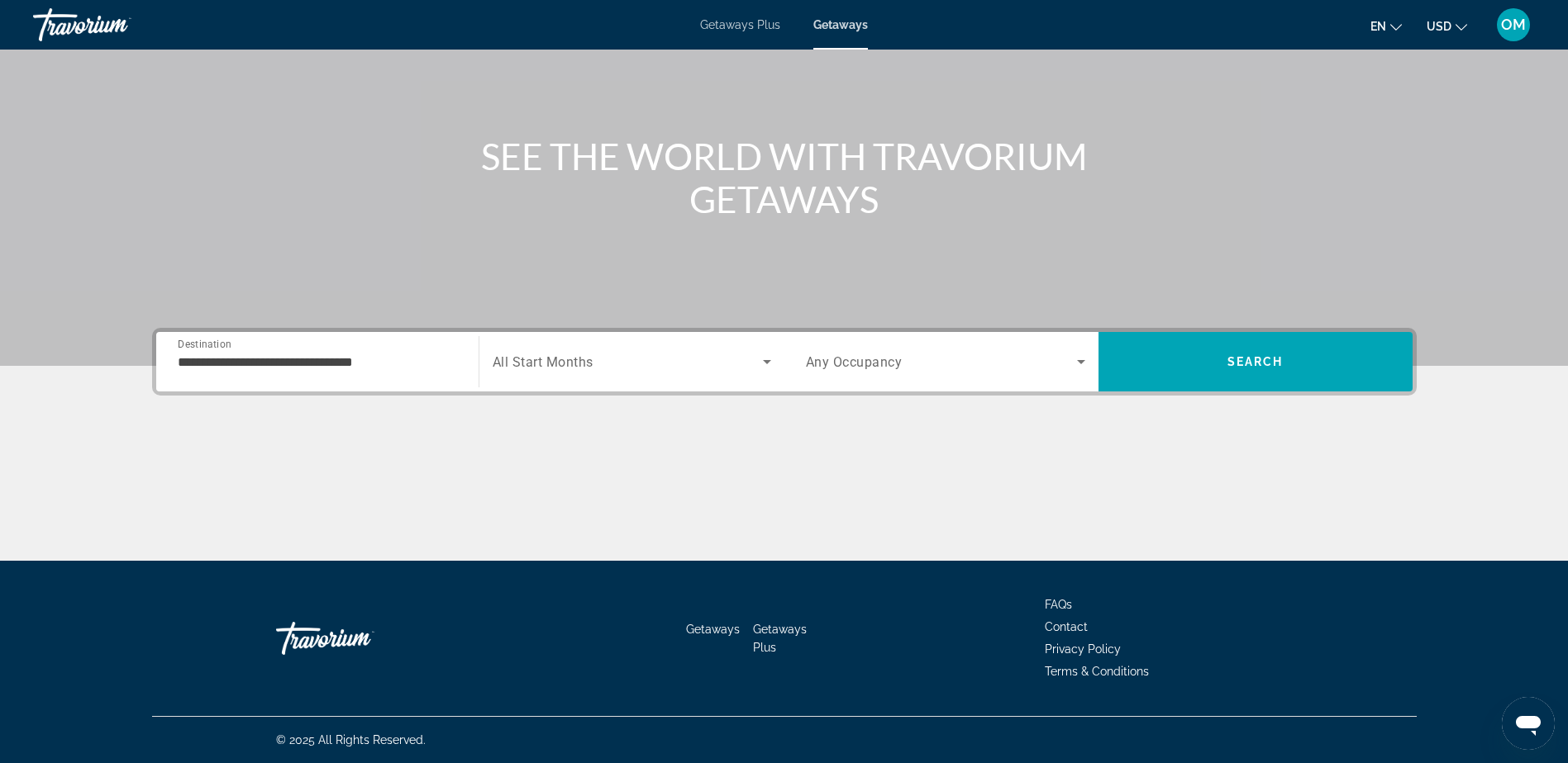
click at [897, 358] on span "Any Occupancy" at bounding box center [853, 362] width 97 height 16
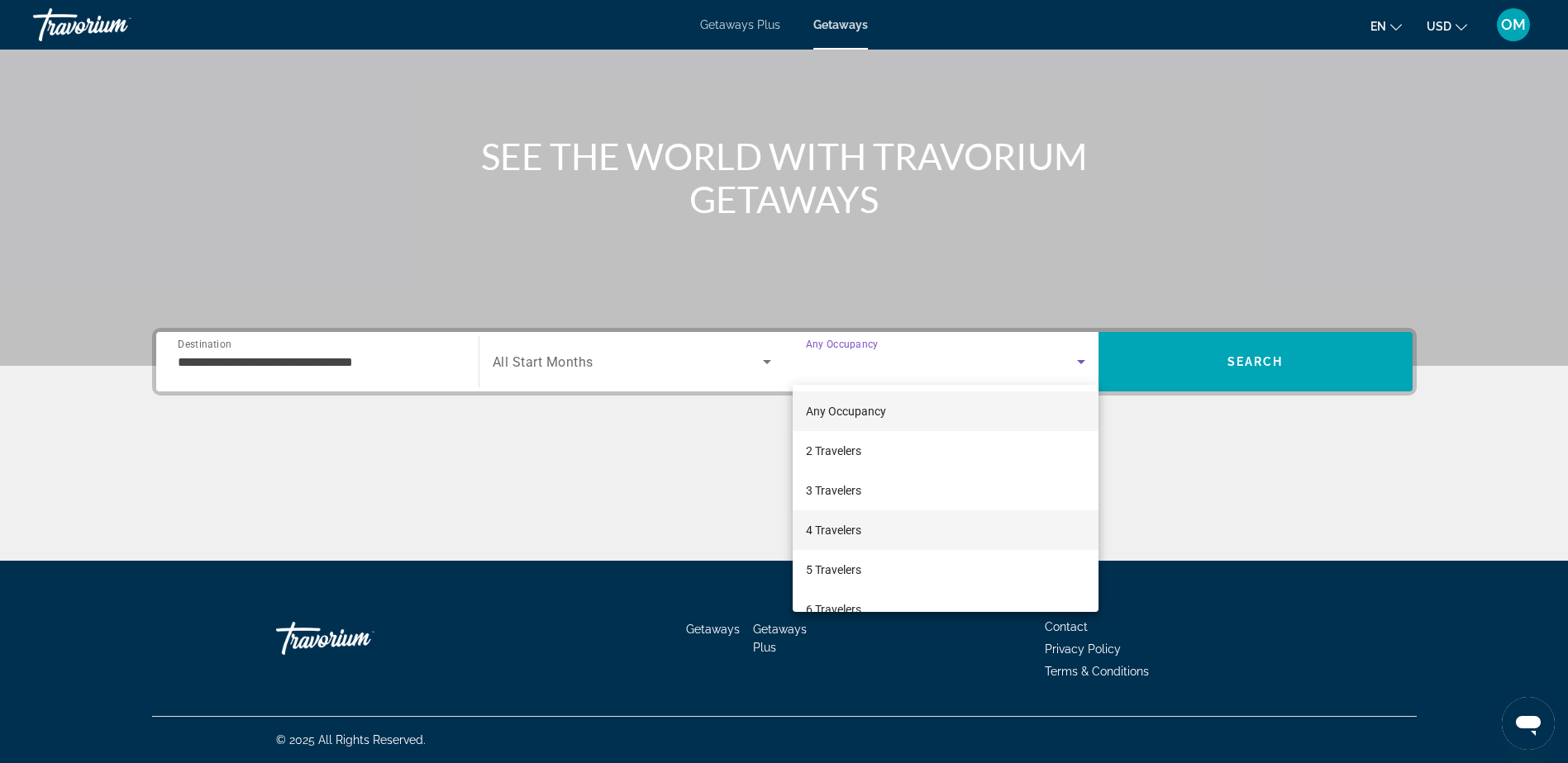
click at [848, 535] on span "4 Travelers" at bounding box center [833, 530] width 56 height 20
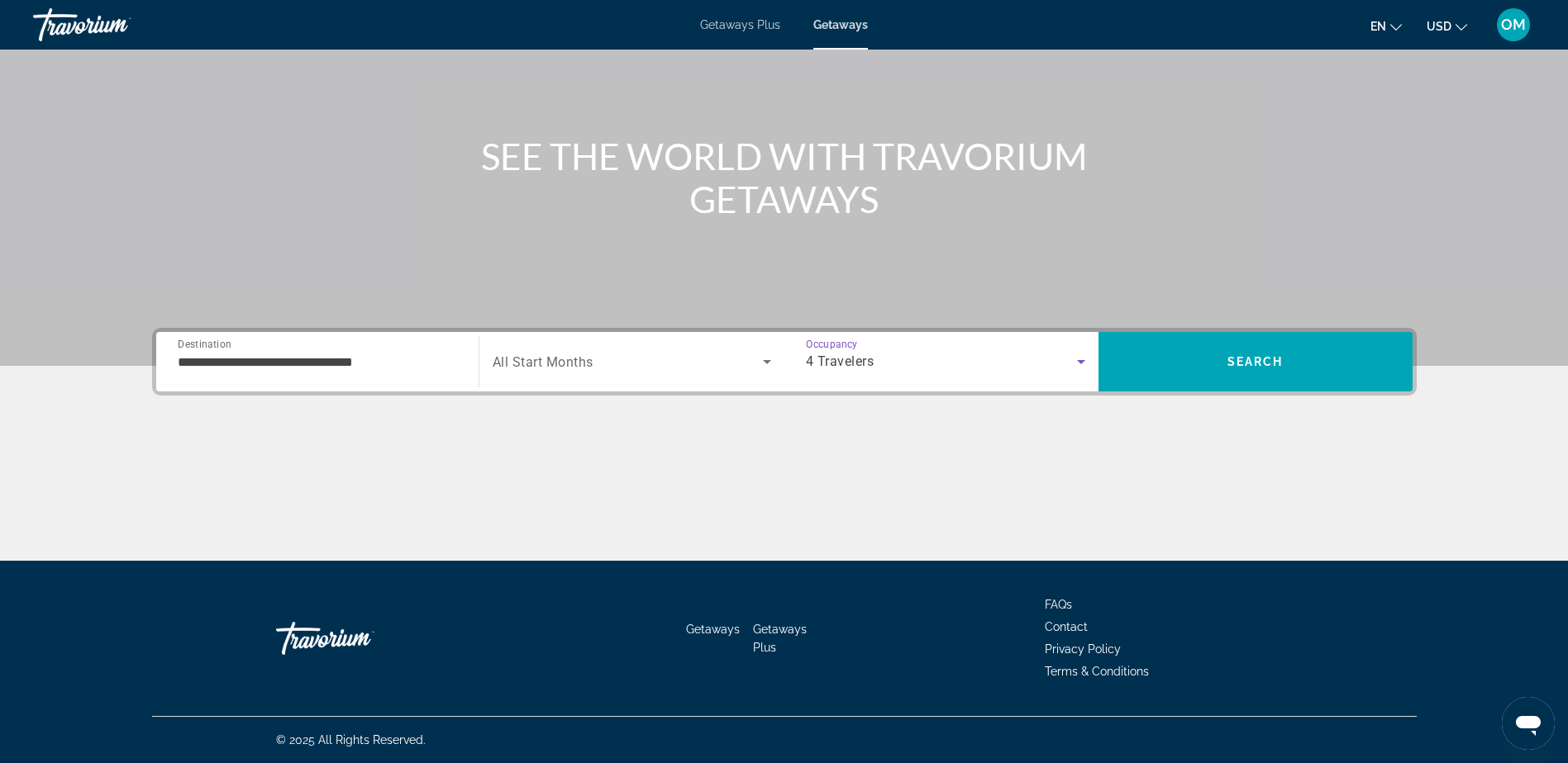
click at [770, 358] on icon "Search widget" at bounding box center [767, 362] width 20 height 20
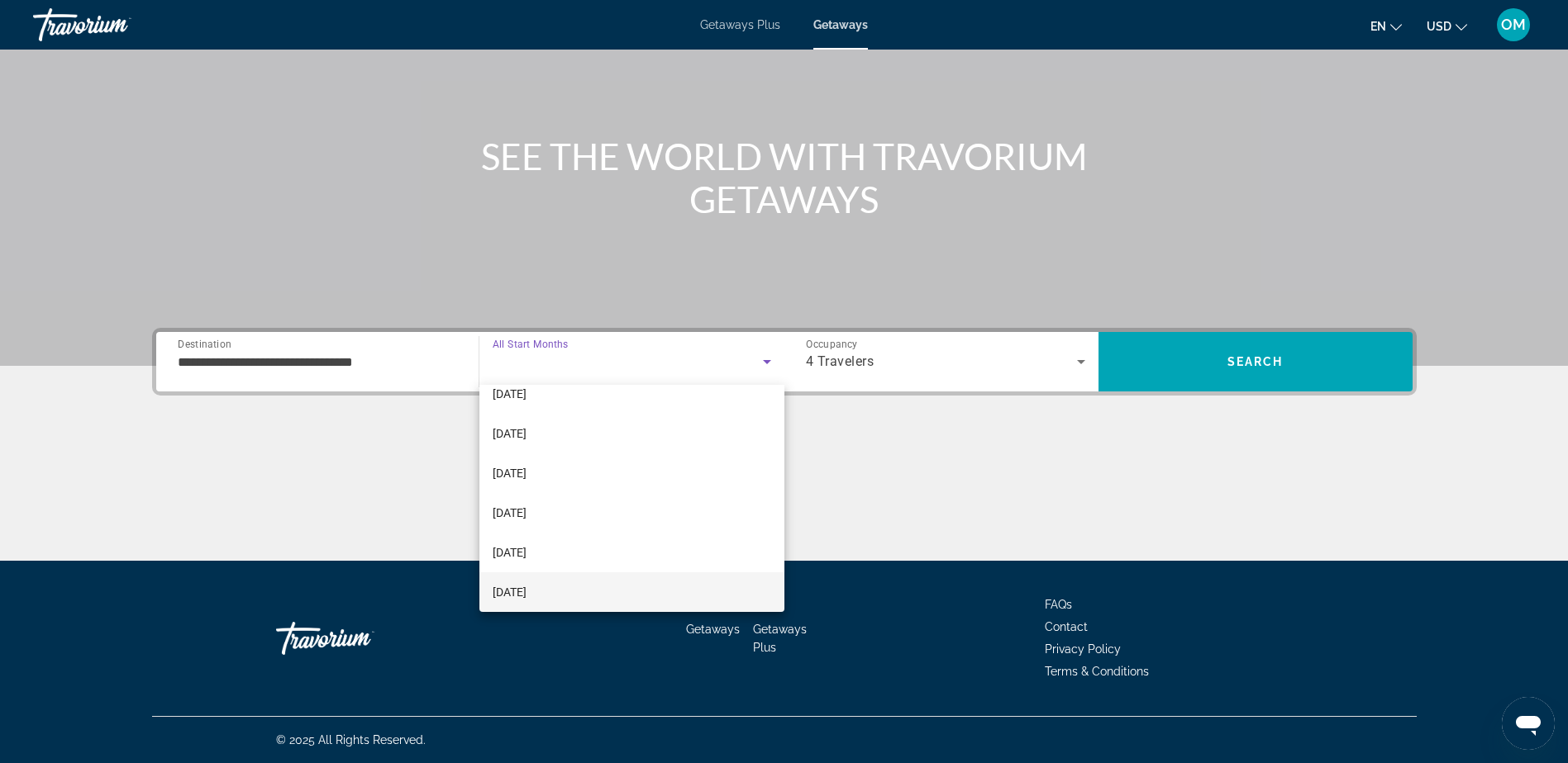
scroll to position [259, 0]
click at [549, 549] on mat-option "[DATE]" at bounding box center [632, 549] width 305 height 40
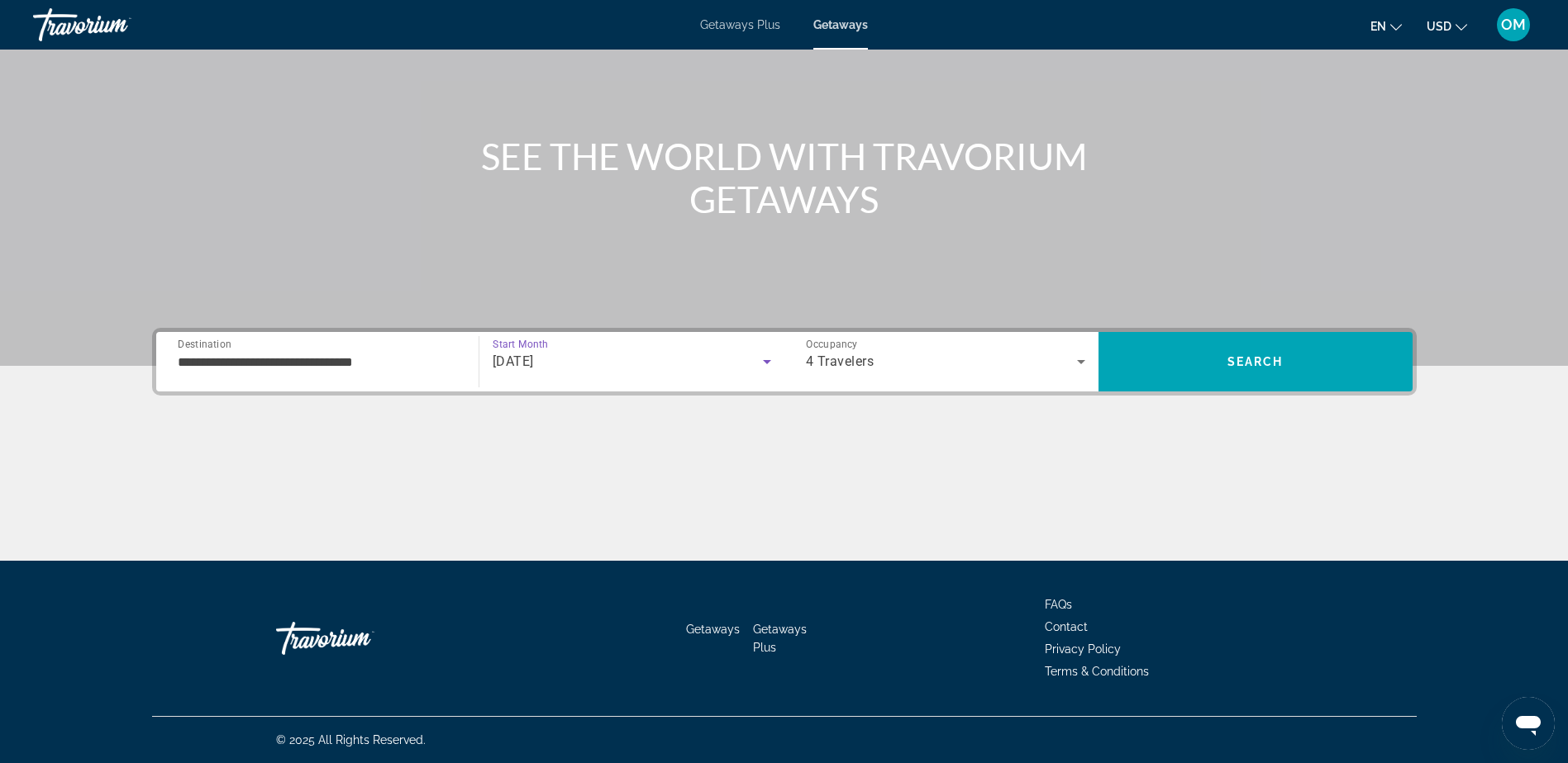
click at [770, 354] on icon "Search widget" at bounding box center [767, 362] width 20 height 20
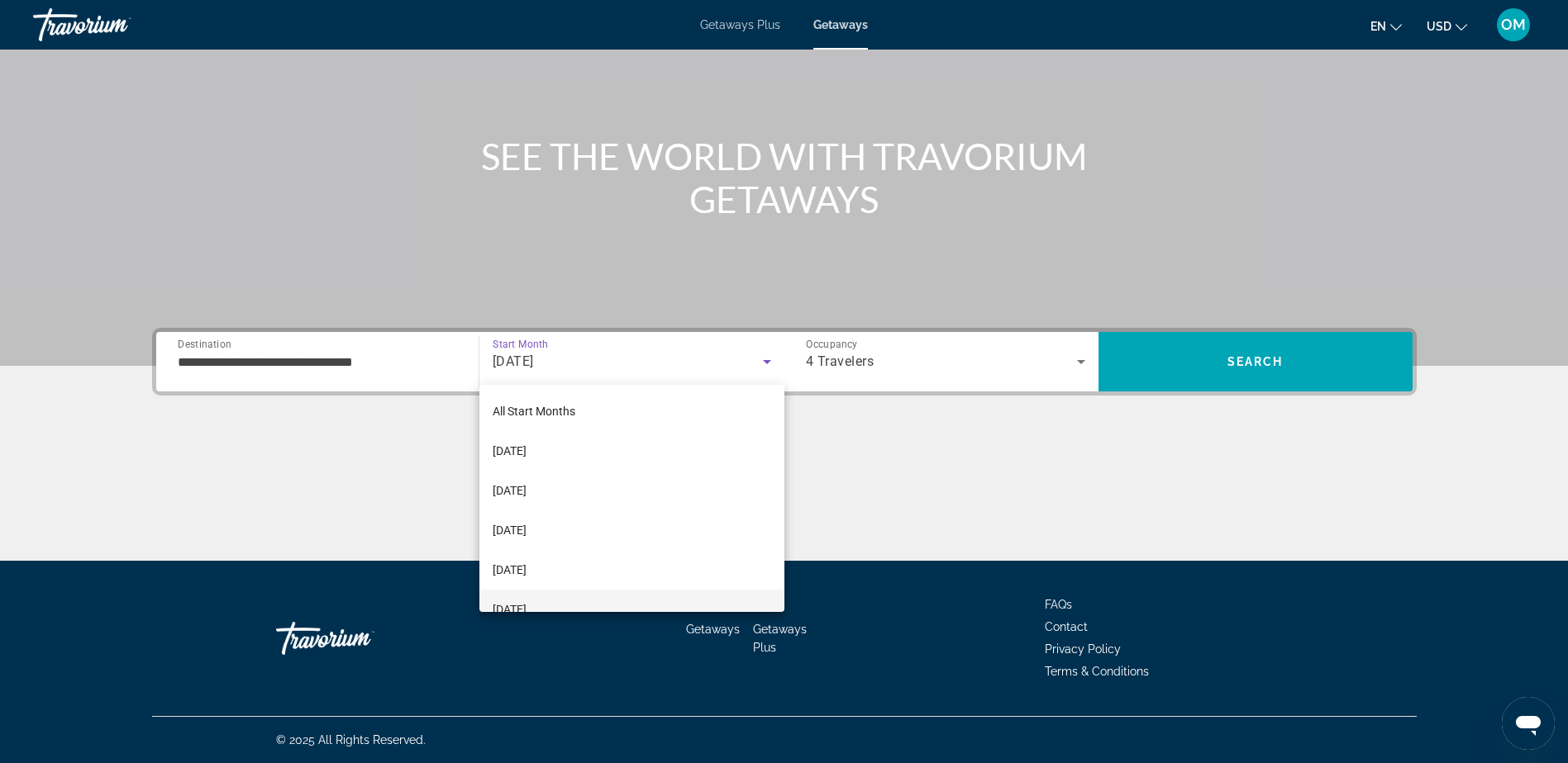
scroll to position [216, 0]
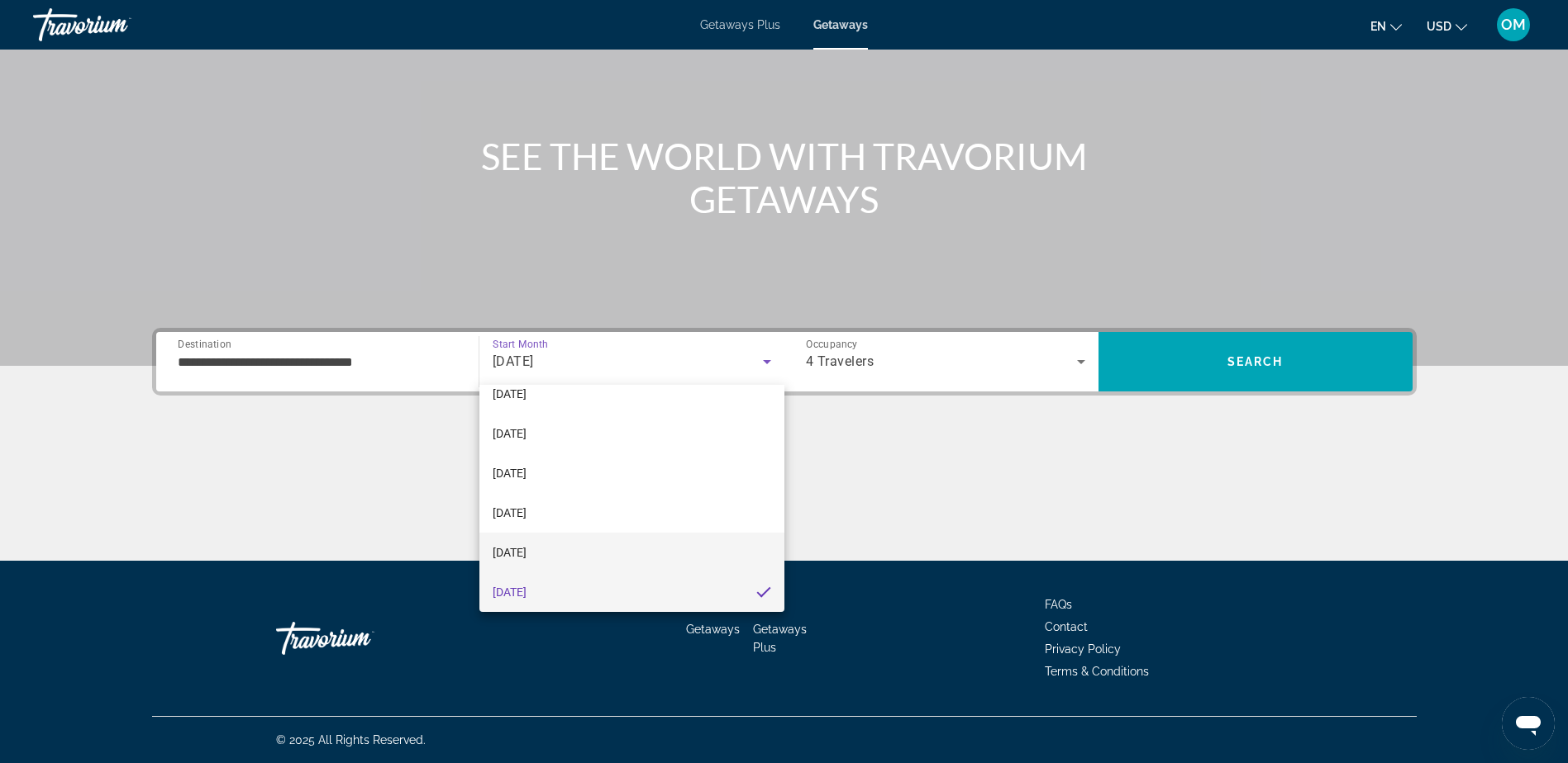
click at [526, 546] on span "[DATE]" at bounding box center [510, 552] width 34 height 20
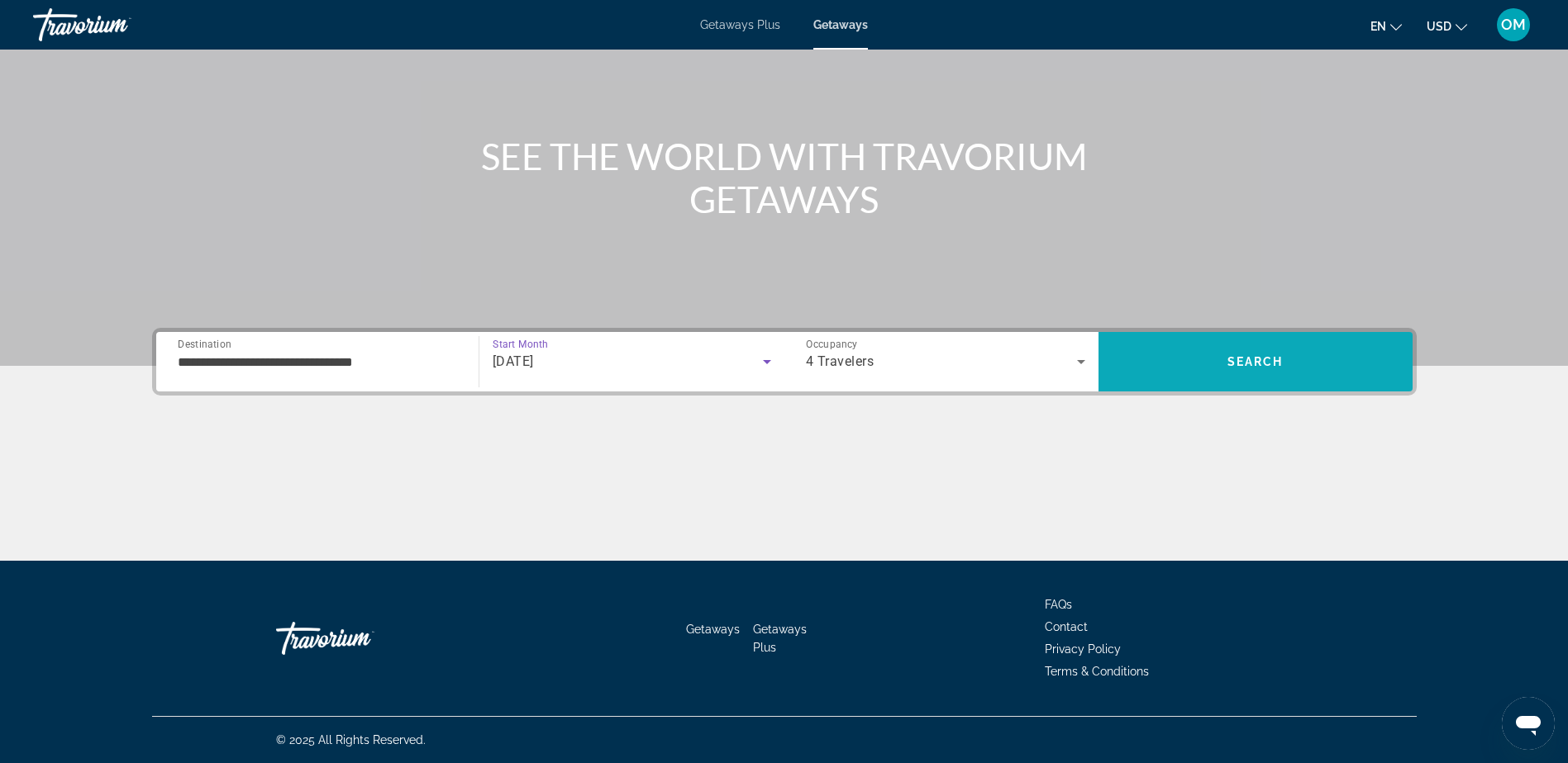
click at [1275, 363] on span "Search" at bounding box center [1256, 362] width 57 height 14
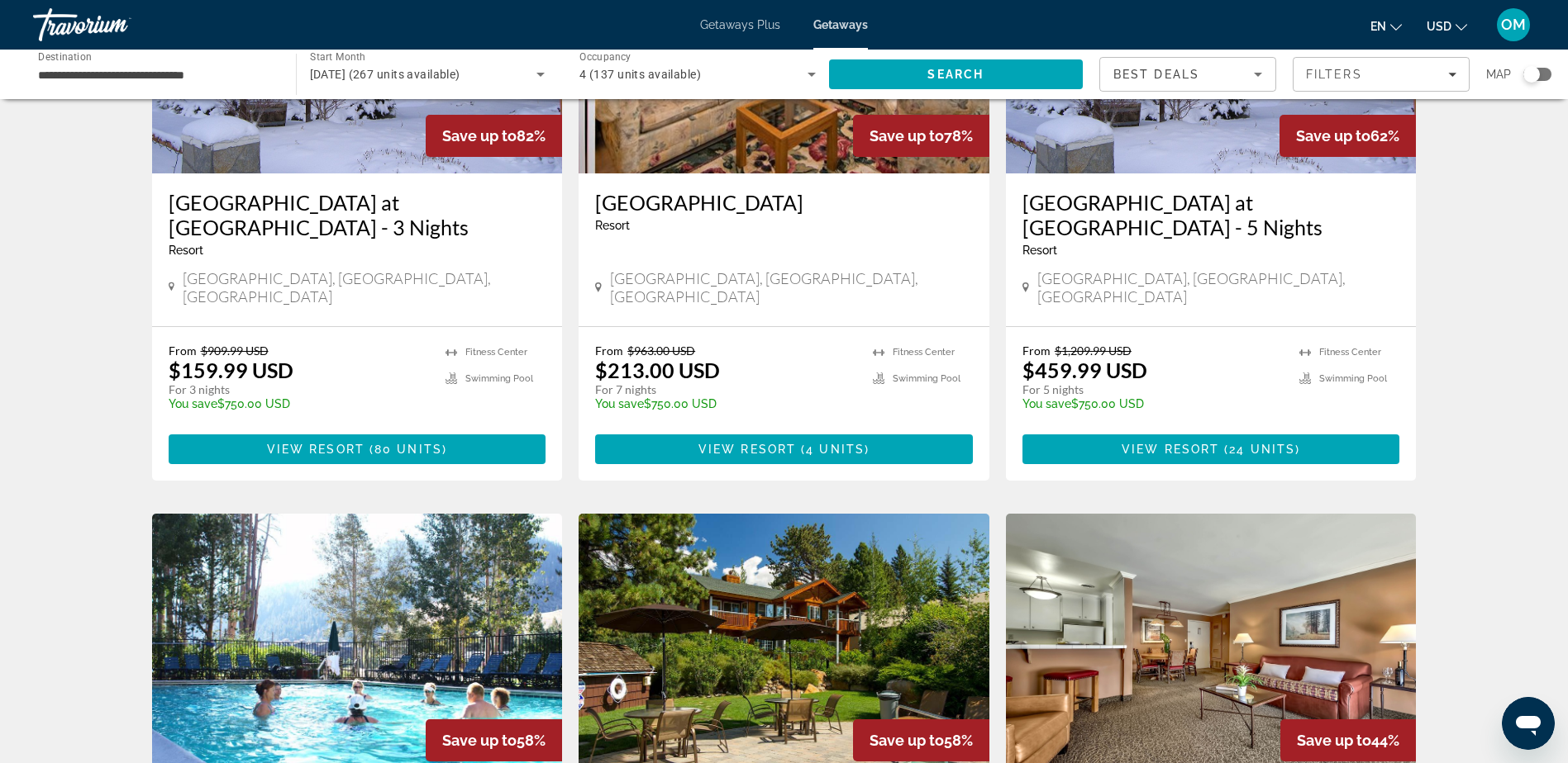
scroll to position [413, 0]
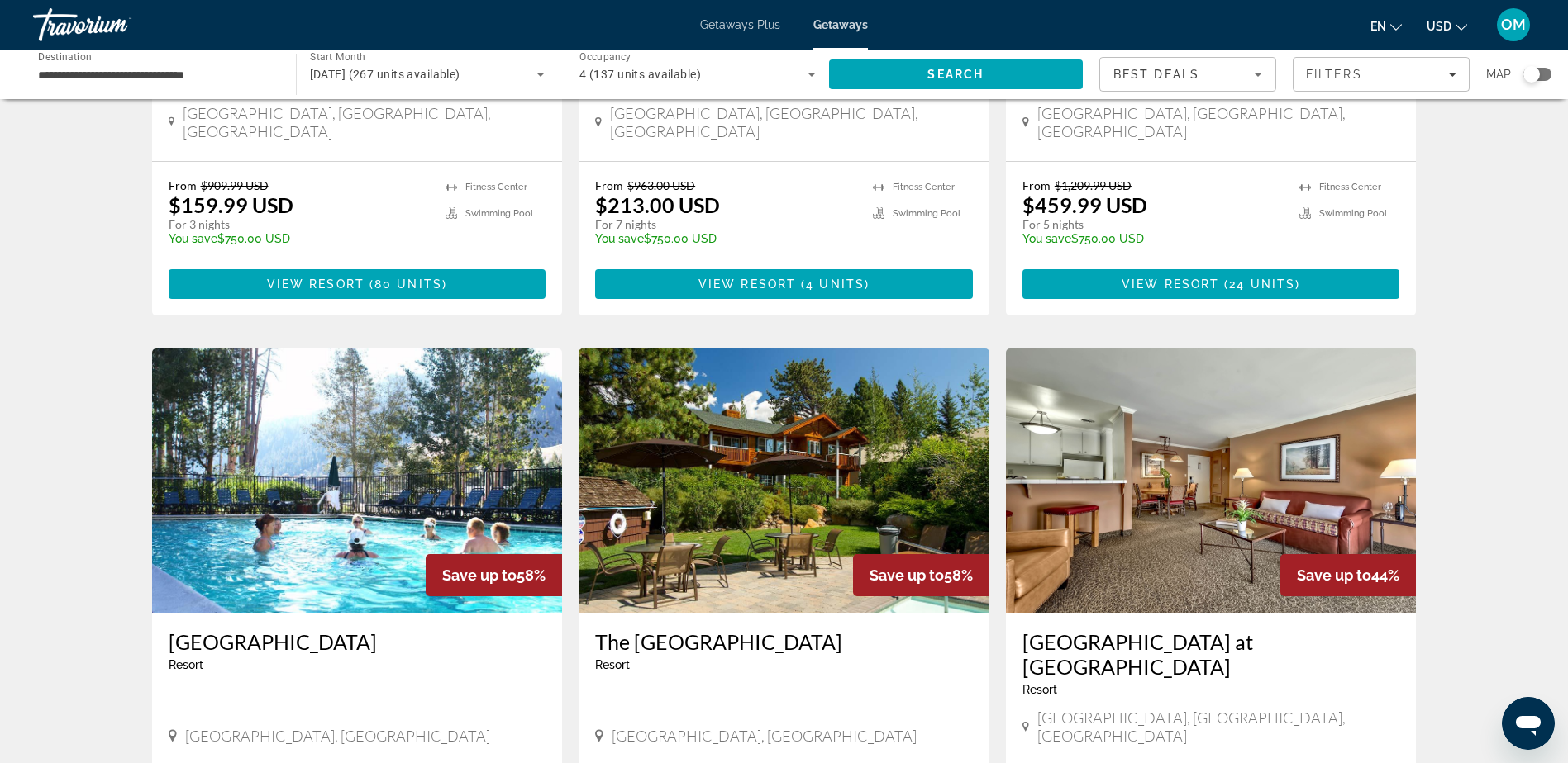
click at [801, 471] on img "Main content" at bounding box center [784, 480] width 411 height 264
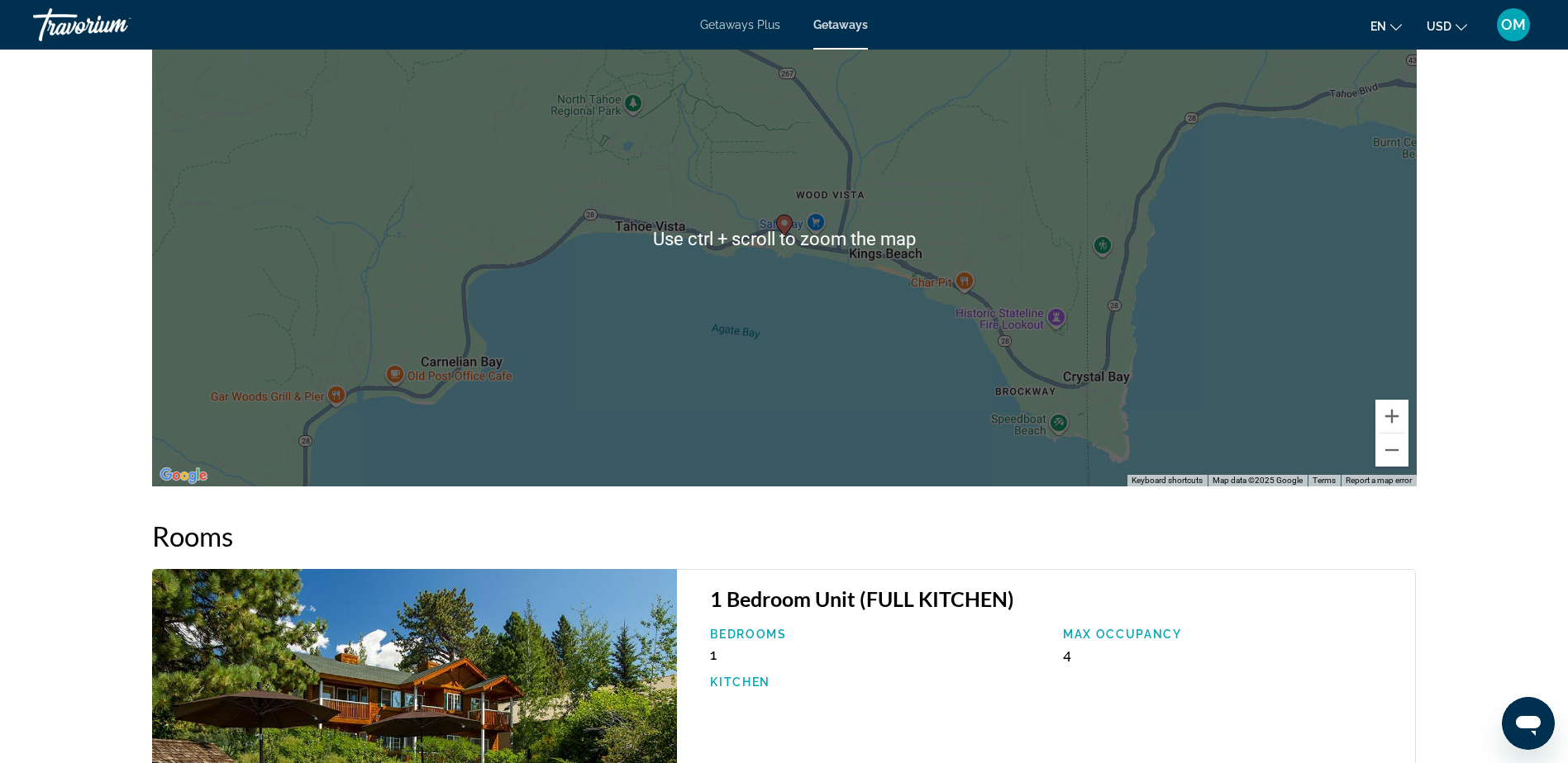
scroll to position [1846, 0]
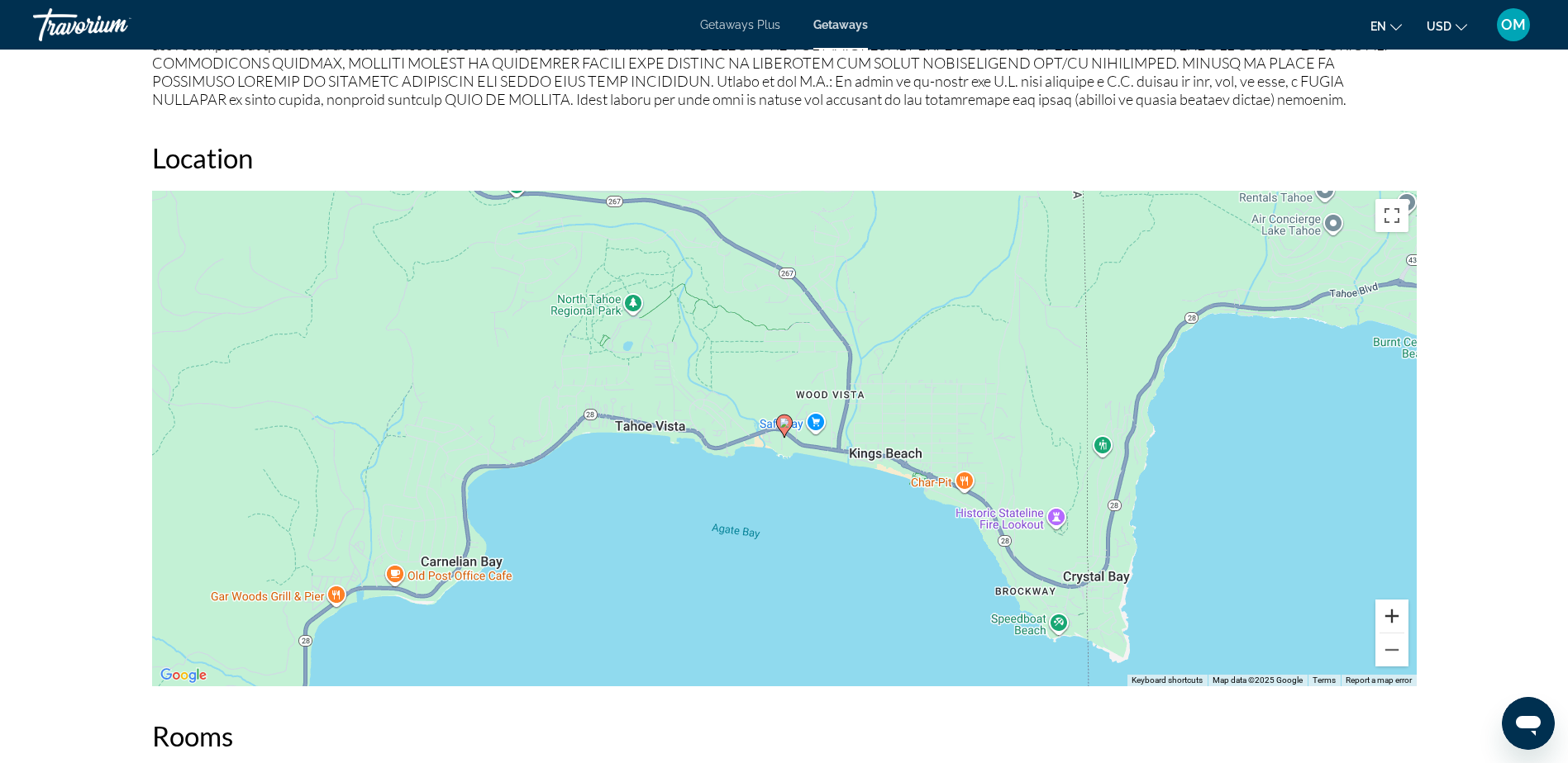
click at [1390, 610] on button "Zoom in" at bounding box center [1392, 617] width 33 height 33
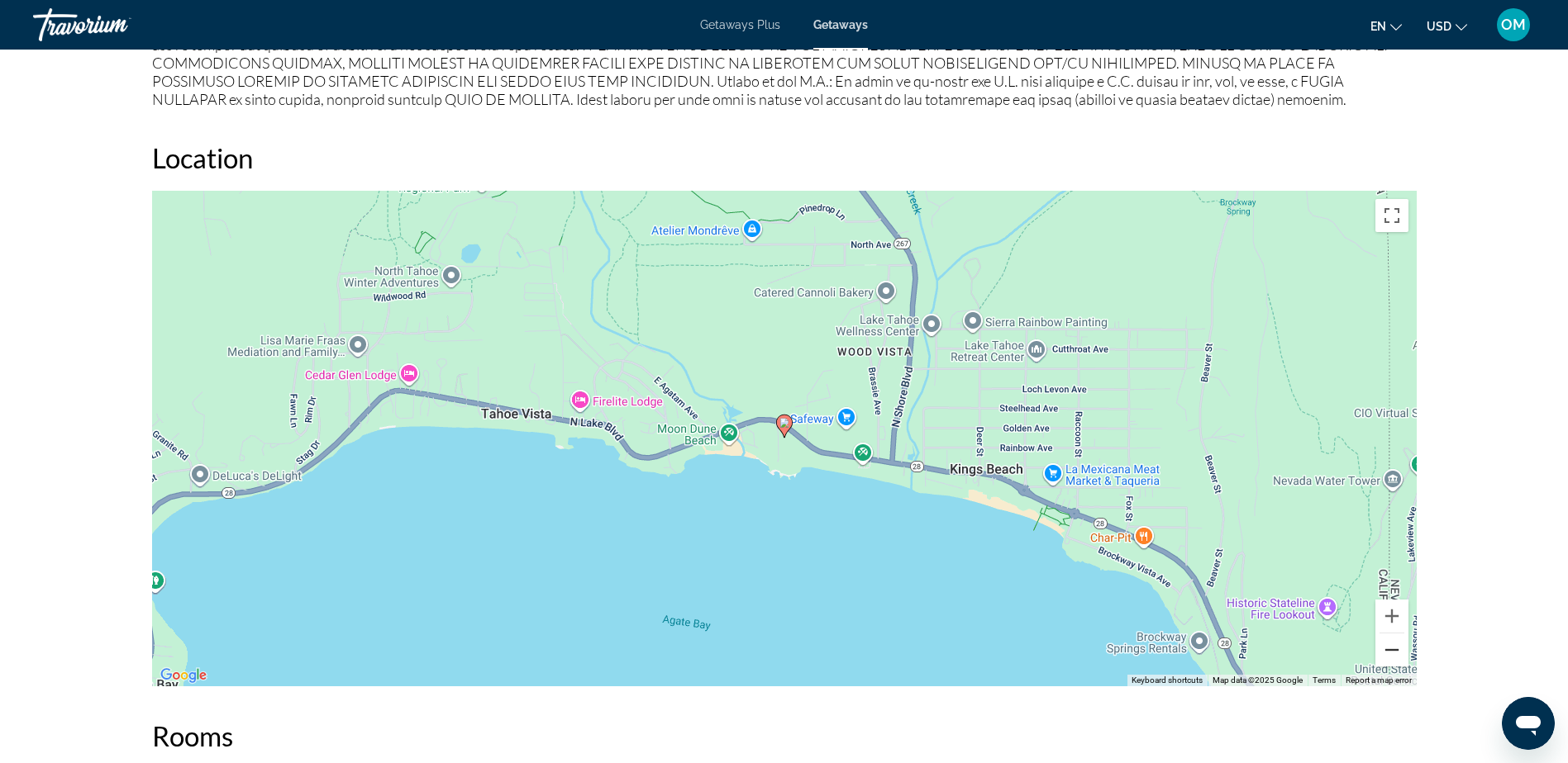
click at [1398, 644] on button "Zoom out" at bounding box center [1392, 650] width 33 height 33
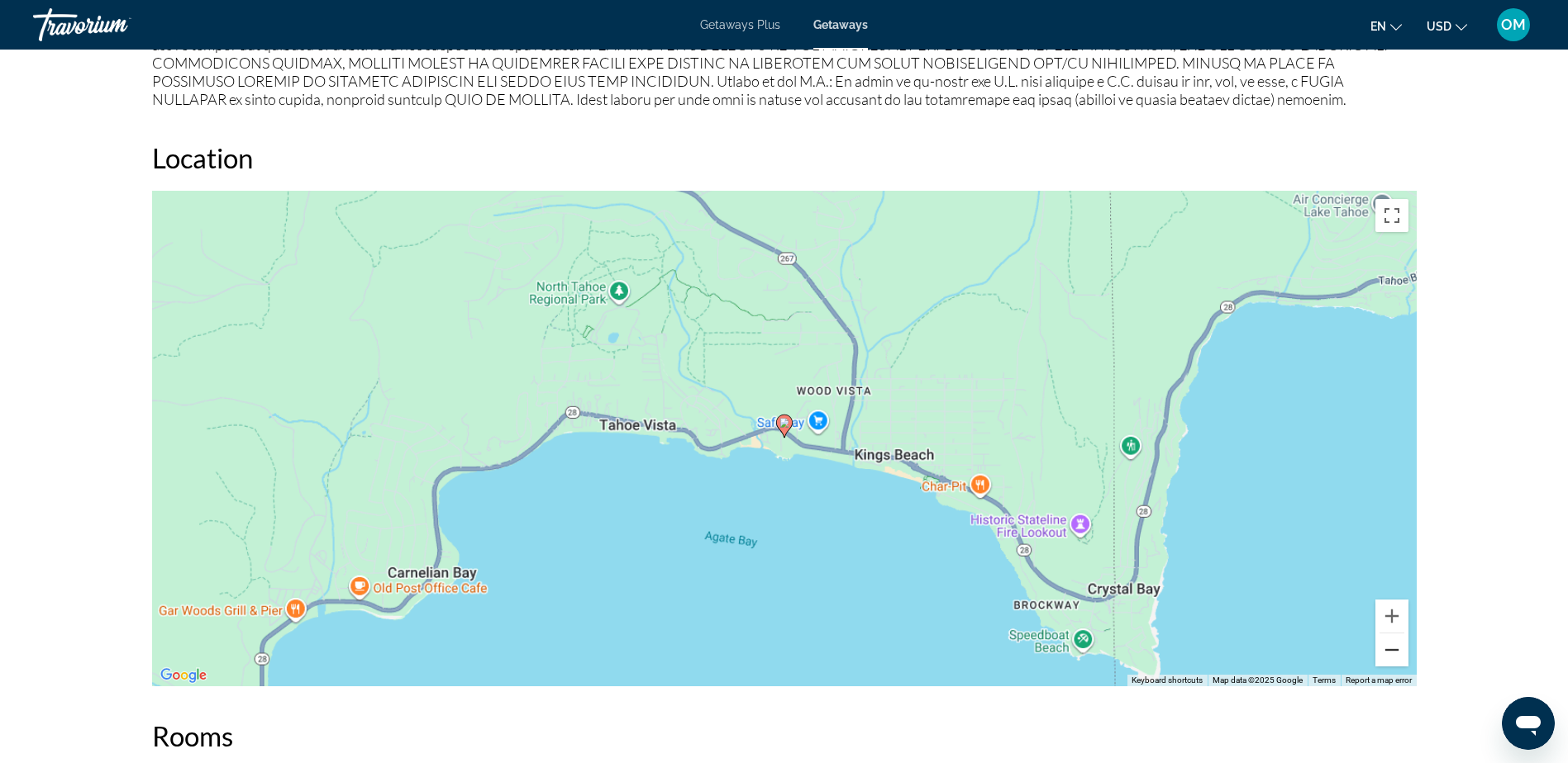
click at [1398, 644] on button "Zoom out" at bounding box center [1392, 650] width 33 height 33
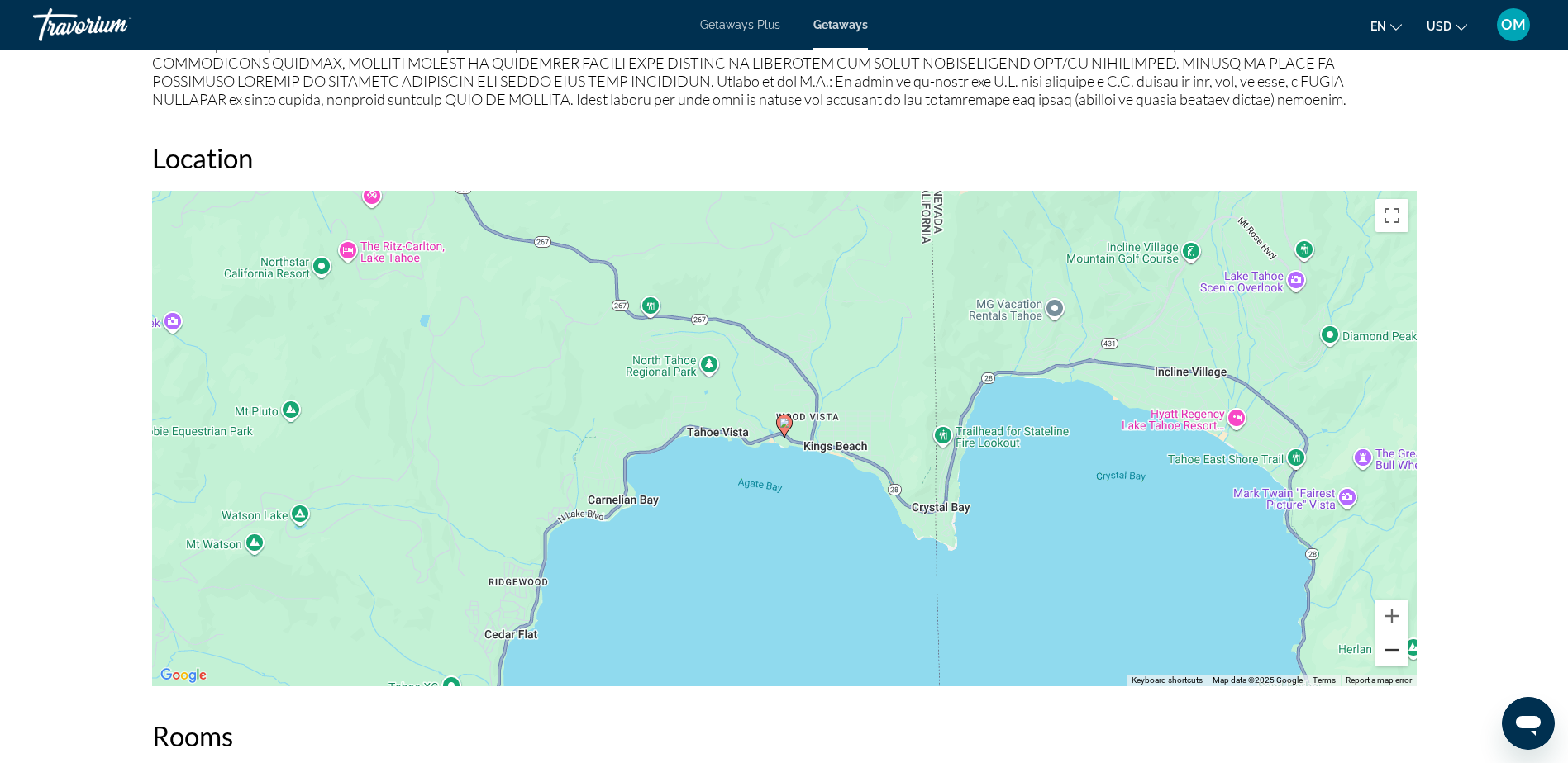
click at [1392, 650] on button "Zoom out" at bounding box center [1392, 650] width 33 height 33
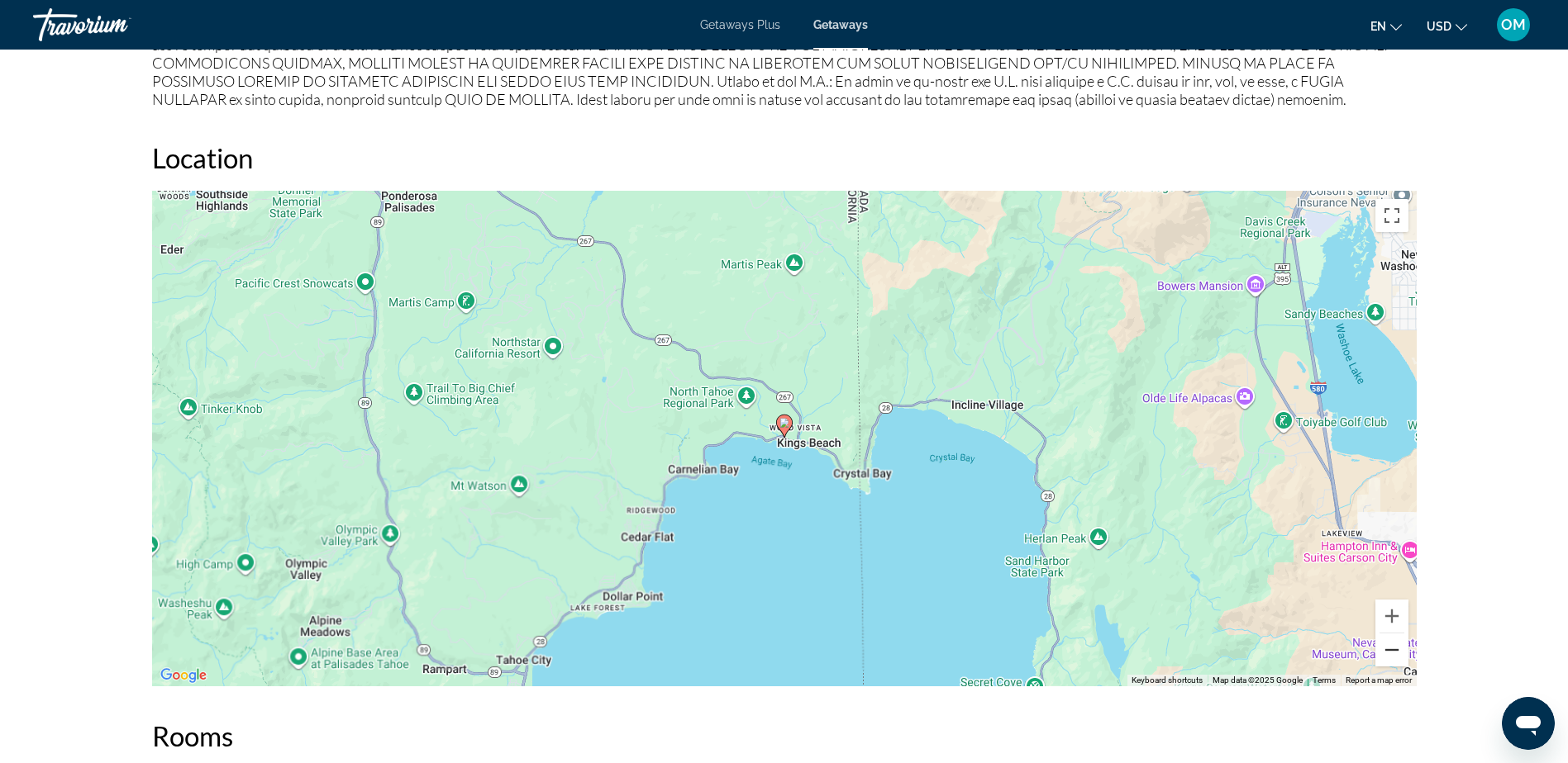
click at [1383, 645] on button "Zoom out" at bounding box center [1392, 650] width 33 height 33
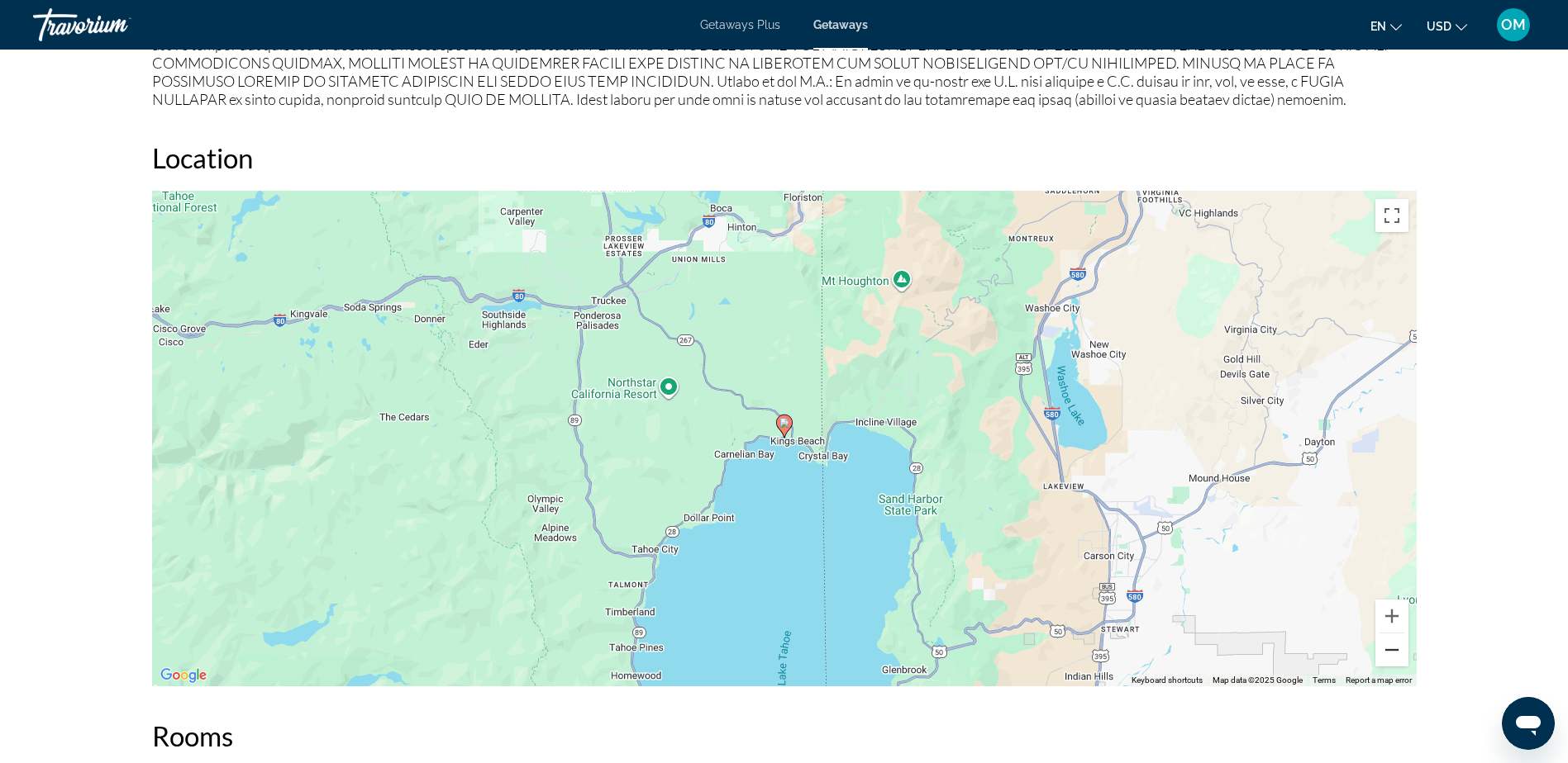
click at [1383, 645] on button "Zoom out" at bounding box center [1392, 650] width 33 height 33
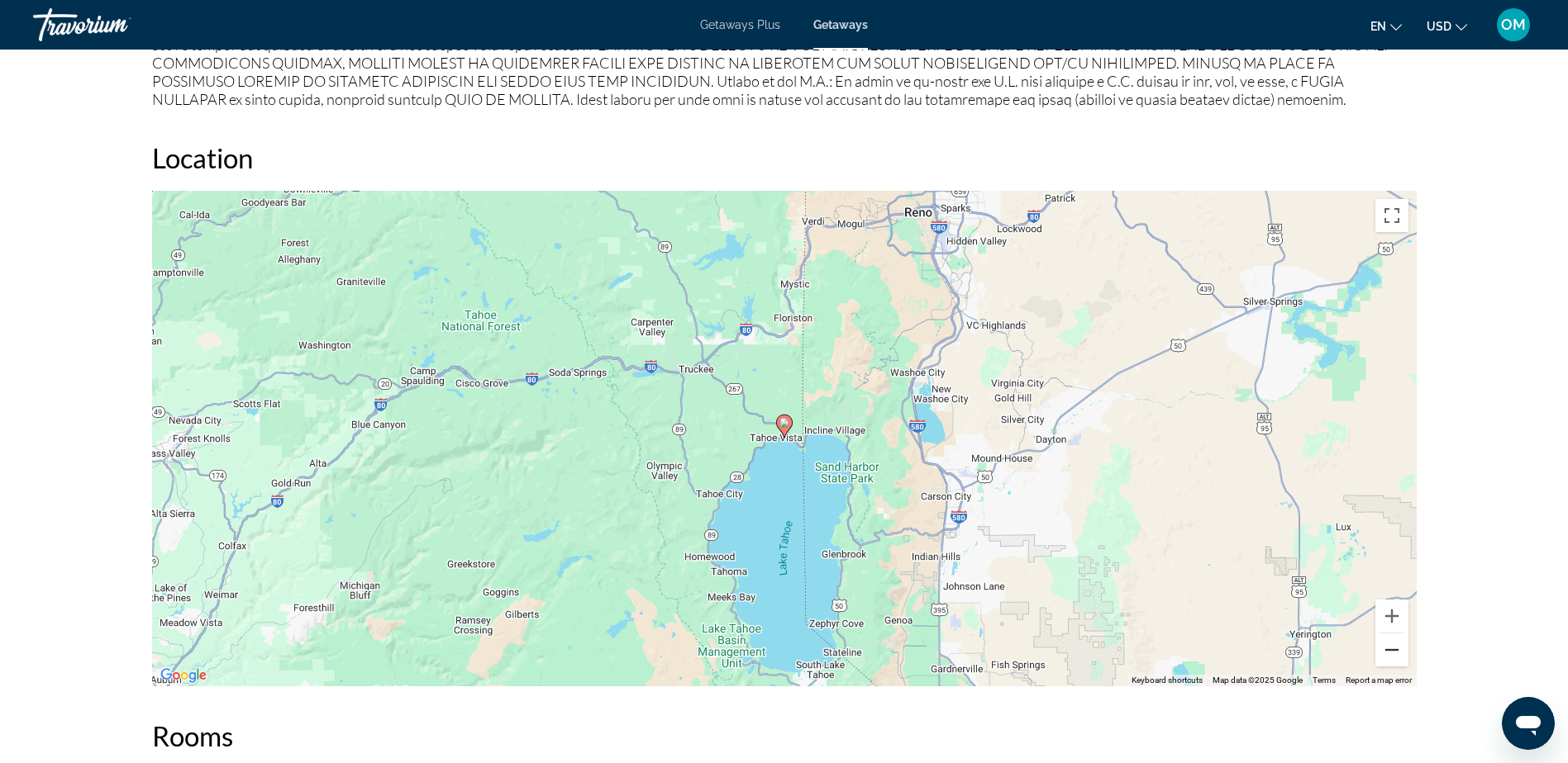
click at [1384, 650] on button "Zoom out" at bounding box center [1392, 650] width 33 height 33
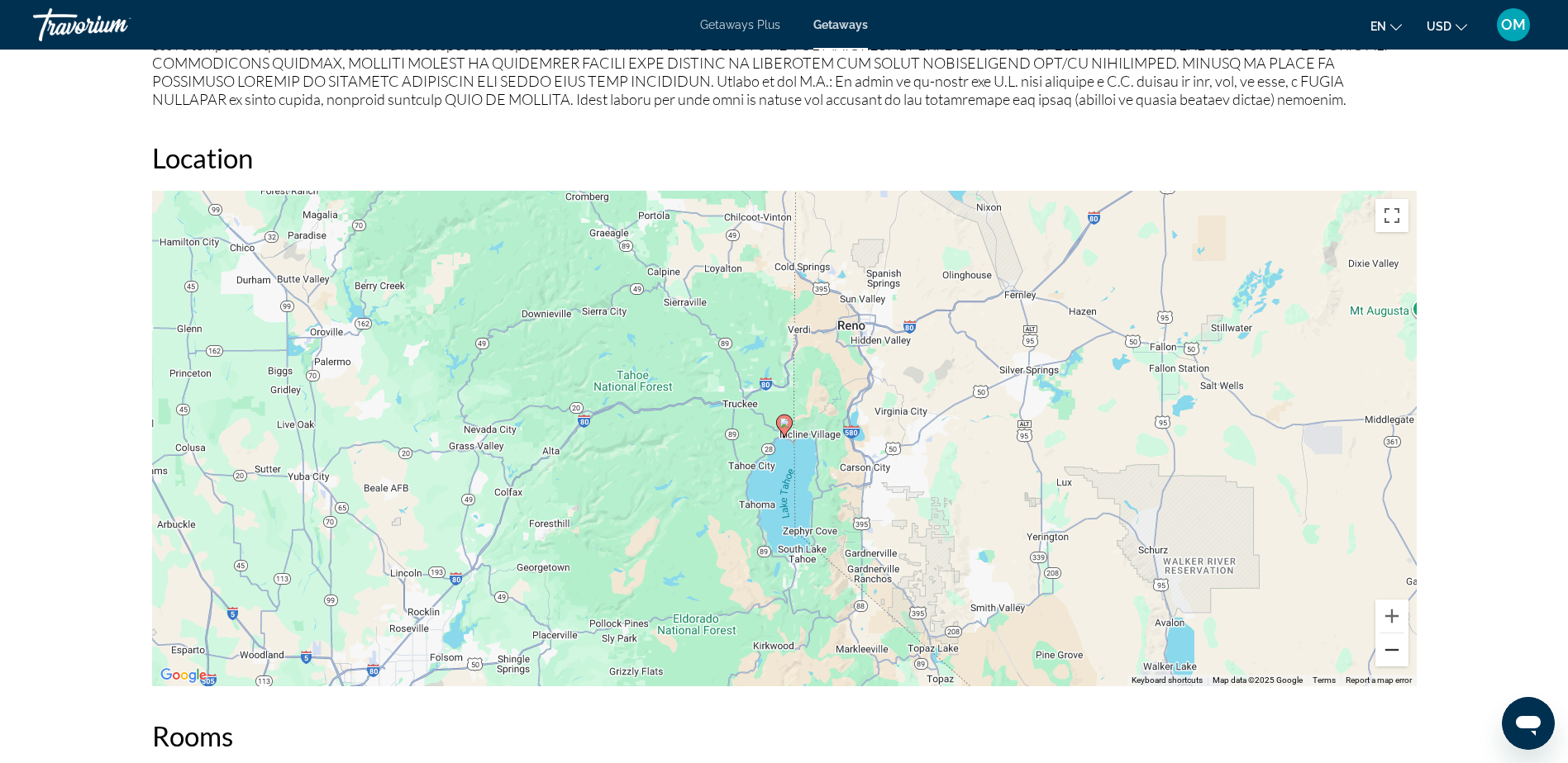
click at [1384, 650] on button "Zoom out" at bounding box center [1392, 650] width 33 height 33
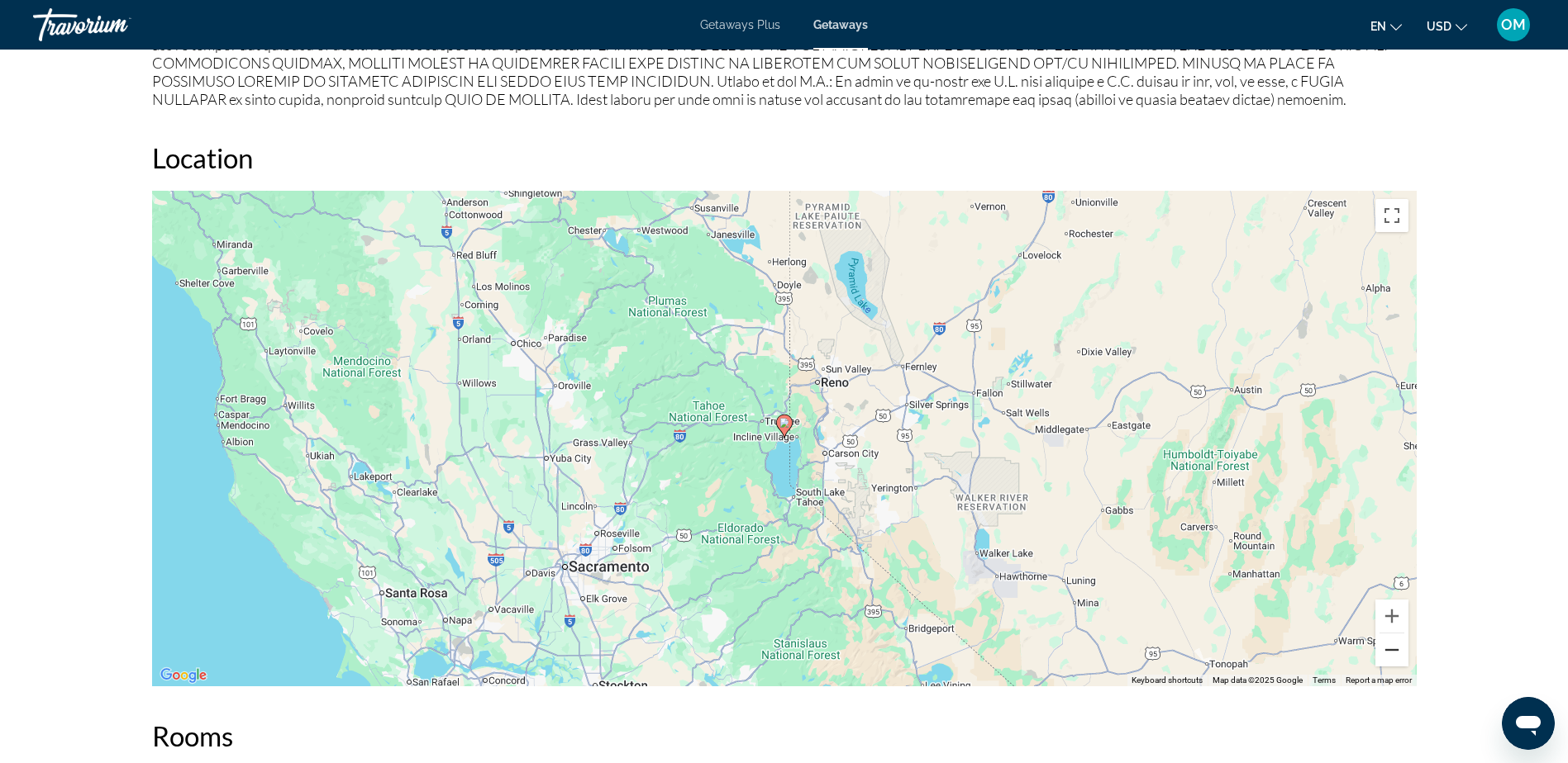
click at [1384, 650] on button "Zoom out" at bounding box center [1392, 650] width 33 height 33
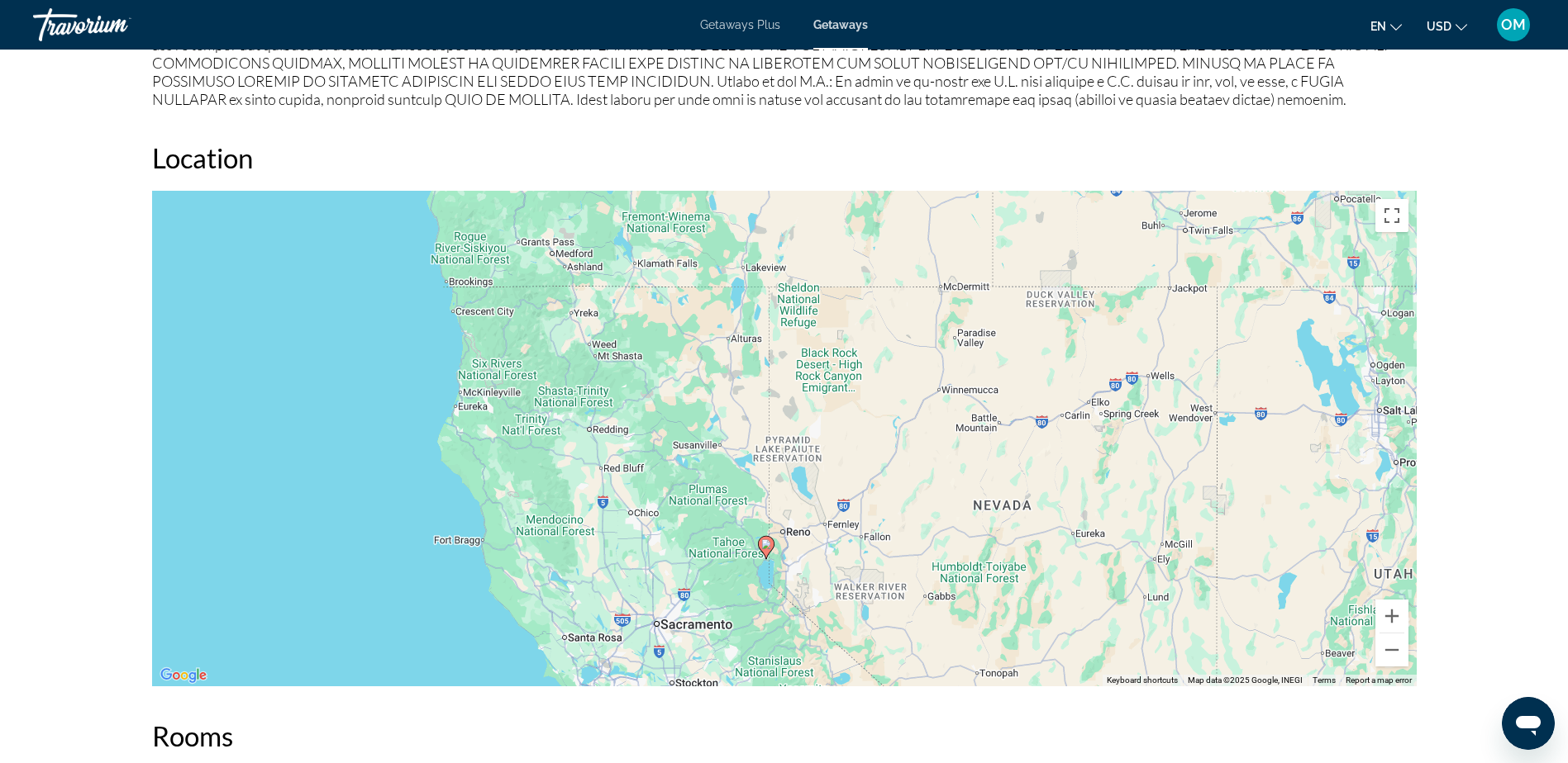
drag, startPoint x: 782, startPoint y: 577, endPoint x: 763, endPoint y: 698, distance: 122.5
click at [763, 698] on div "Overview Type Resort All-Inclusive No All-Inclusive Address [STREET_ADDRESS] De…" at bounding box center [784, 84] width 1281 height 2605
click at [805, 501] on div "To activate drag with keyboard, press Alt + Enter. Once in keyboard drag state,…" at bounding box center [784, 439] width 1264 height 496
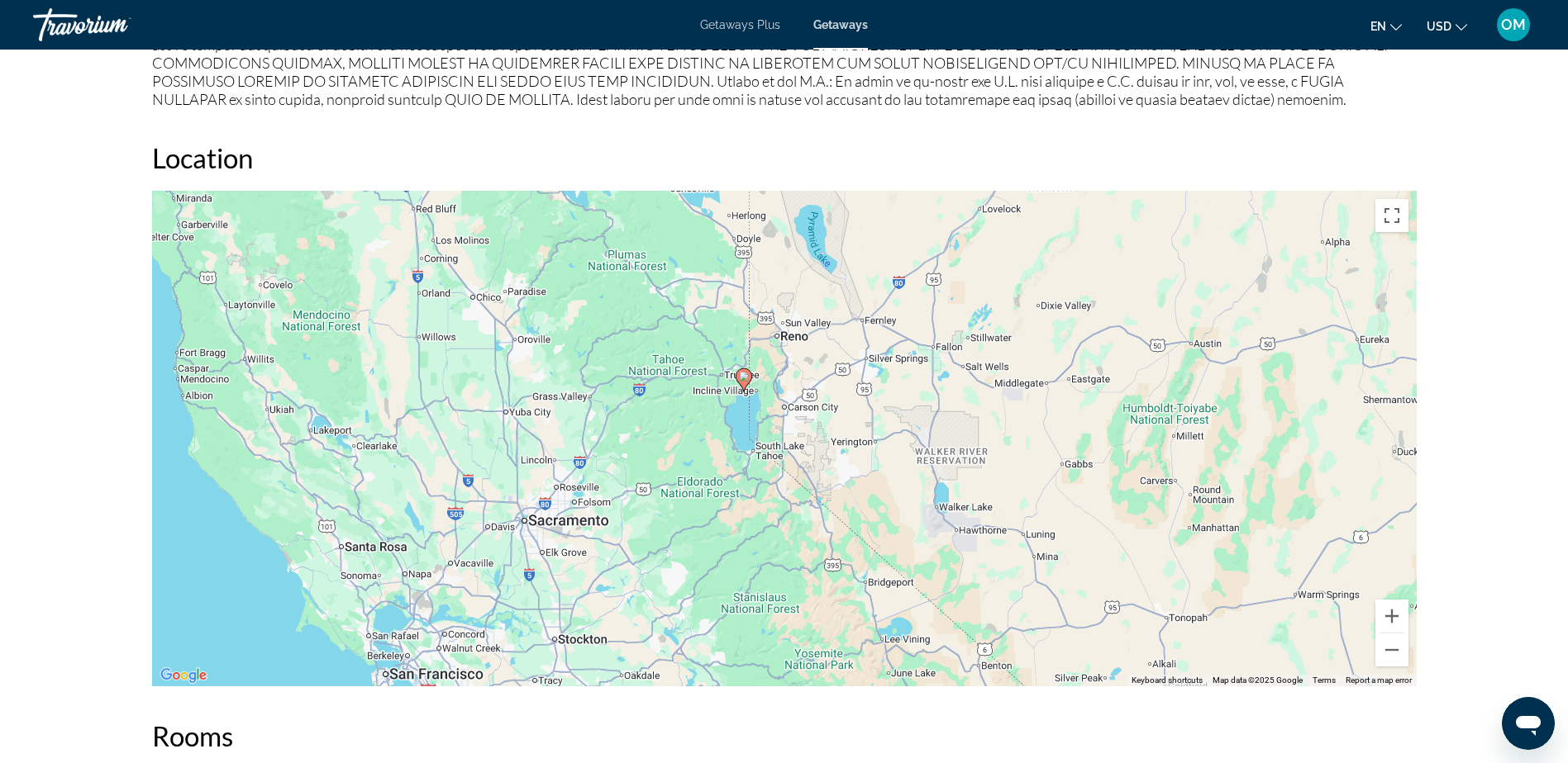
drag, startPoint x: 835, startPoint y: 588, endPoint x: 853, endPoint y: 356, distance: 232.7
click at [853, 356] on div "To activate drag with keyboard, press Alt + Enter. Once in keyboard drag state,…" at bounding box center [784, 439] width 1264 height 496
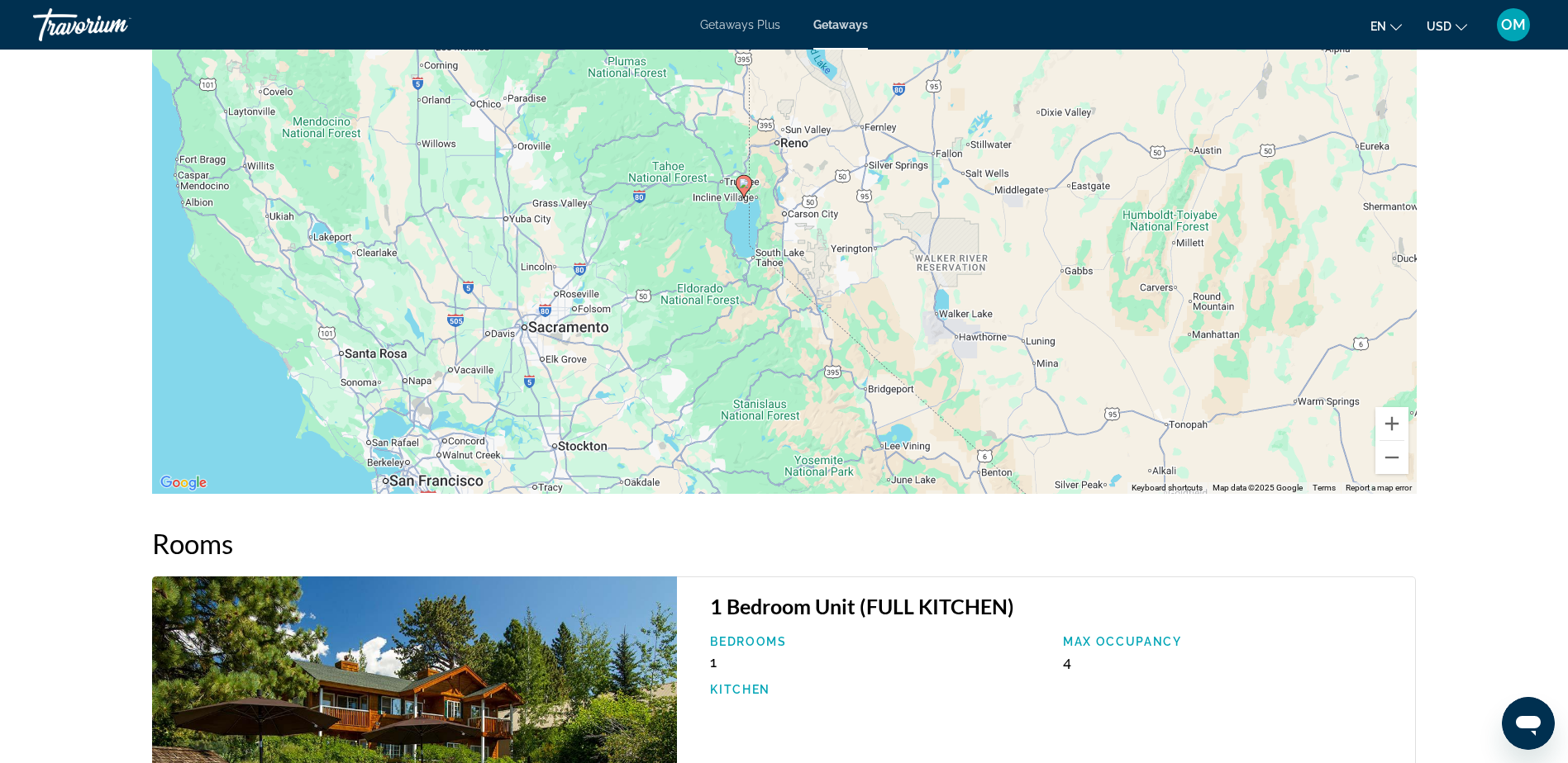
scroll to position [1681, 0]
